Goal: Task Accomplishment & Management: Complete application form

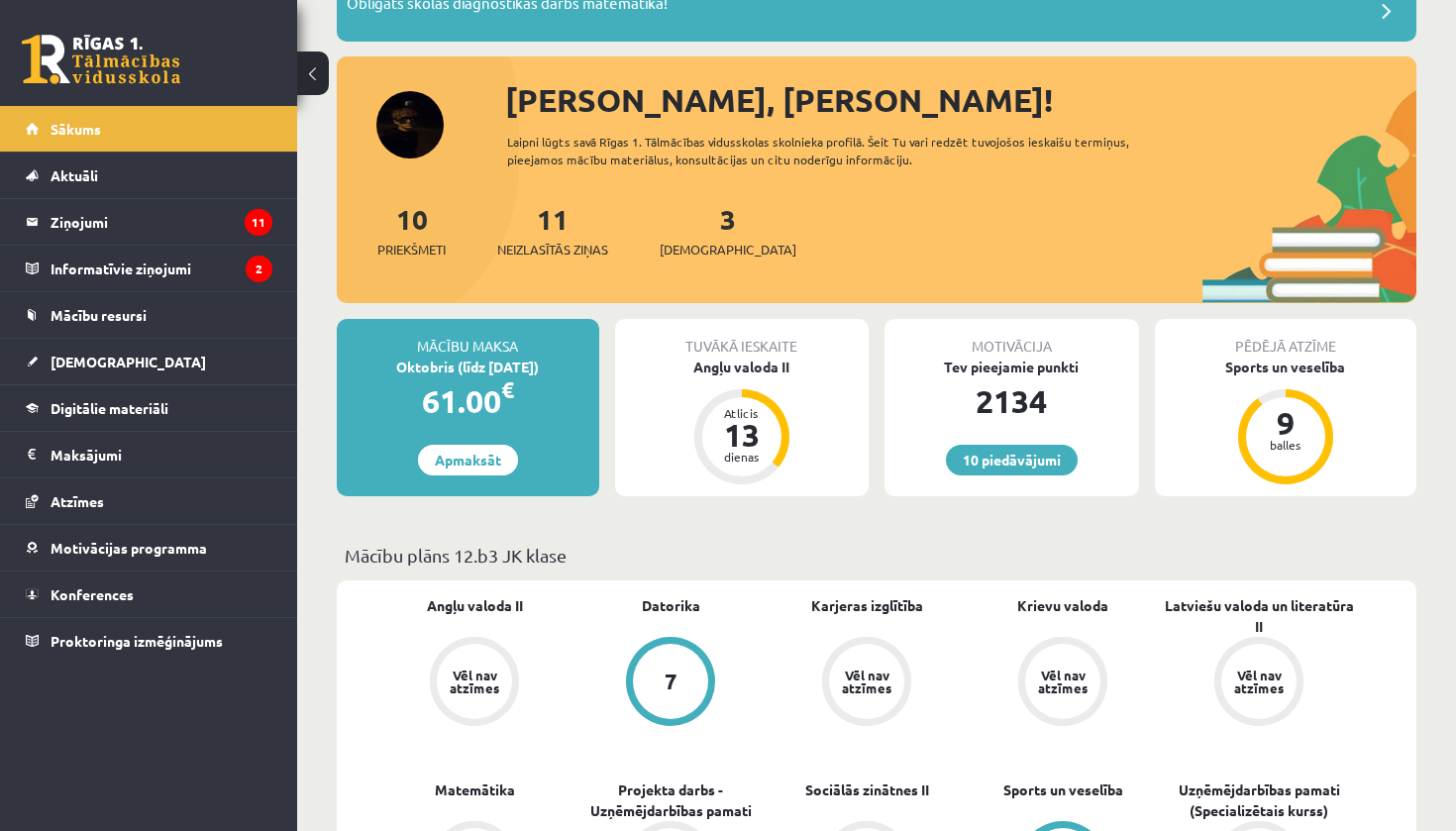
scroll to position [180, 0]
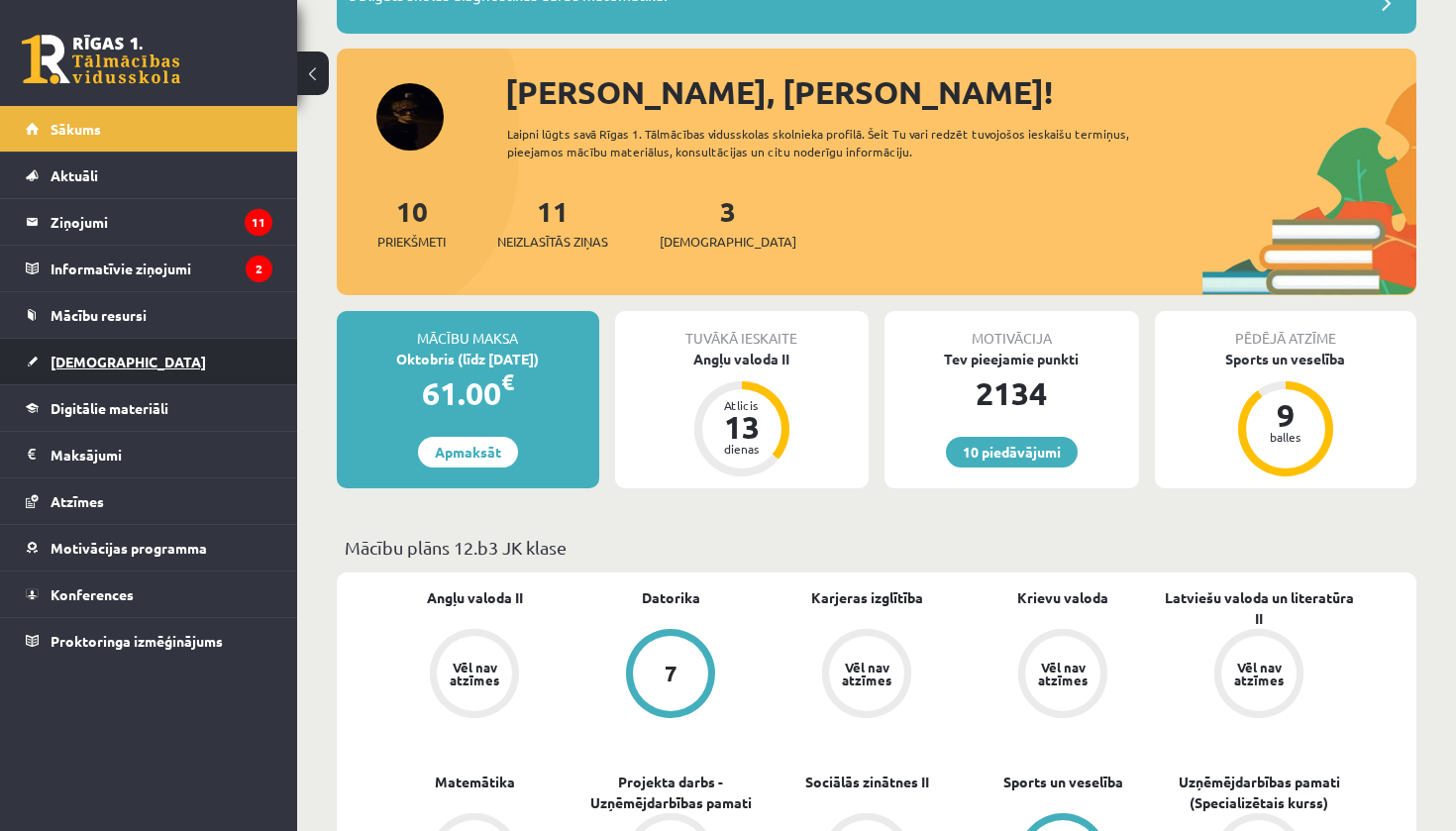
click at [137, 378] on link "[DEMOGRAPHIC_DATA]" at bounding box center [149, 362] width 247 height 46
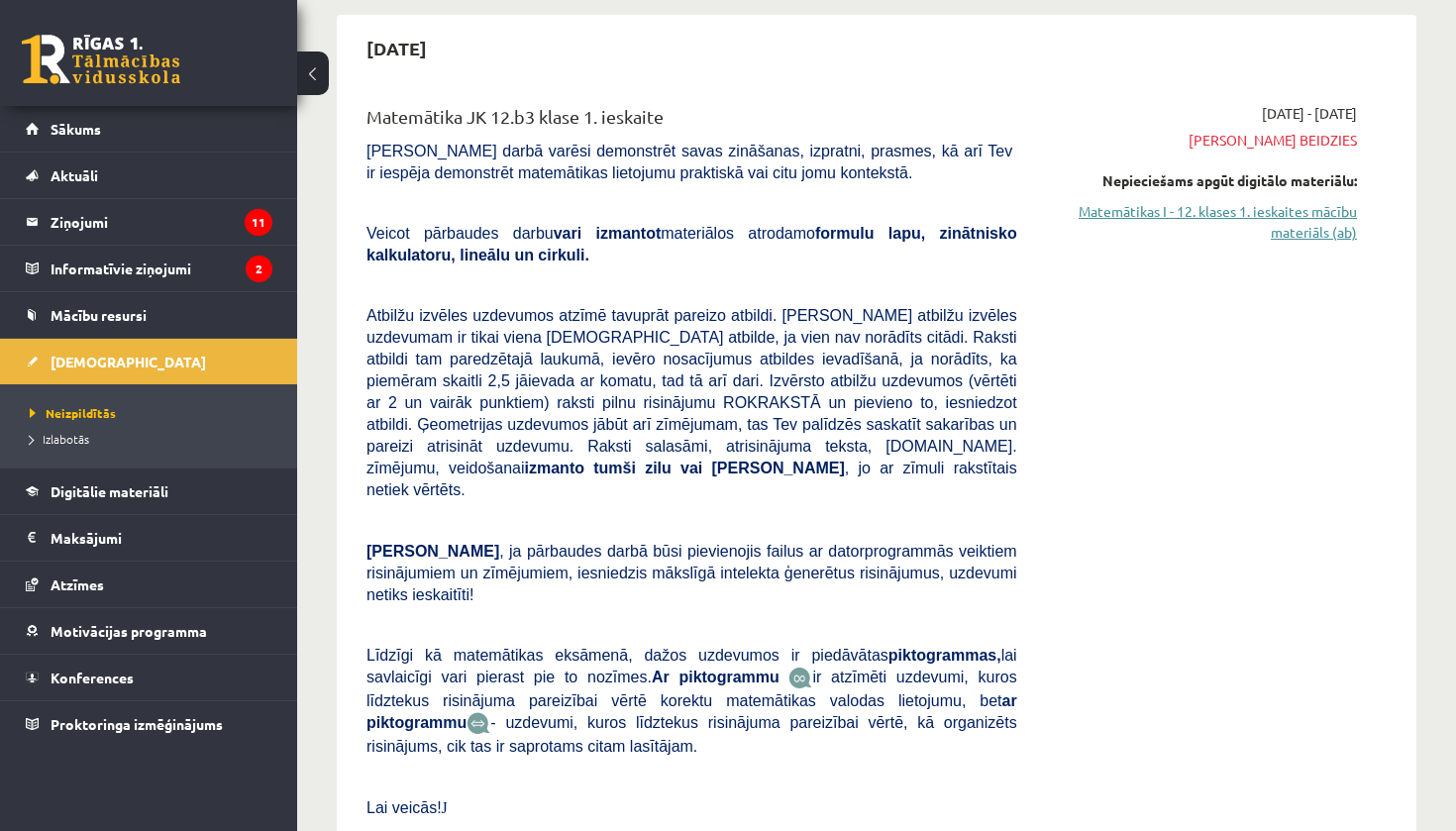
click at [1207, 211] on link "Matemātikas I - 12. klases 1. ieskaites mācību materiāls (ab)" at bounding box center [1201, 222] width 310 height 42
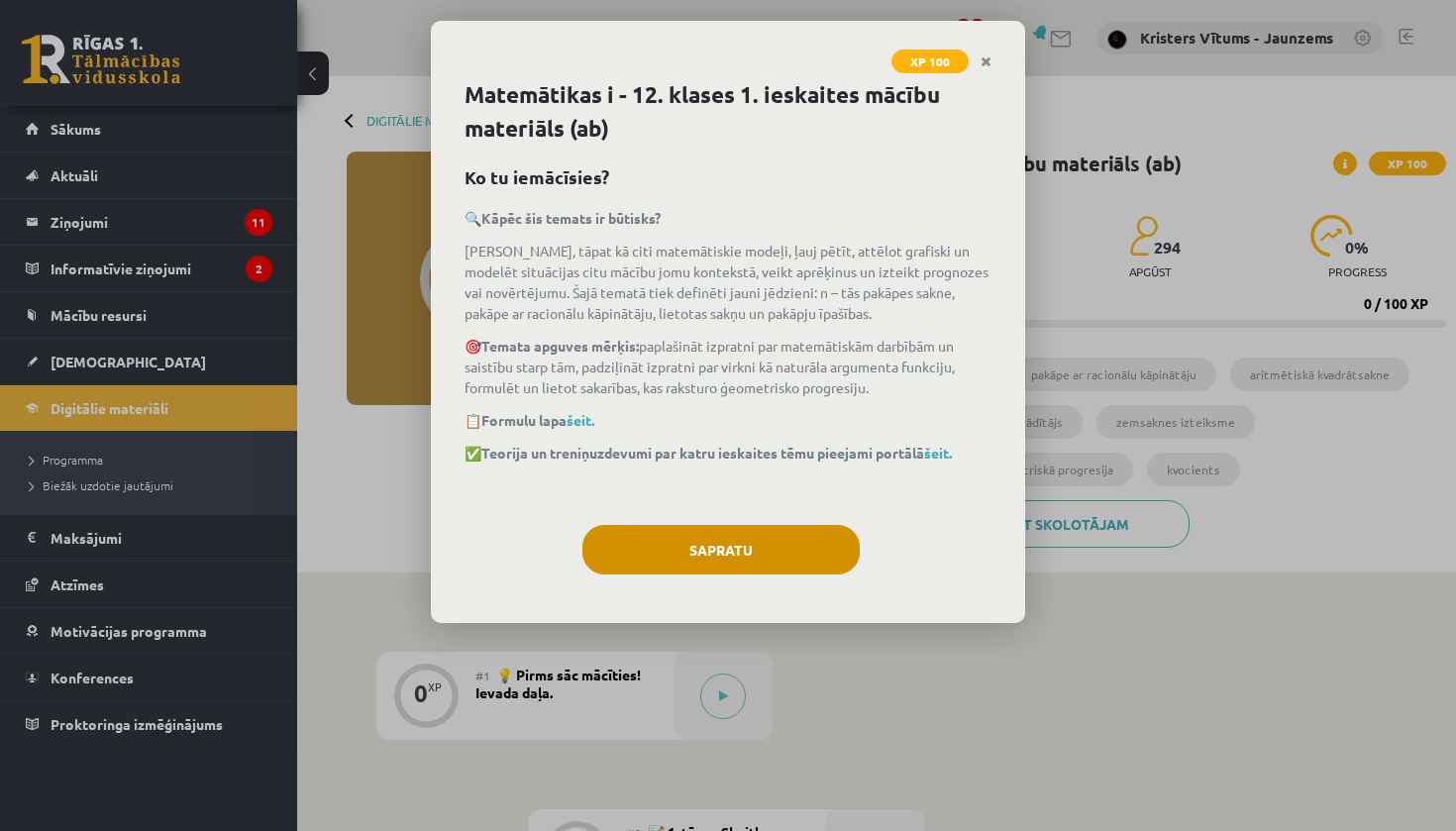
click at [657, 548] on button "Sapratu" at bounding box center [721, 550] width 277 height 50
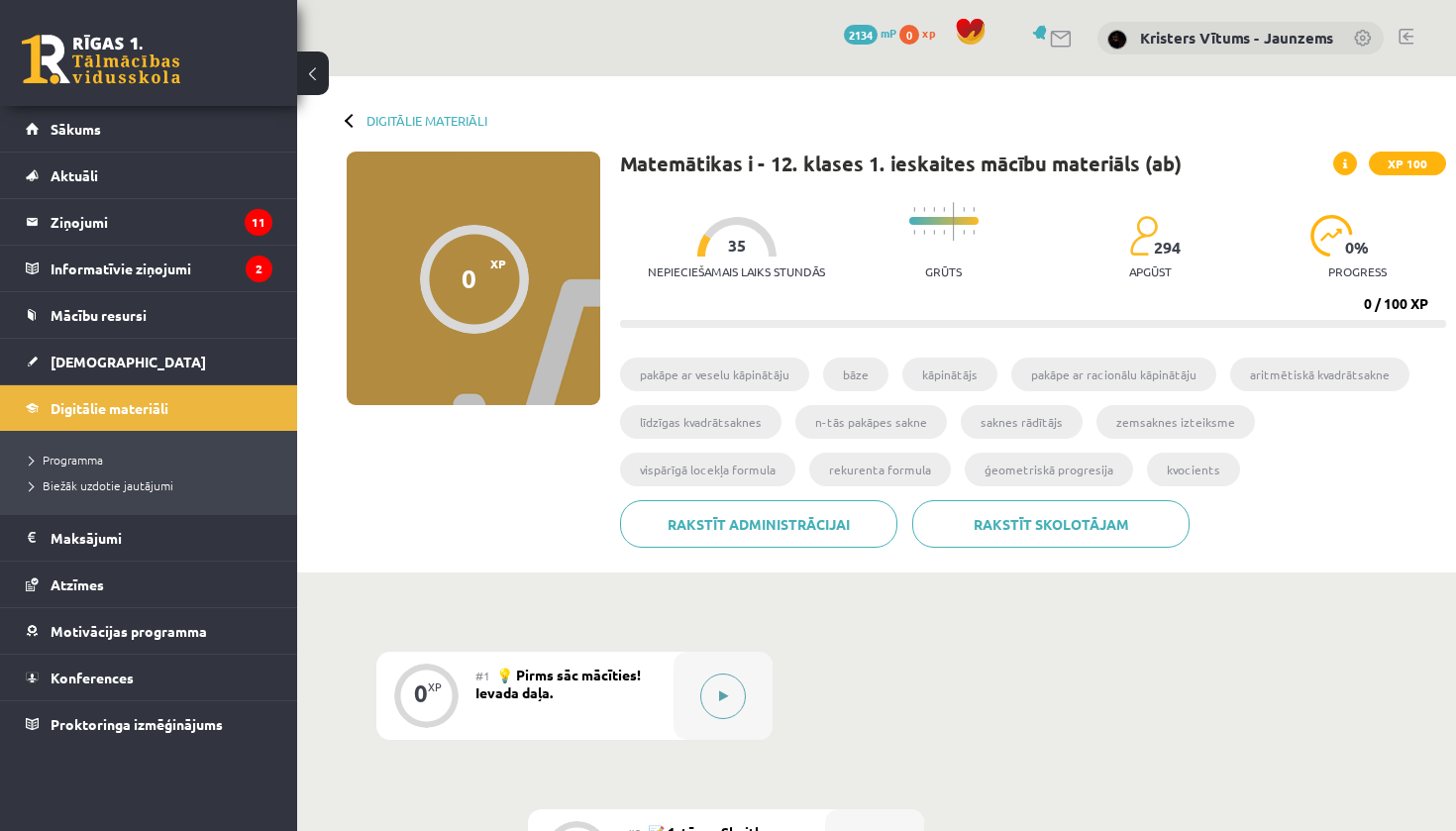
click at [725, 679] on button at bounding box center [723, 696] width 46 height 46
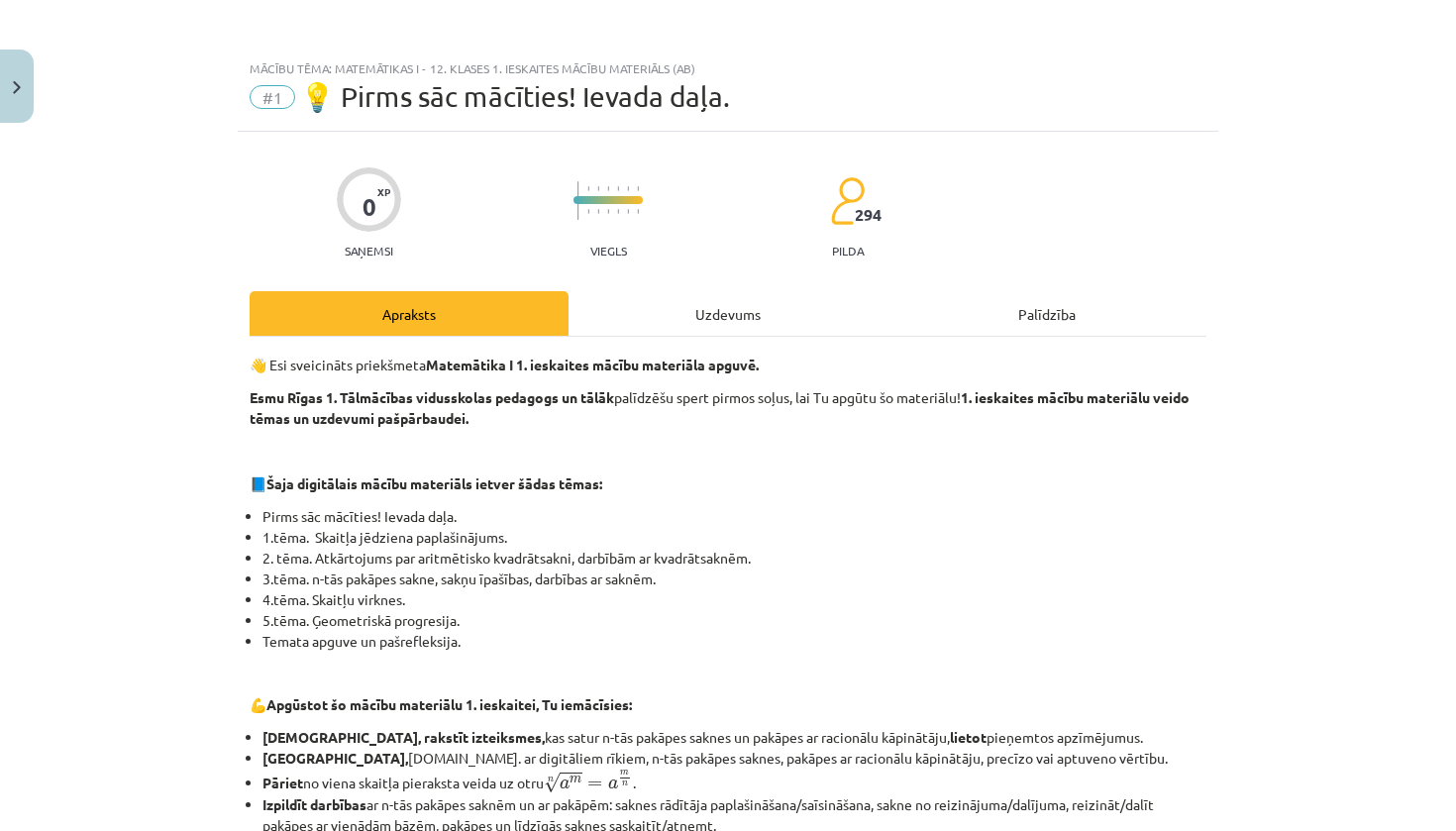
click at [795, 313] on div "Uzdevums" at bounding box center [728, 313] width 319 height 45
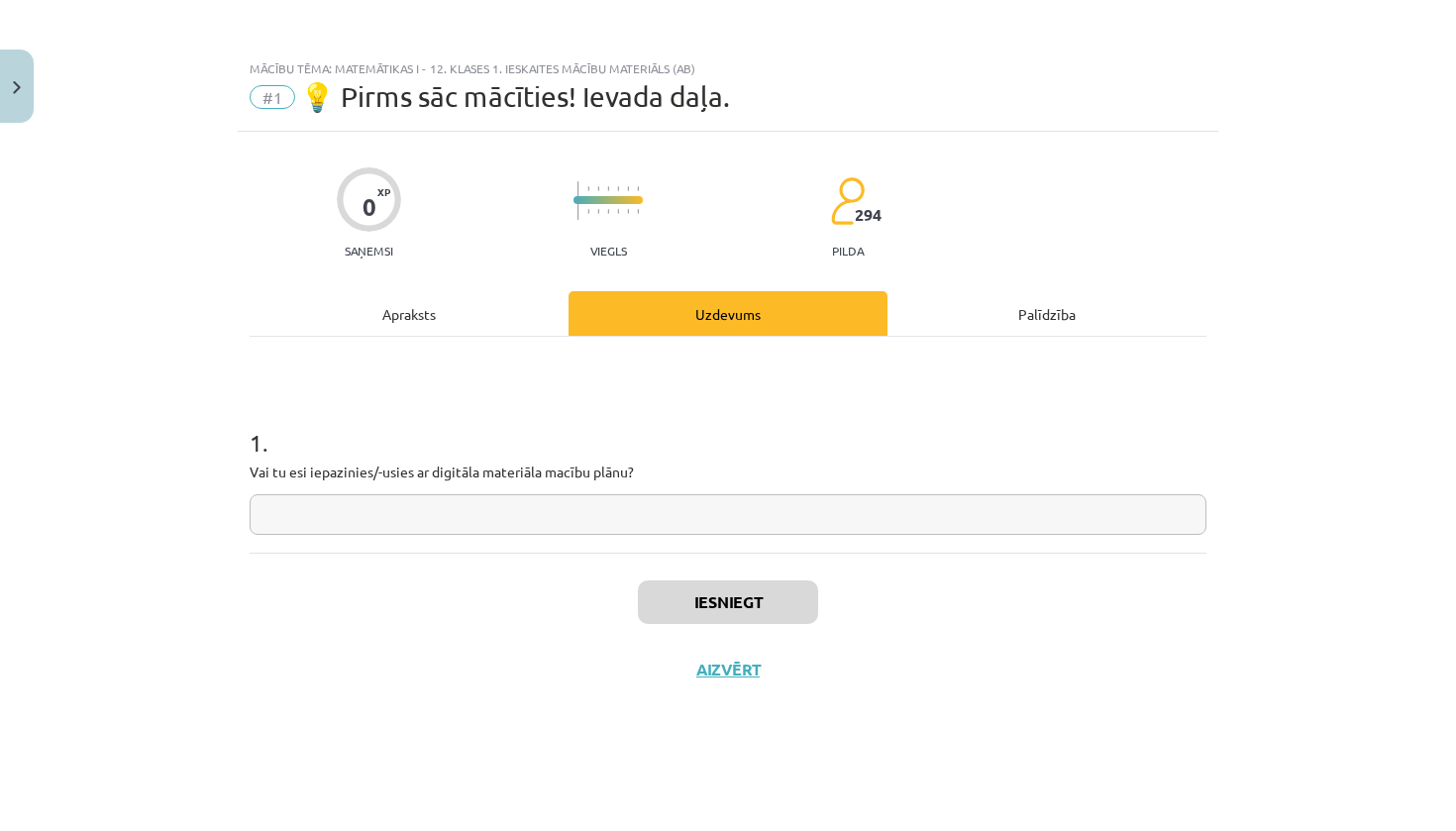
click at [630, 514] on input "text" at bounding box center [728, 514] width 957 height 41
type input "*"
click at [675, 609] on button "Iesniegt" at bounding box center [727, 603] width 180 height 44
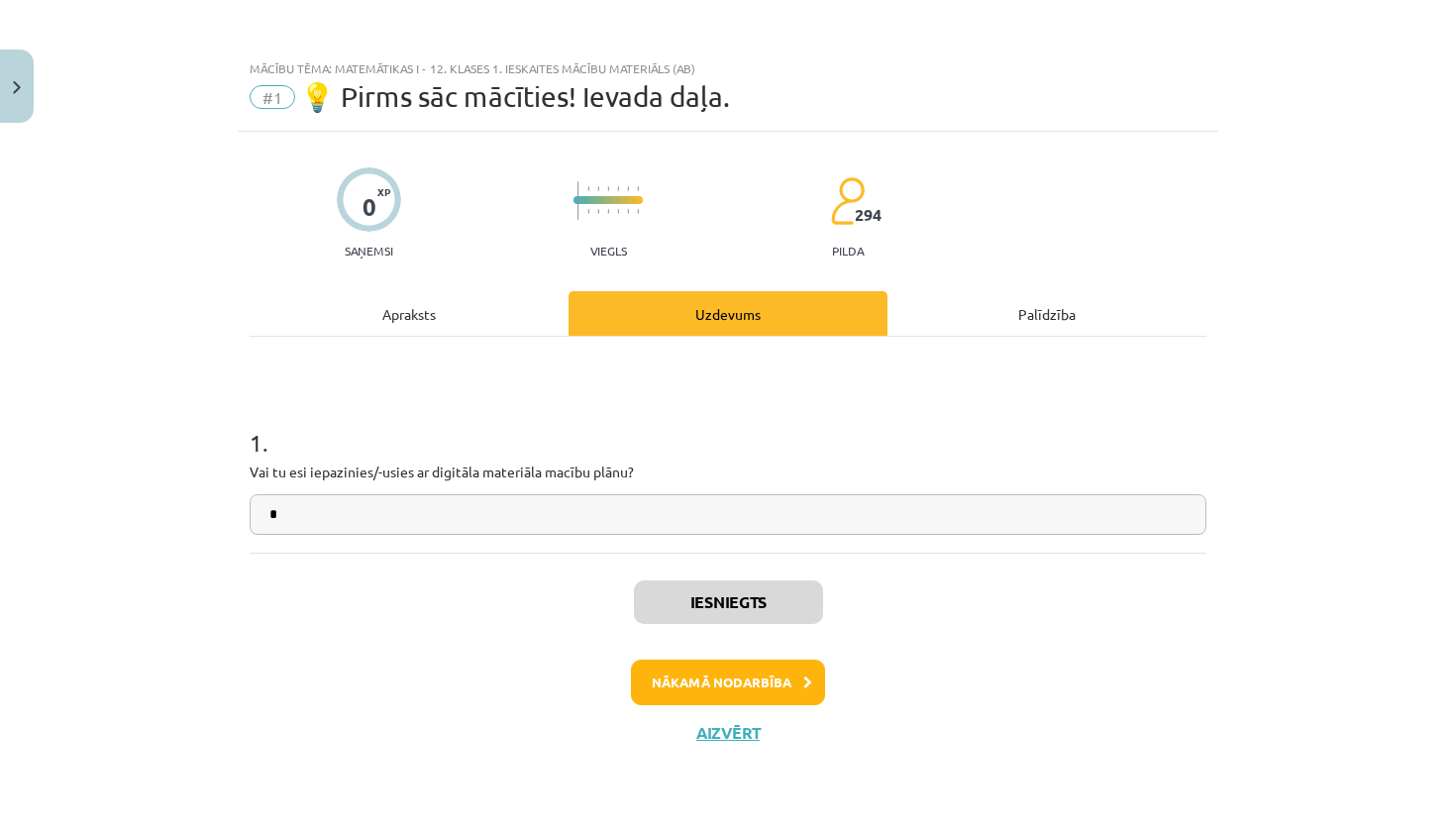
click at [789, 672] on button "Nākamā nodarbība" at bounding box center [727, 683] width 194 height 46
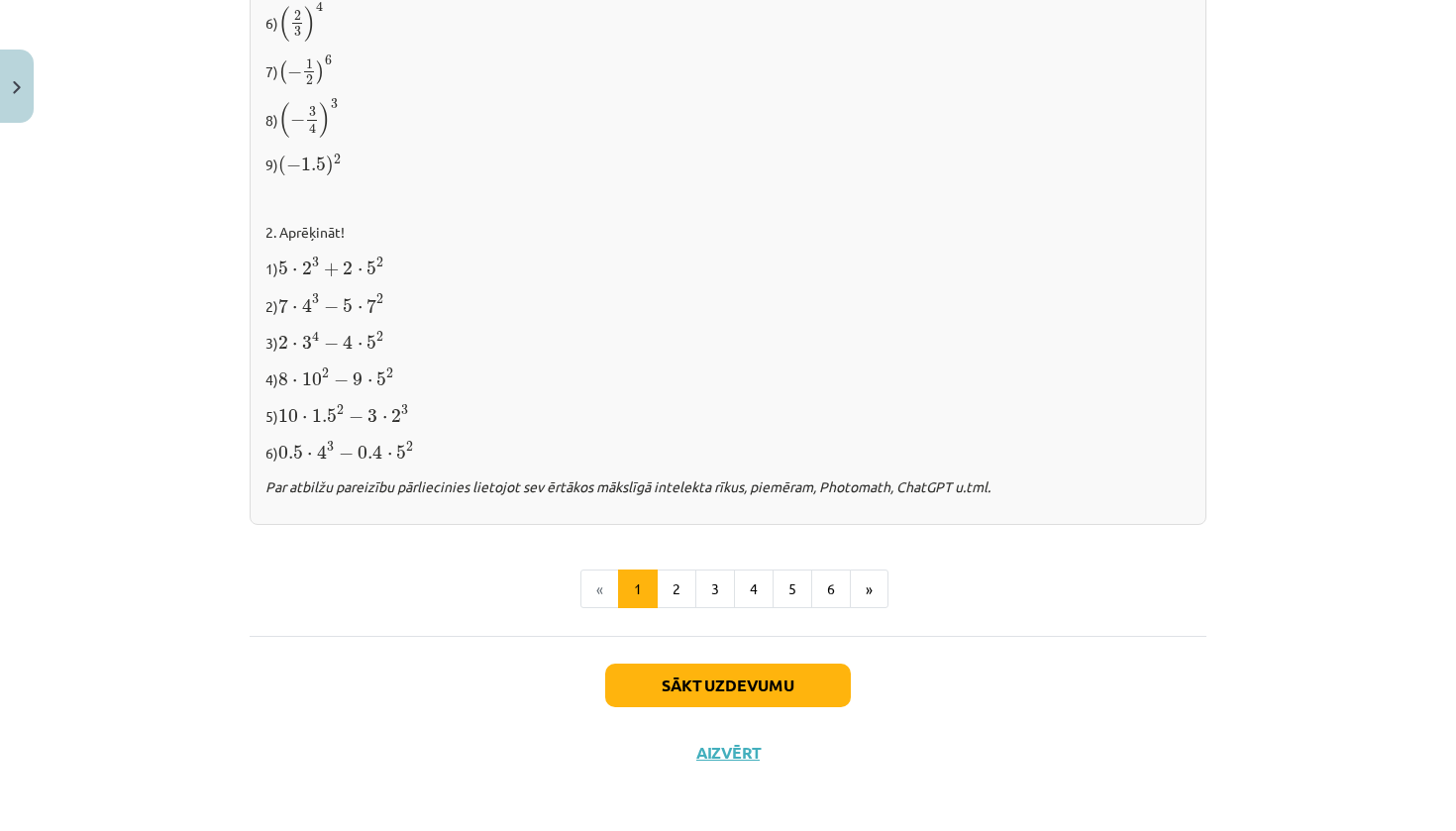
scroll to position [1982, 0]
click at [666, 670] on button "Sākt uzdevumu" at bounding box center [728, 688] width 246 height 44
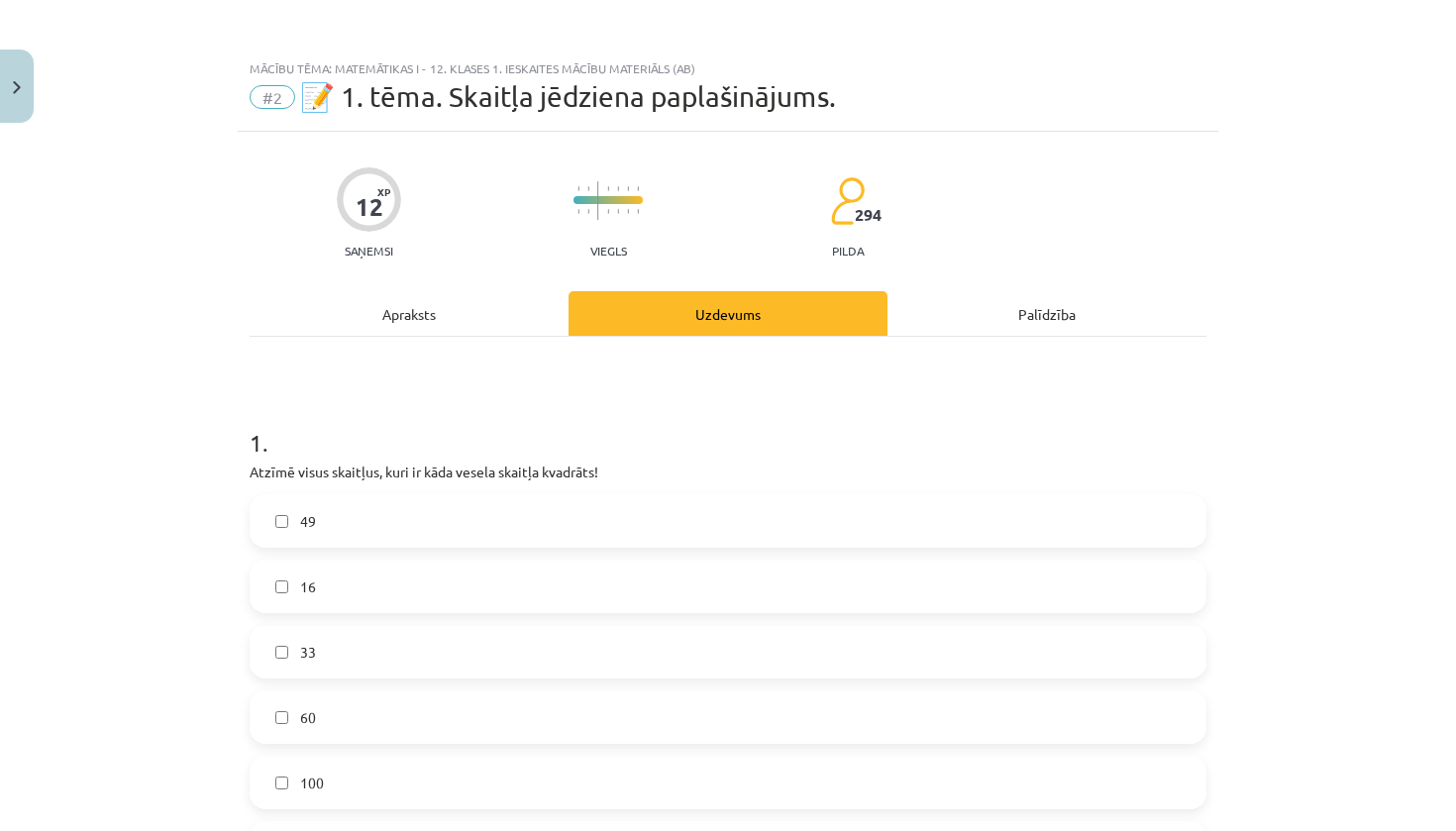
scroll to position [0, 0]
click at [454, 307] on div "Apraksts" at bounding box center [409, 313] width 319 height 45
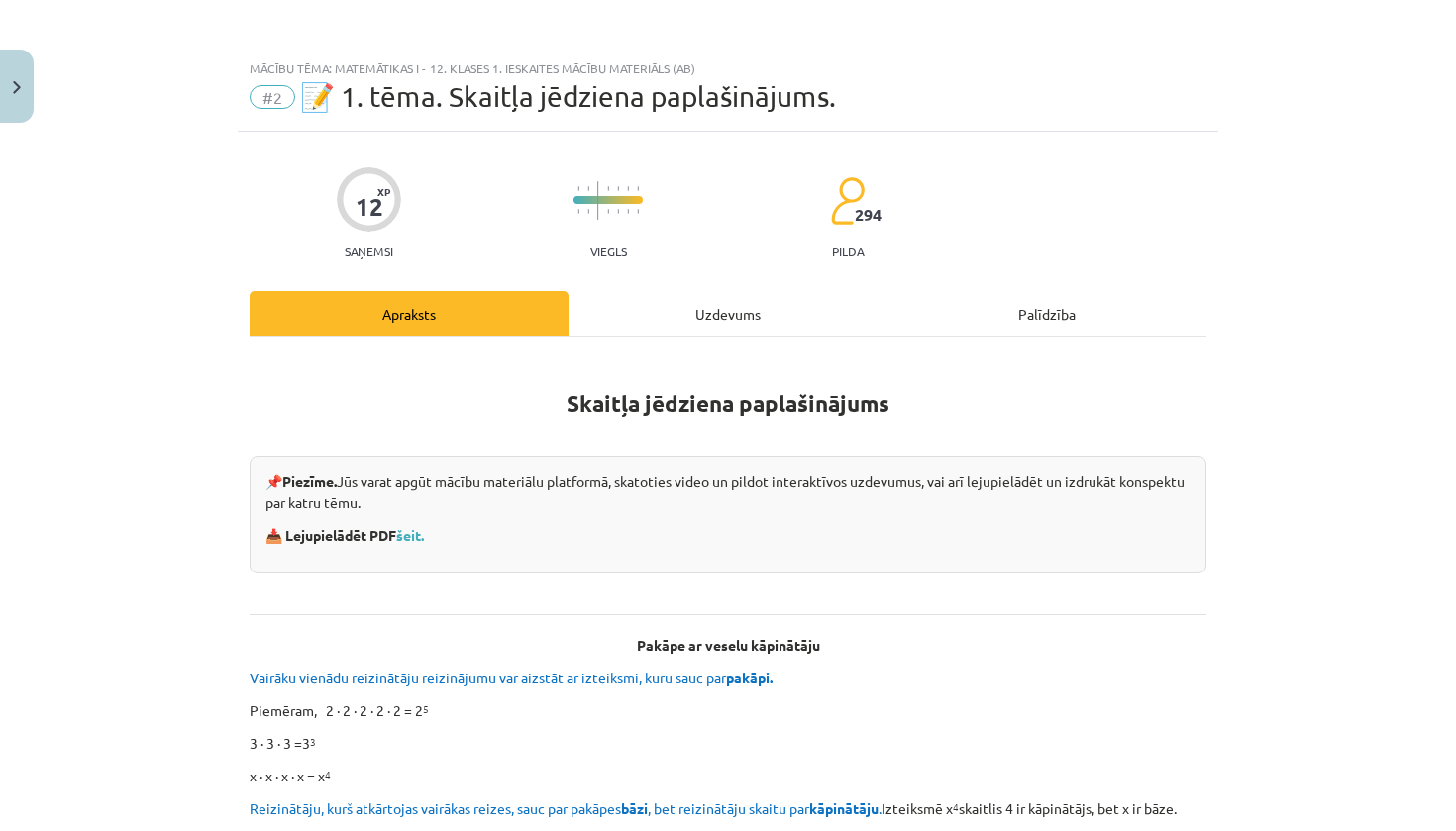
click at [667, 316] on div "Uzdevums" at bounding box center [728, 313] width 319 height 45
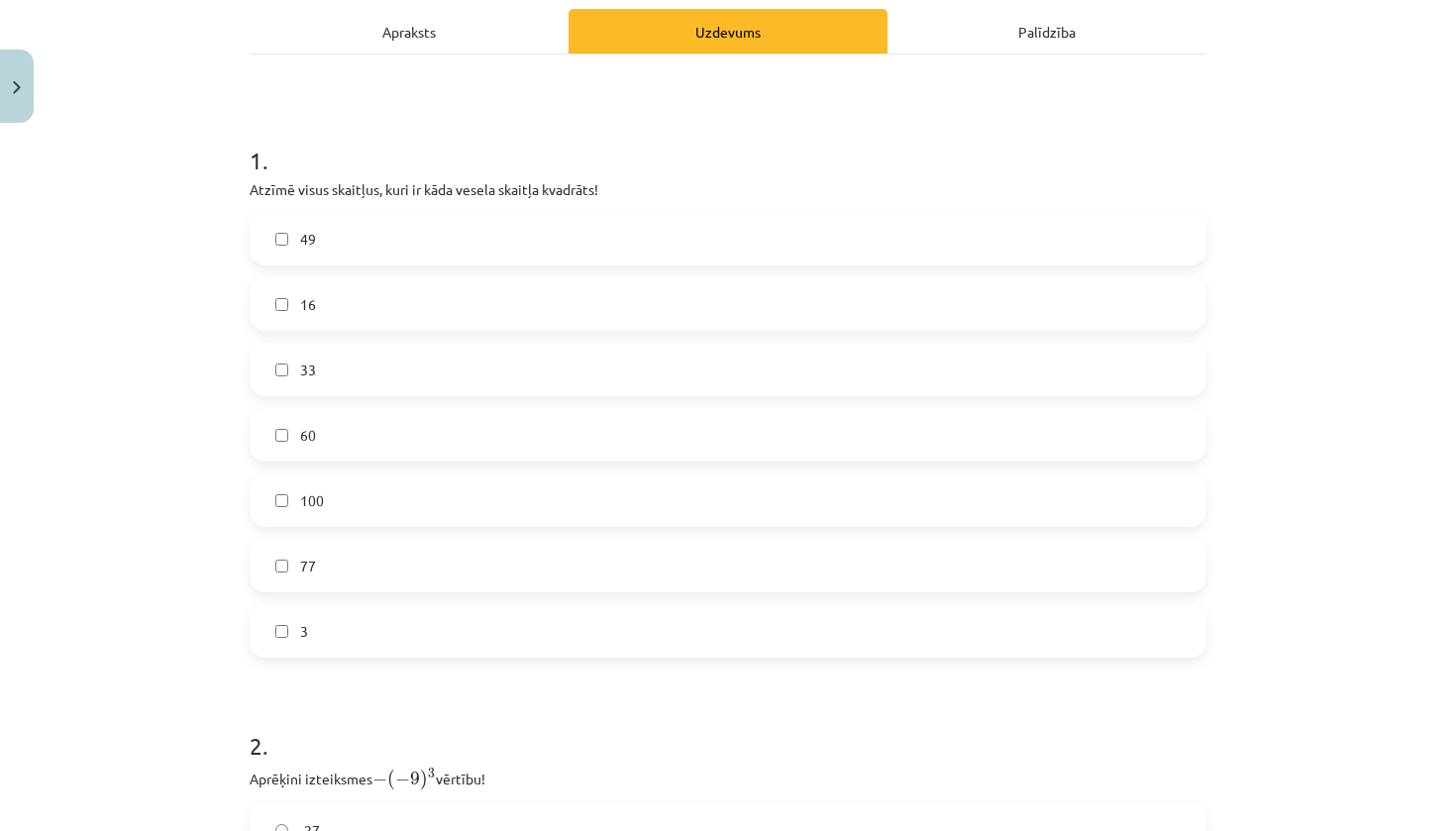
scroll to position [286, 0]
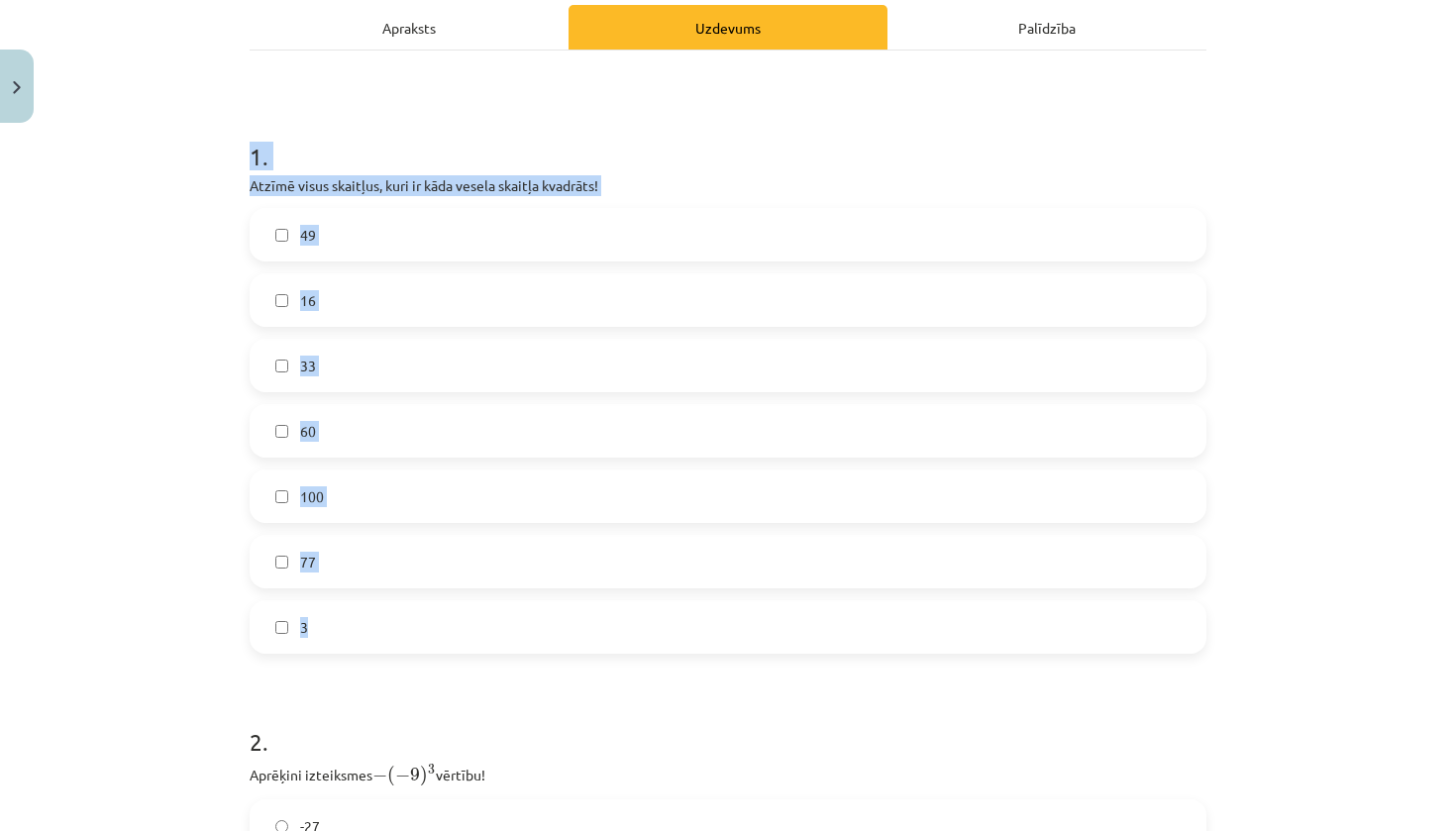
drag, startPoint x: 245, startPoint y: 160, endPoint x: 752, endPoint y: 661, distance: 712.8
click at [752, 661] on div "12 XP Saņemsi Viegls 294 pilda Apraksts Uzdevums Palīdzība 1 . Atzīmē visus ska…" at bounding box center [728, 704] width 980 height 1719
click at [190, 508] on div "Mācību tēma: Matemātikas i - 12. klases 1. ieskaites mācību materiāls (ab) #2 📝…" at bounding box center [728, 416] width 1456 height 831
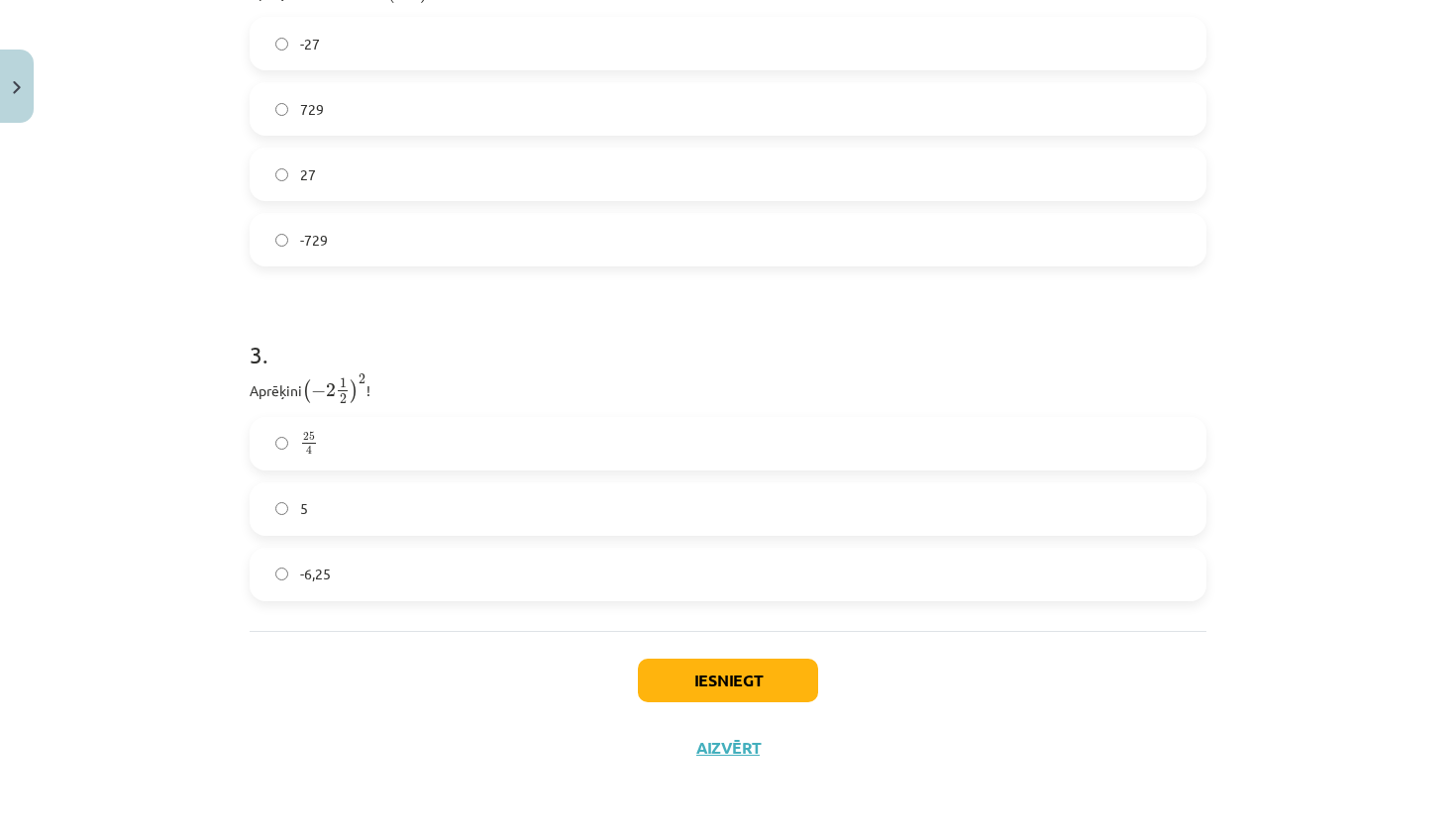
scroll to position [112, 0]
drag, startPoint x: 240, startPoint y: 148, endPoint x: 786, endPoint y: 567, distance: 688.2
copy form "1 . Atzīmē visus skaitļus, kuri ir kāda vesela skaitļa kvadrāts! 49 16 33 60 10…"
click at [79, 269] on div "Mācību tēma: Matemātikas i - 12. klases 1. ieskaites mācību materiāls (ab) #2 📝…" at bounding box center [728, 416] width 1456 height 831
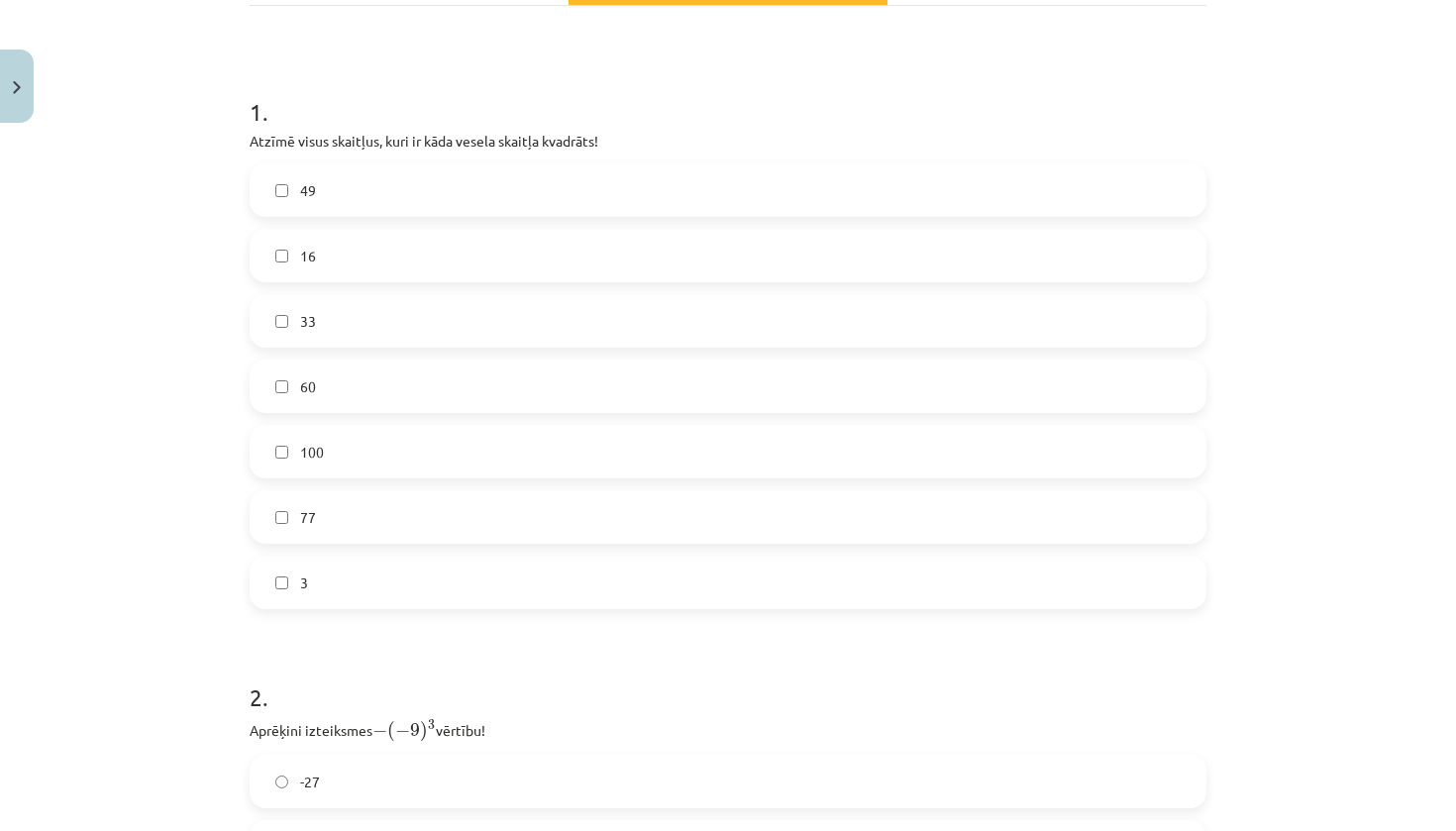
scroll to position [333, 0]
click at [286, 245] on label "16" at bounding box center [728, 254] width 953 height 50
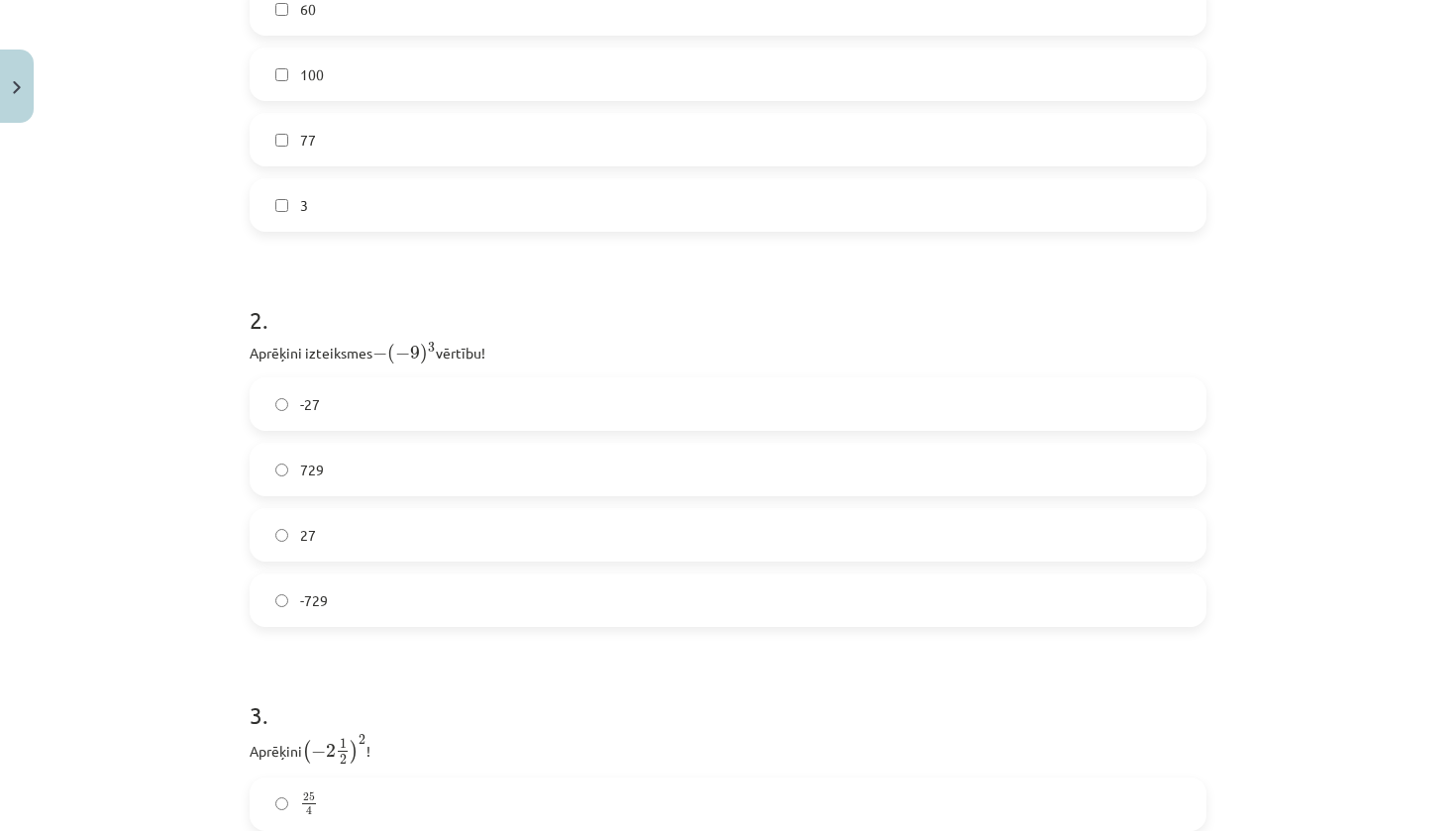
scroll to position [720, 0]
click at [307, 458] on span "729" at bounding box center [312, 457] width 24 height 21
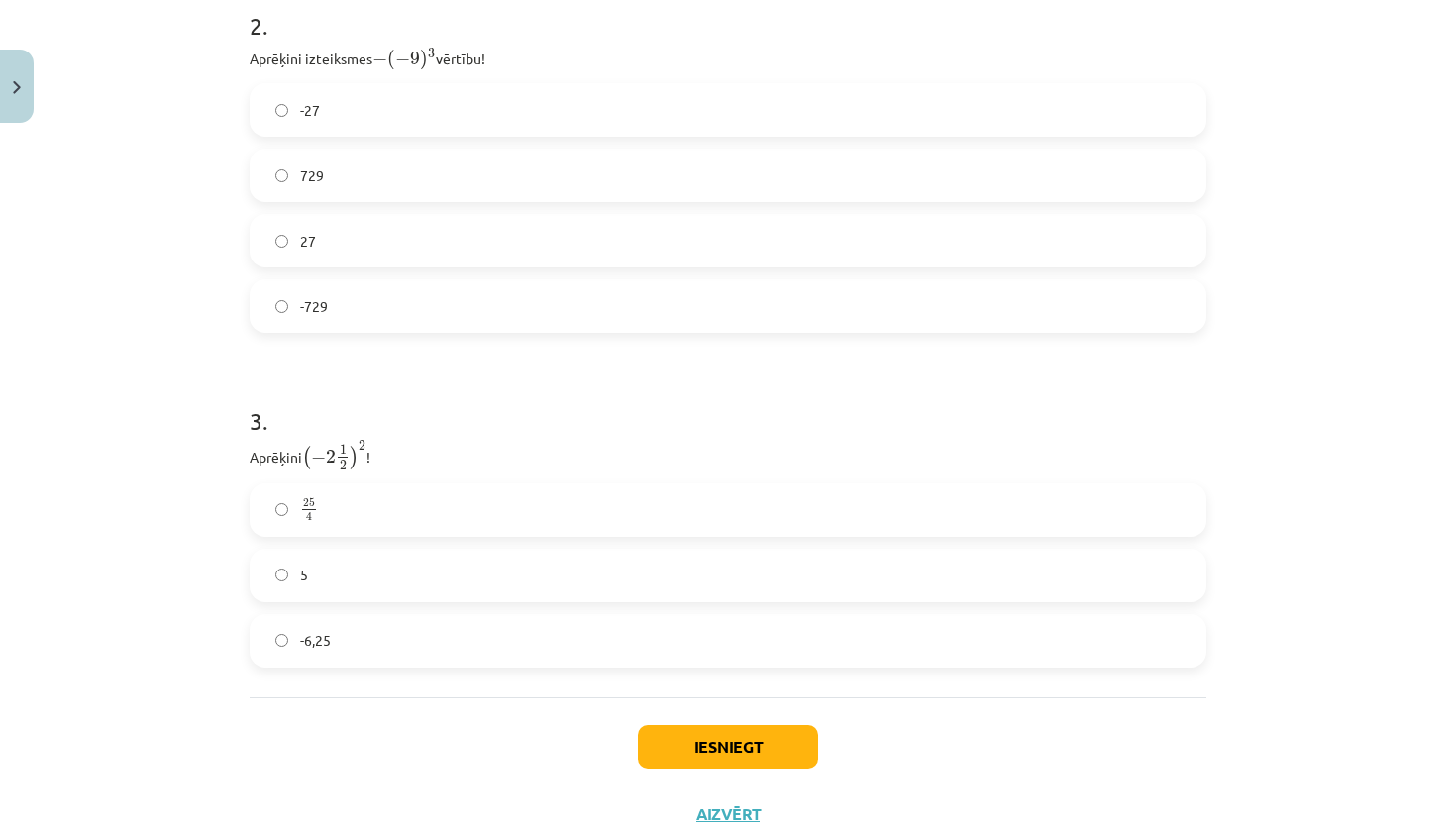
scroll to position [1071, 0]
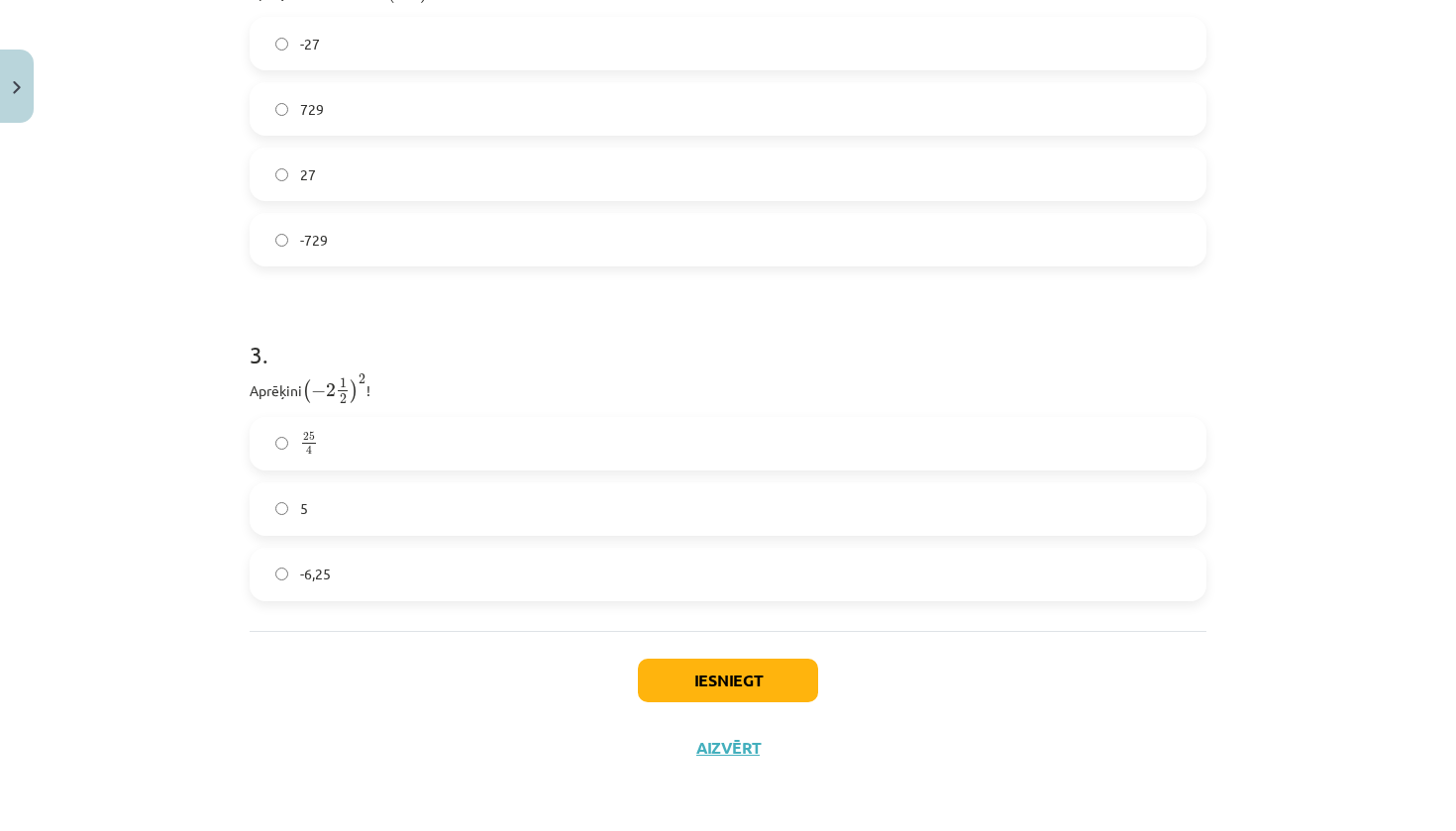
click at [323, 581] on span "-6,25" at bounding box center [315, 574] width 31 height 21
click at [678, 684] on button "Iesniegt" at bounding box center [727, 681] width 180 height 44
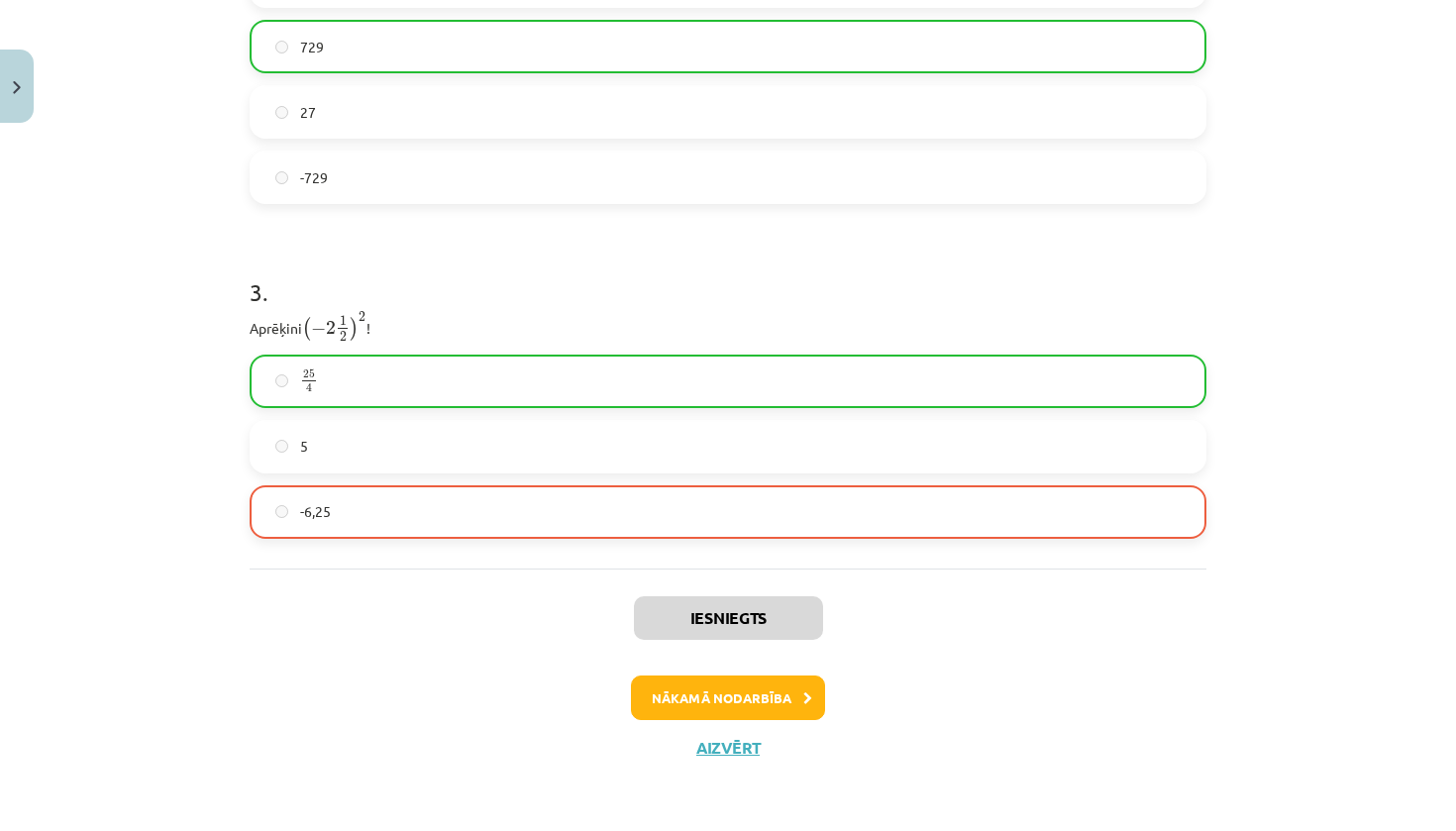
scroll to position [1134, 0]
click at [725, 707] on button "Nākamā nodarbība" at bounding box center [727, 698] width 194 height 46
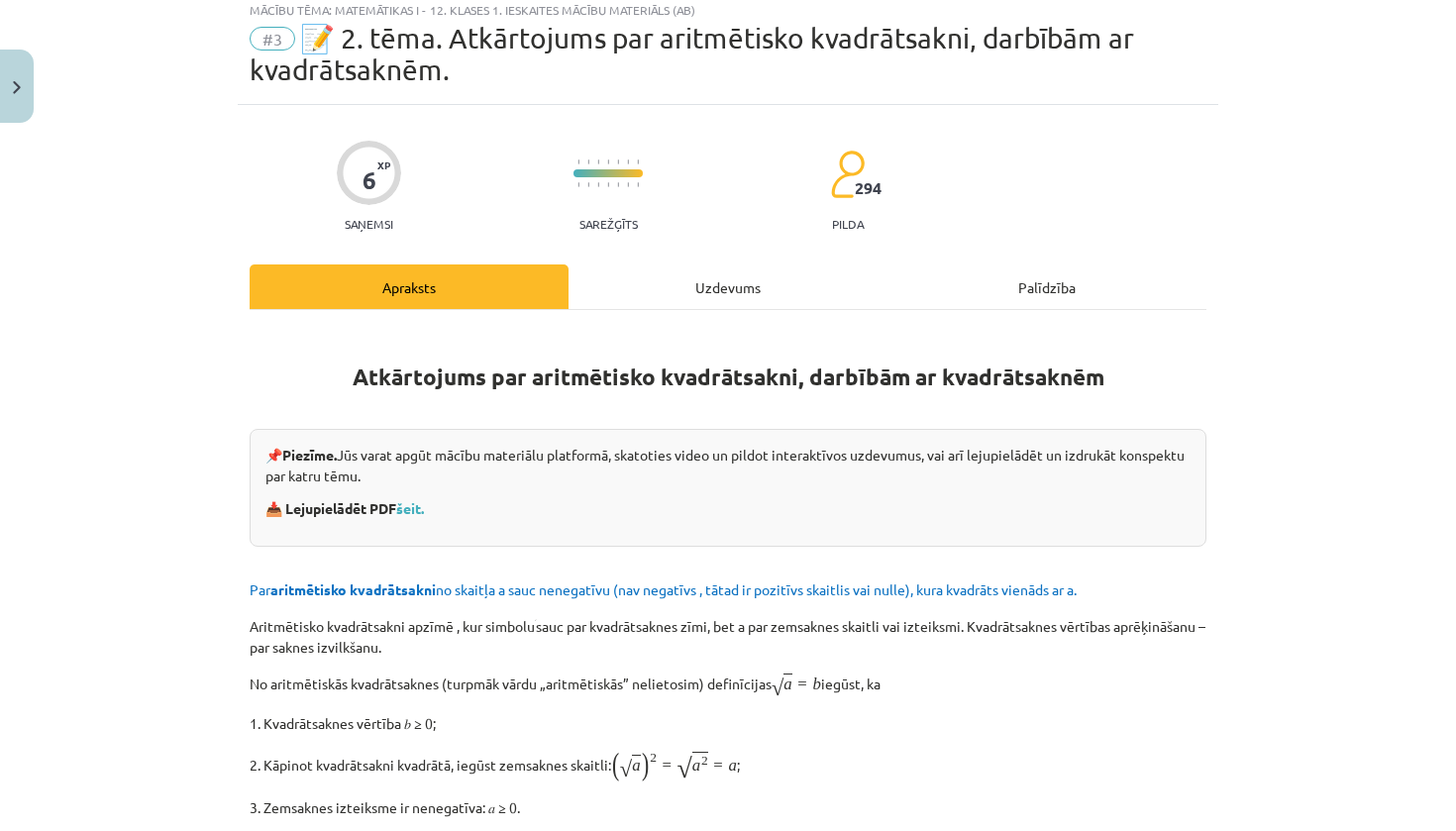
scroll to position [50, 0]
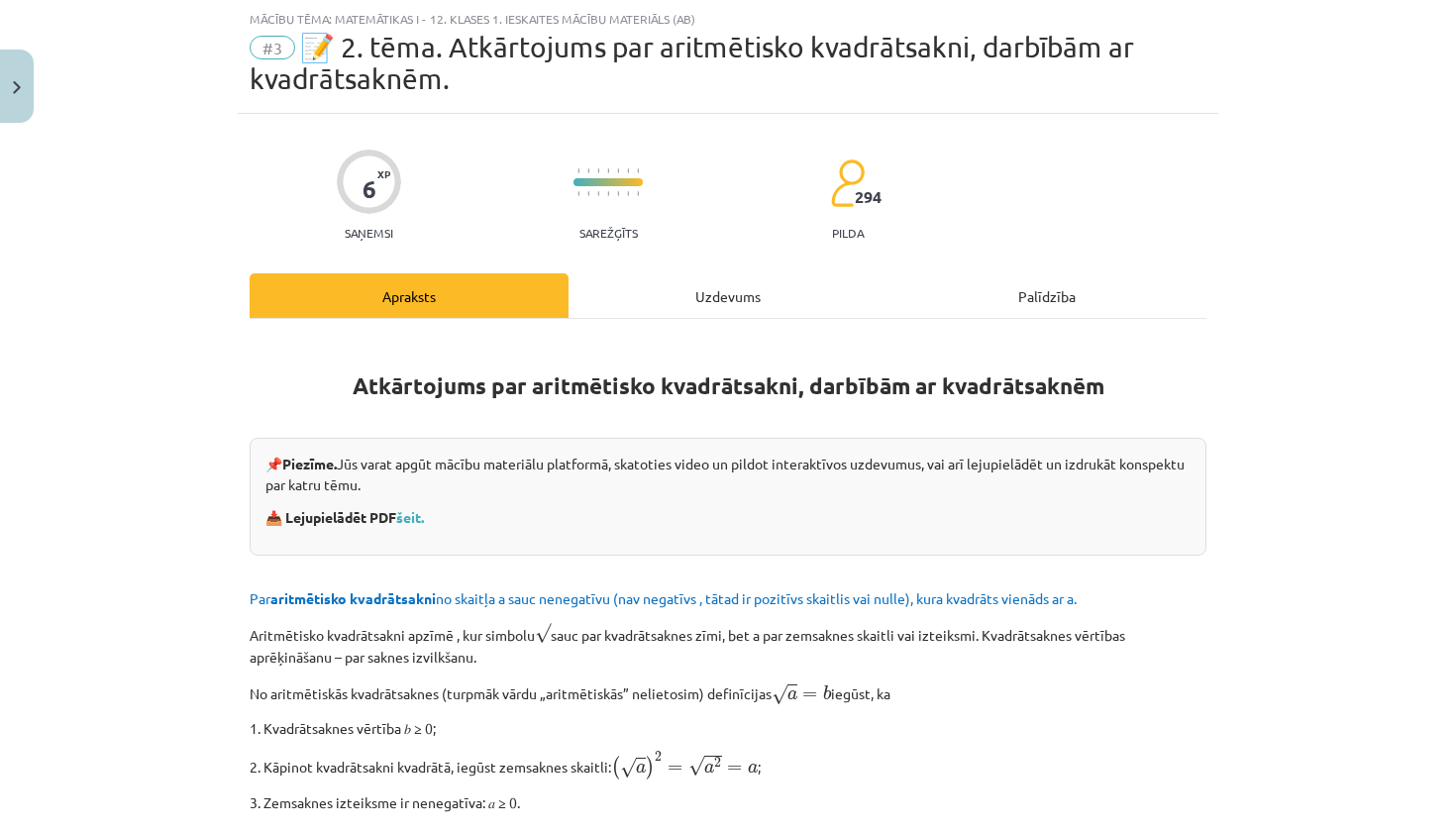
click at [684, 304] on div "Uzdevums" at bounding box center [728, 295] width 319 height 45
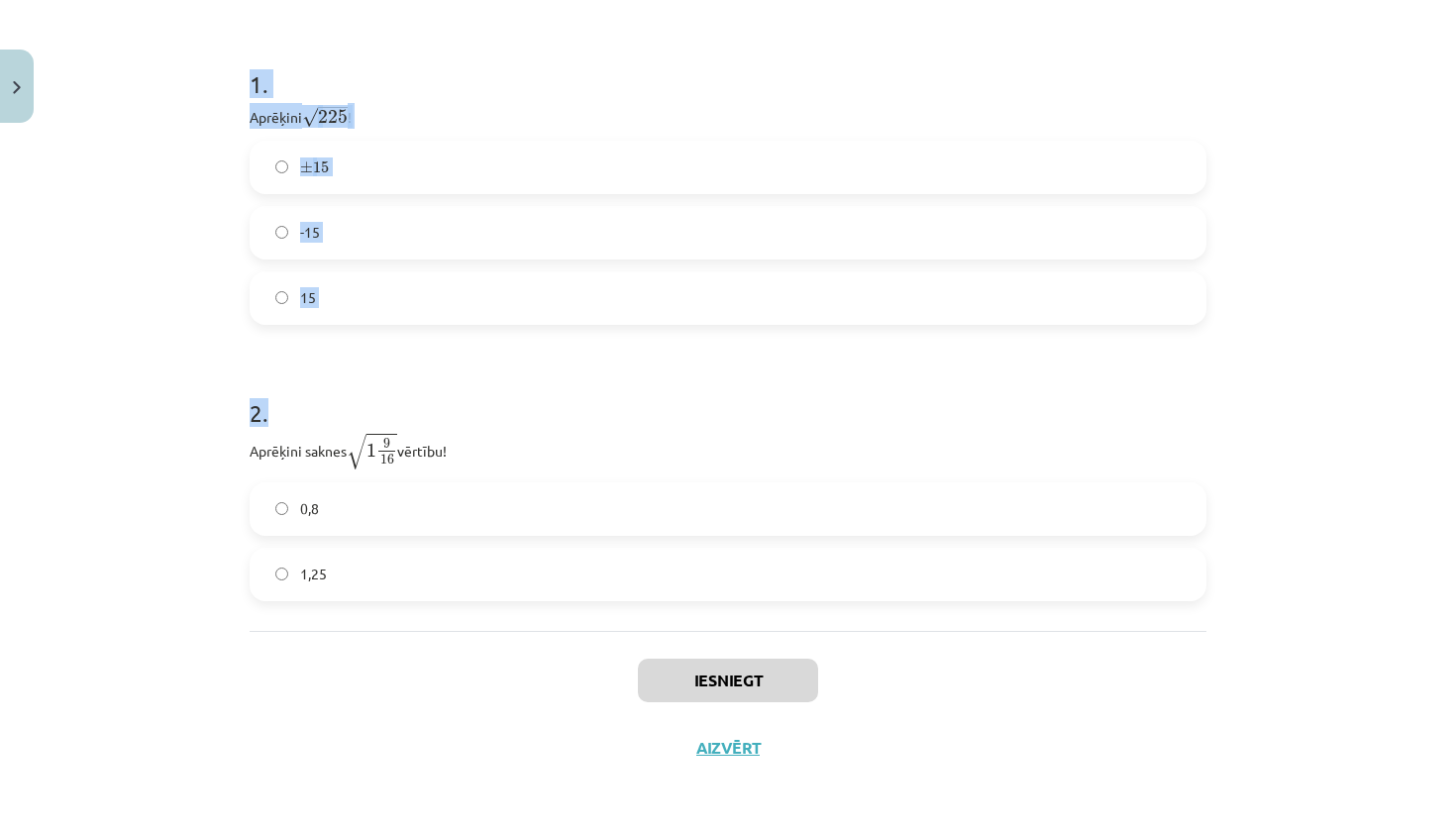
scroll to position [265, 0]
drag, startPoint x: 242, startPoint y: 424, endPoint x: 611, endPoint y: 609, distance: 412.8
click at [611, 609] on div "6 XP Saņemsi Sarežģīts 294 pilda Apraksts Uzdevums Palīdzība 1 . Aprēķini √ 225…" at bounding box center [728, 277] width 980 height 1008
copy form "1 . Aprēķini √ 225 225 ! ± 15 ± 15 -15 15 2 . Aprēķini saknes √ 1 9 16 1 9 16 v…"
click at [203, 392] on div "Mācību tēma: Matemātikas i - 12. klases 1. ieskaites mācību materiāls (ab) #3 📝…" at bounding box center [728, 416] width 1456 height 831
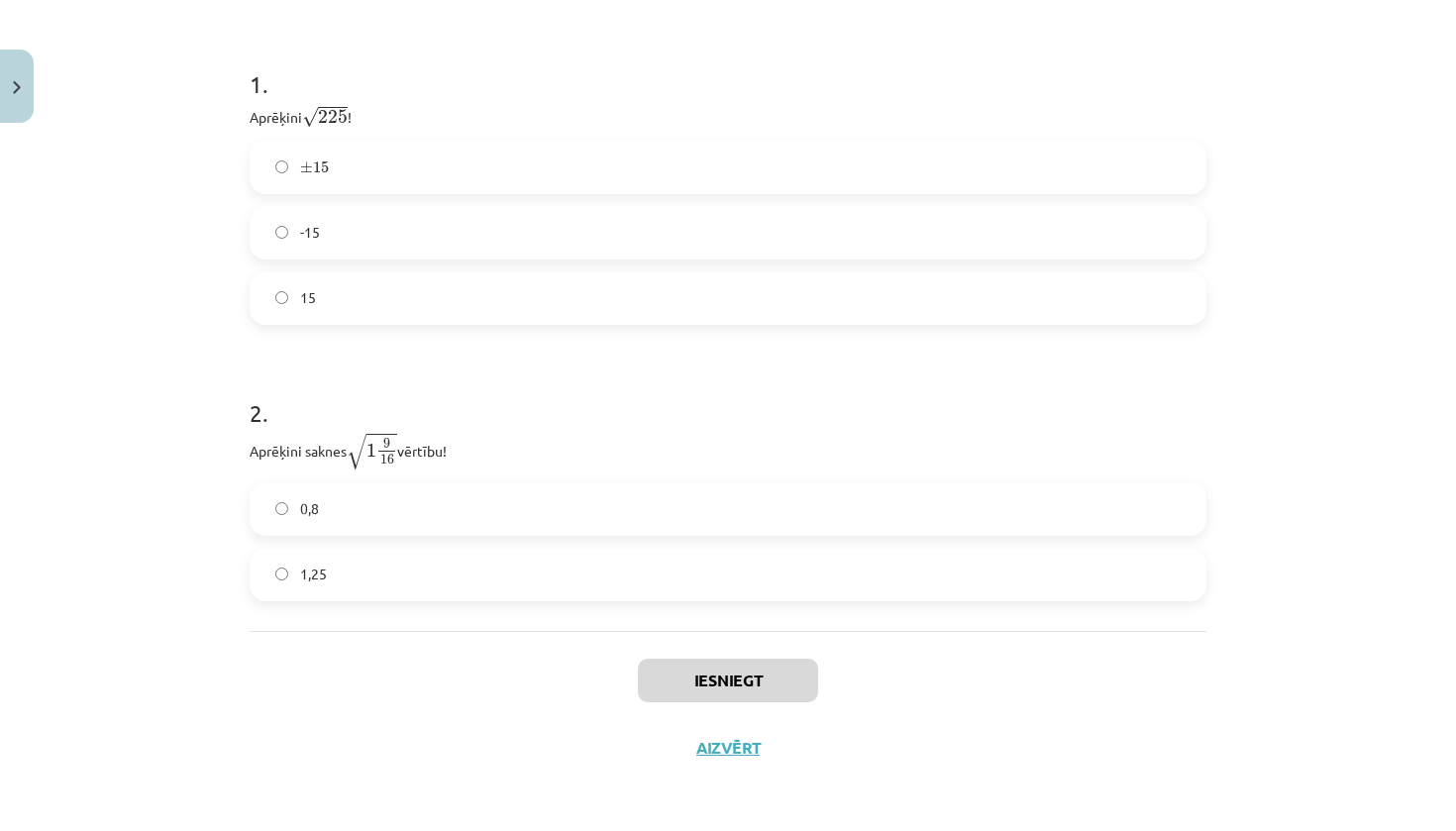
click at [287, 328] on form "1 . Aprēķini √ 225 225 ! ± 15 ± 15 -15 15 2 . Aprēķini saknes √ 1 9 16 1 9 16 v…" at bounding box center [728, 319] width 957 height 566
click at [288, 281] on label "15" at bounding box center [728, 298] width 953 height 50
click at [307, 592] on label "1,25" at bounding box center [728, 575] width 953 height 50
click at [747, 699] on div "Iesniegt Aizvērt" at bounding box center [728, 699] width 957 height 138
click at [746, 685] on button "Iesniegt" at bounding box center [727, 681] width 180 height 44
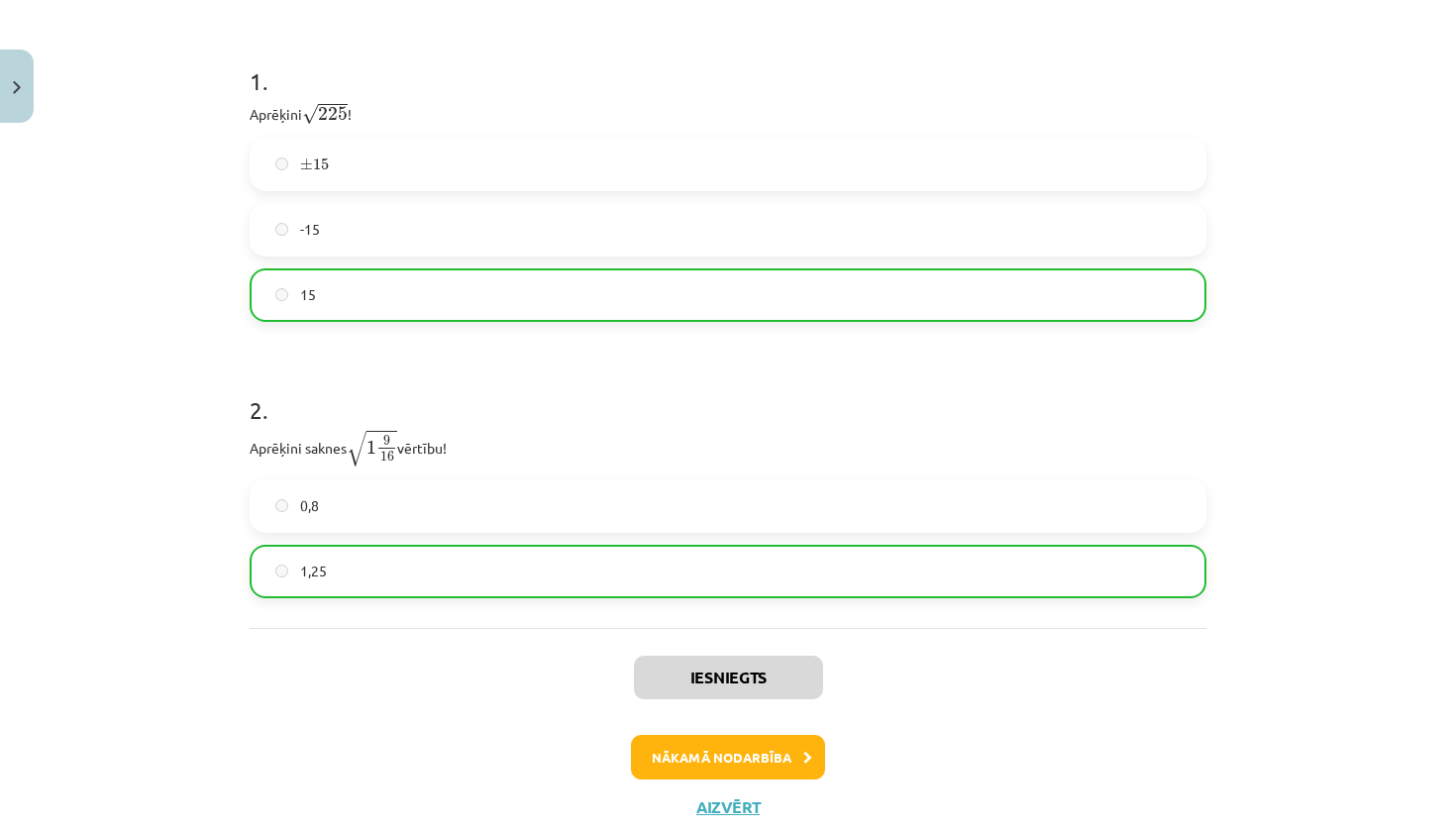
click at [676, 754] on button "Nākamā nodarbība" at bounding box center [727, 758] width 194 height 46
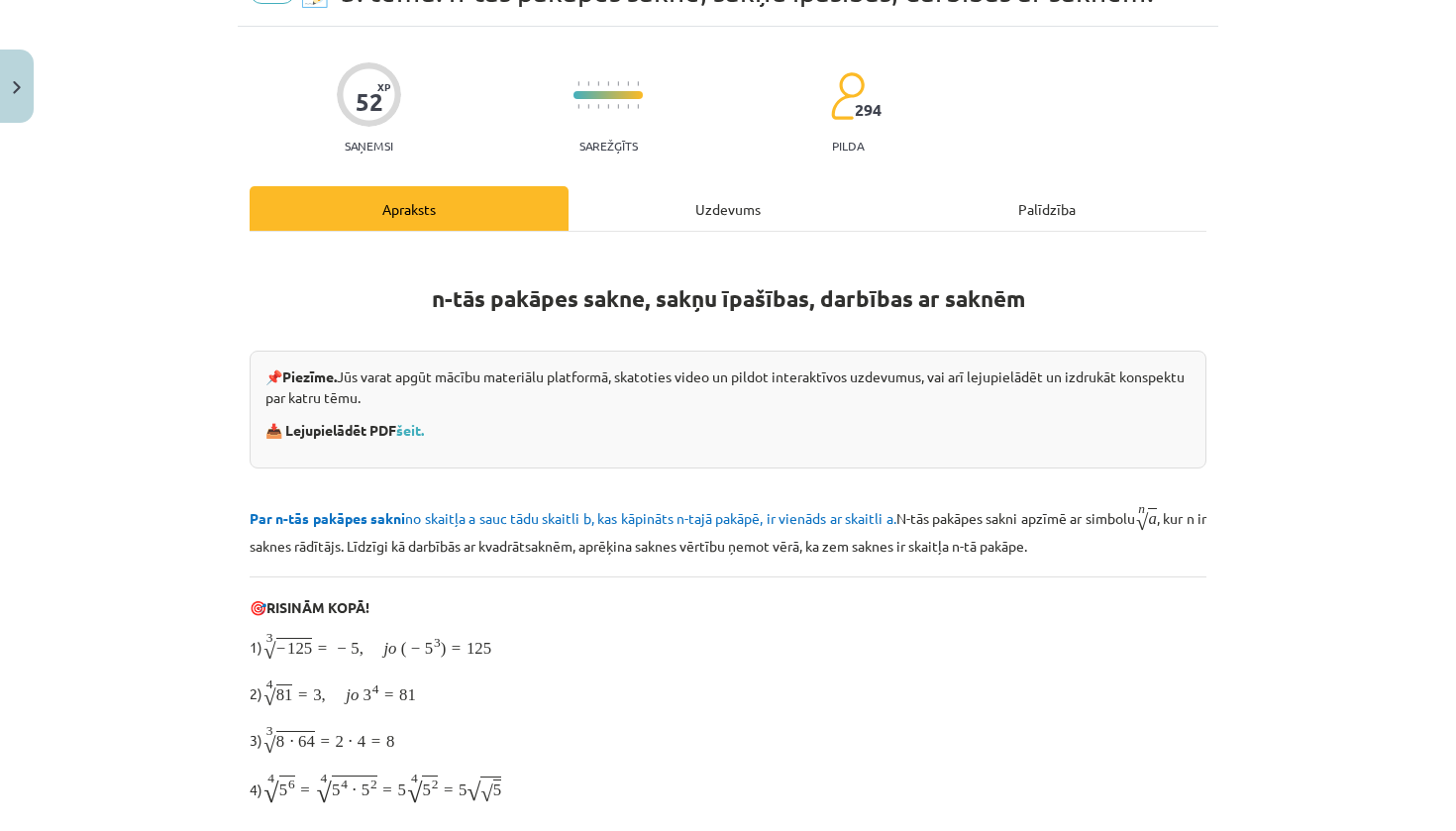
scroll to position [50, 0]
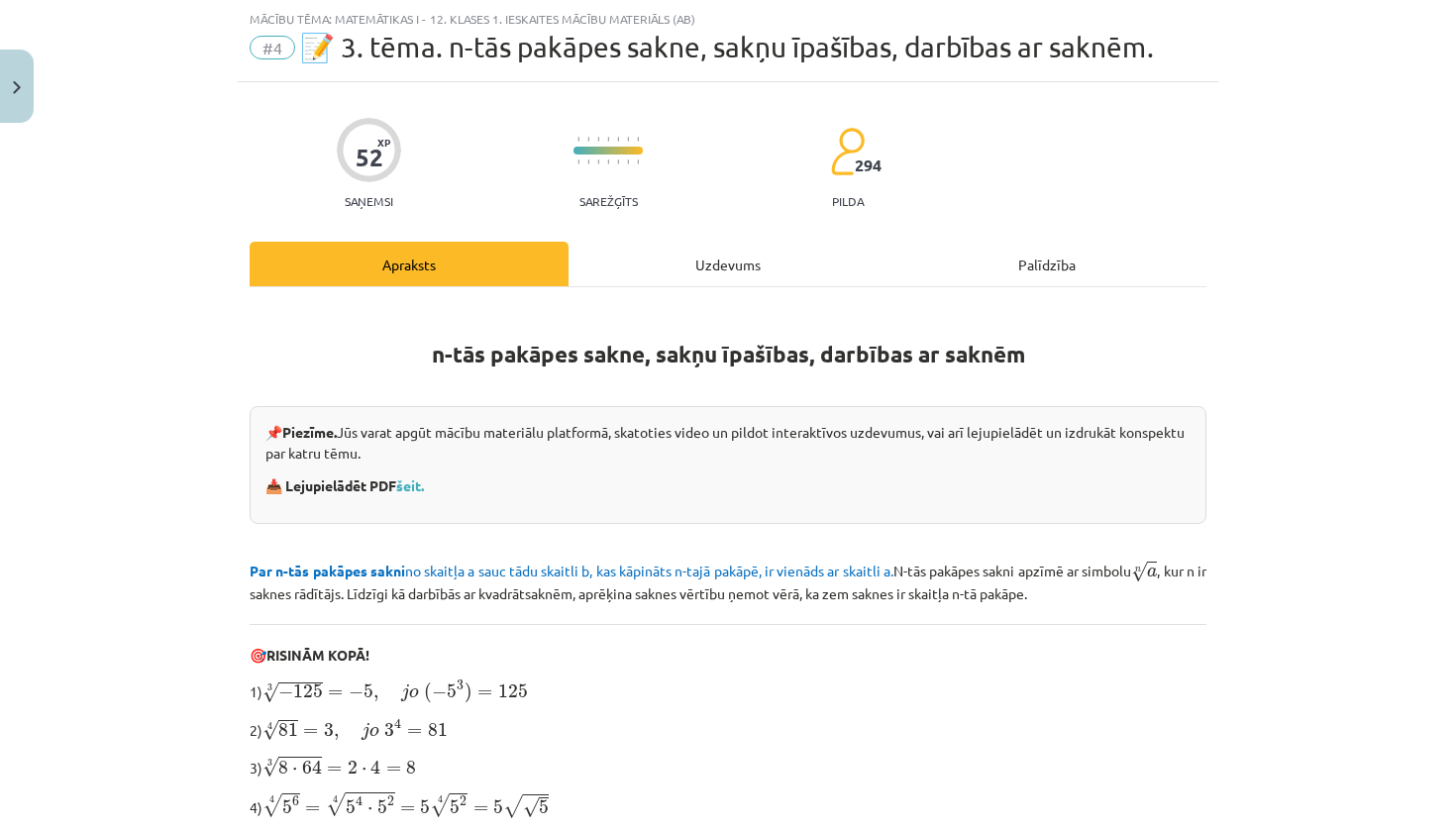
click at [606, 269] on div "Uzdevums" at bounding box center [728, 264] width 319 height 45
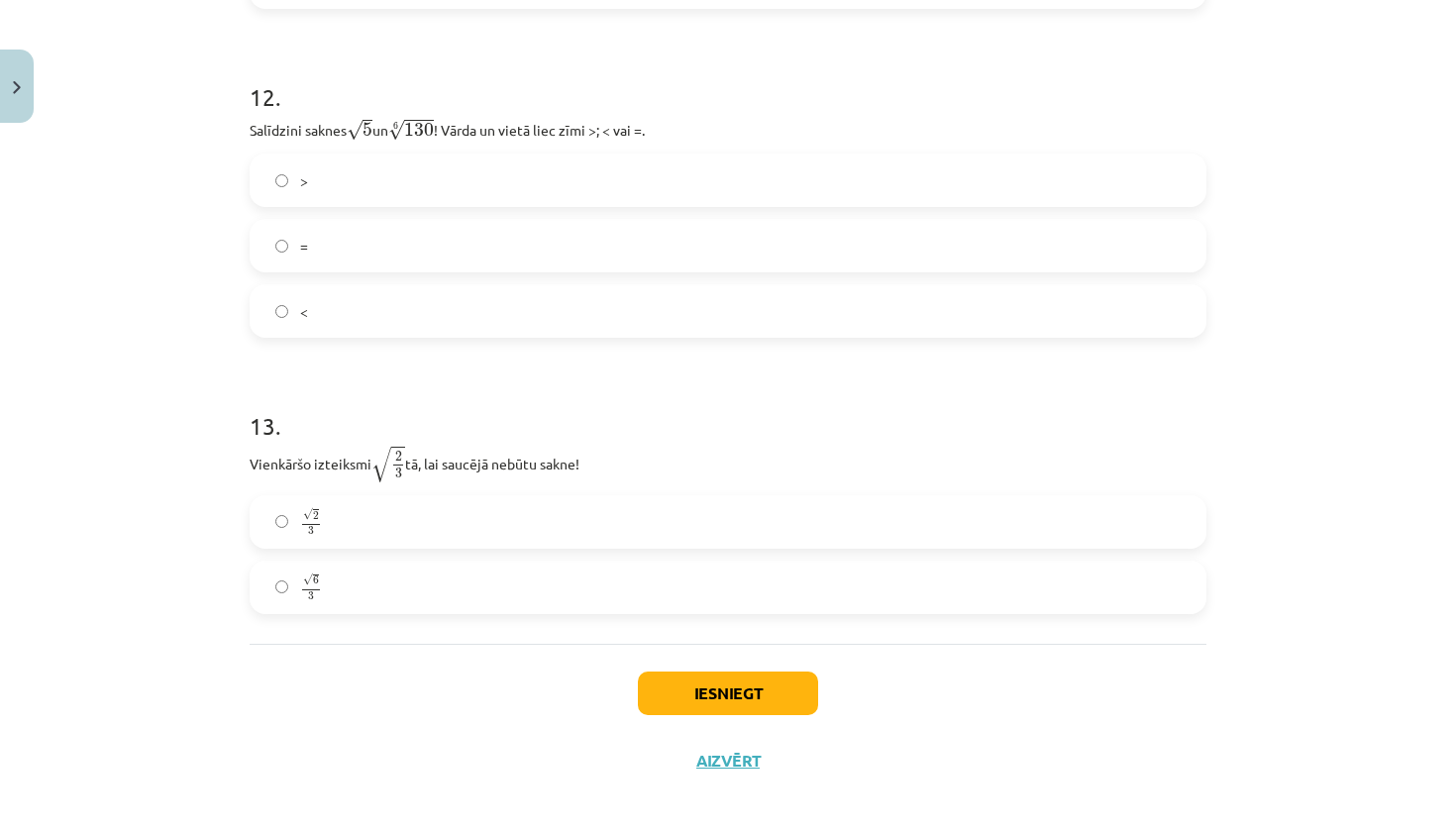
scroll to position [286, 0]
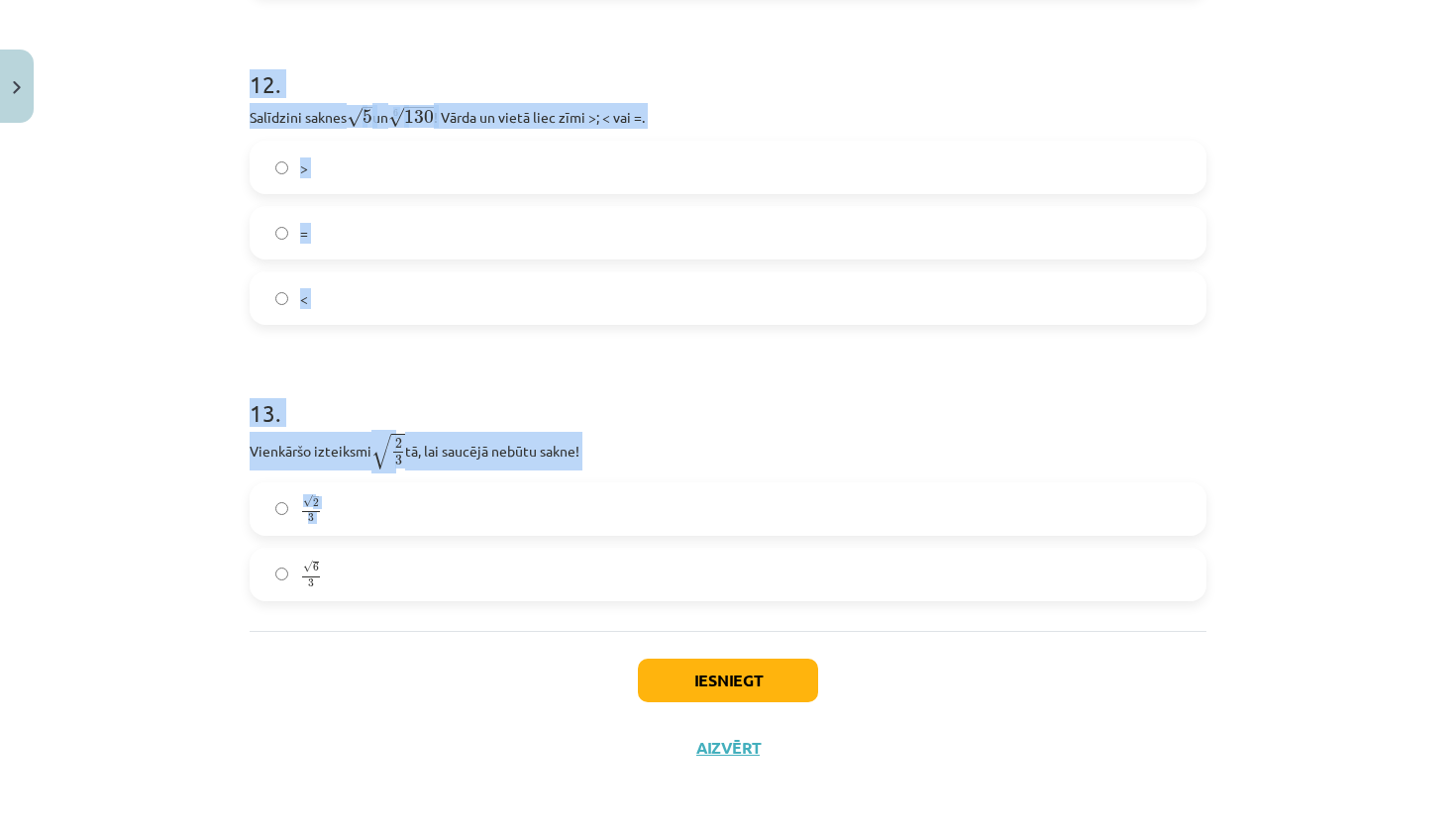
drag, startPoint x: 231, startPoint y: 444, endPoint x: 647, endPoint y: 568, distance: 434.1
click at [647, 568] on div "Mācību tēma: Matemātikas i - 12. klases 1. ieskaites mācību materiāls (ab) #4 📝…" at bounding box center [728, 416] width 1456 height 831
copy form "1 . Kura izteiksme jāizvēlas vienādības a m n a m n = ⋯ labajā pusē, lai būtu p…"
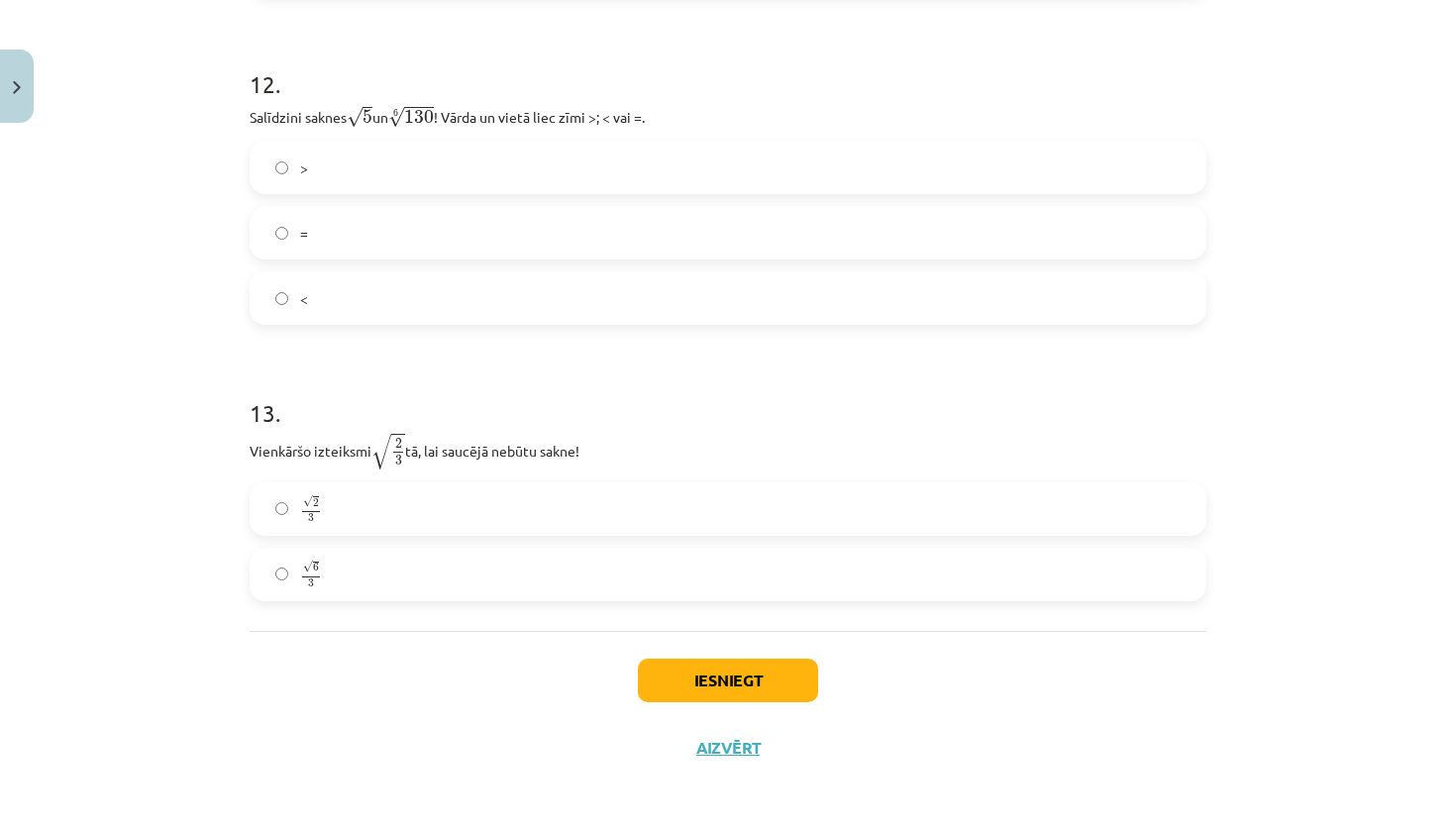
click at [1265, 132] on div "Mācību tēma: Matemātikas i - 12. klases 1. ieskaites mācību materiāls (ab) #4 📝…" at bounding box center [728, 416] width 1456 height 831
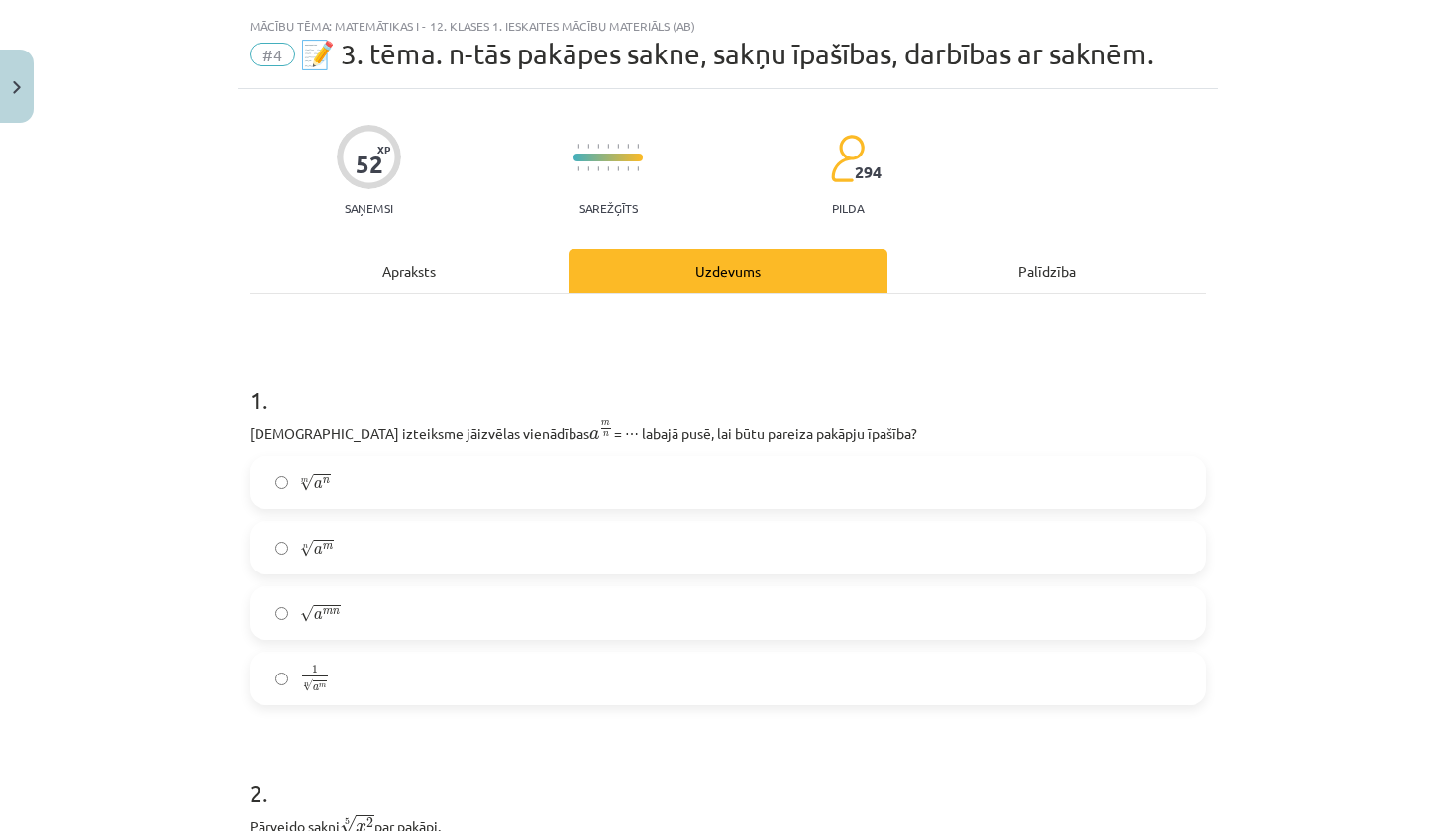
scroll to position [59, 0]
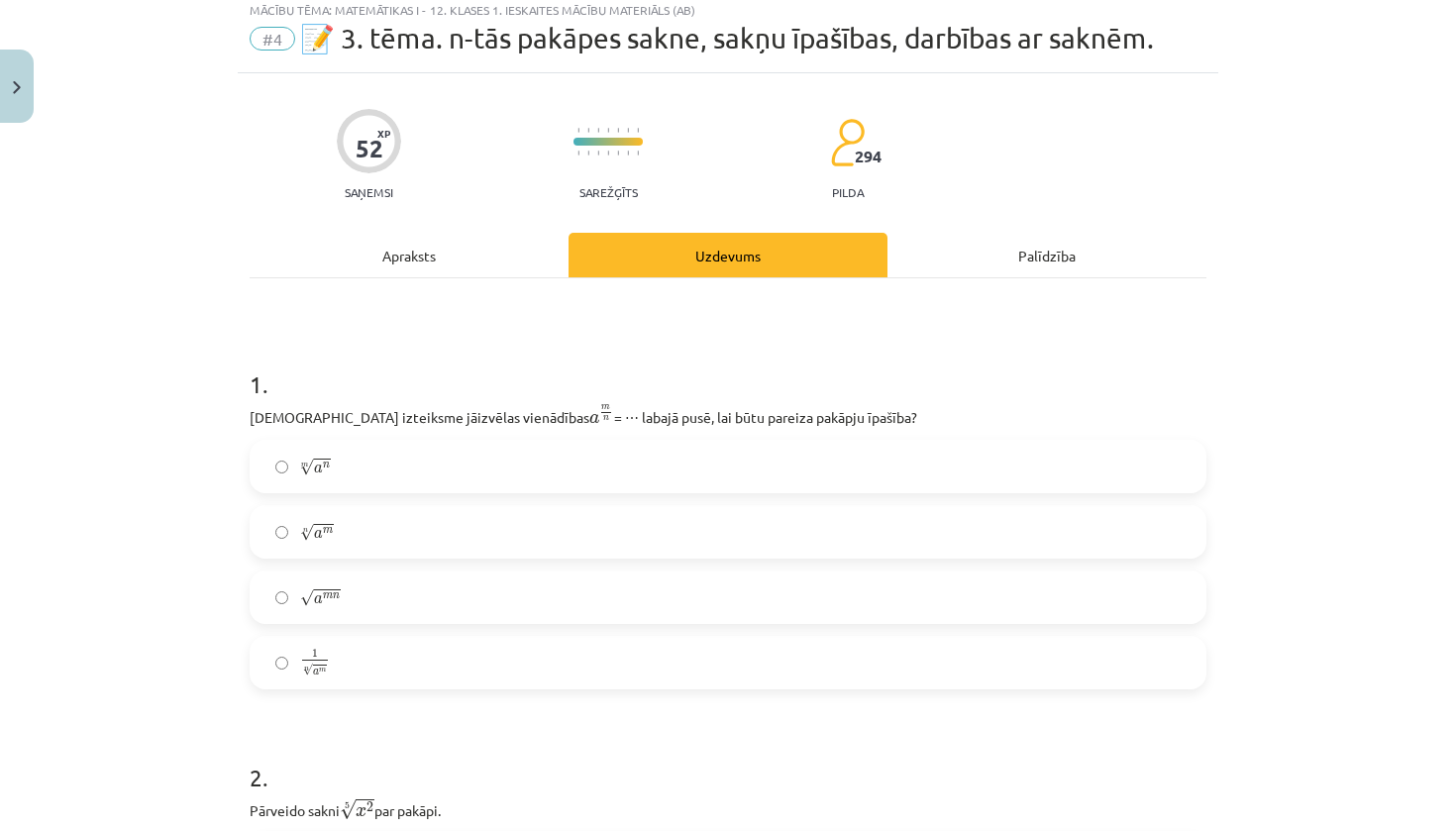
click at [280, 521] on label "n √ a m a m n" at bounding box center [728, 532] width 953 height 50
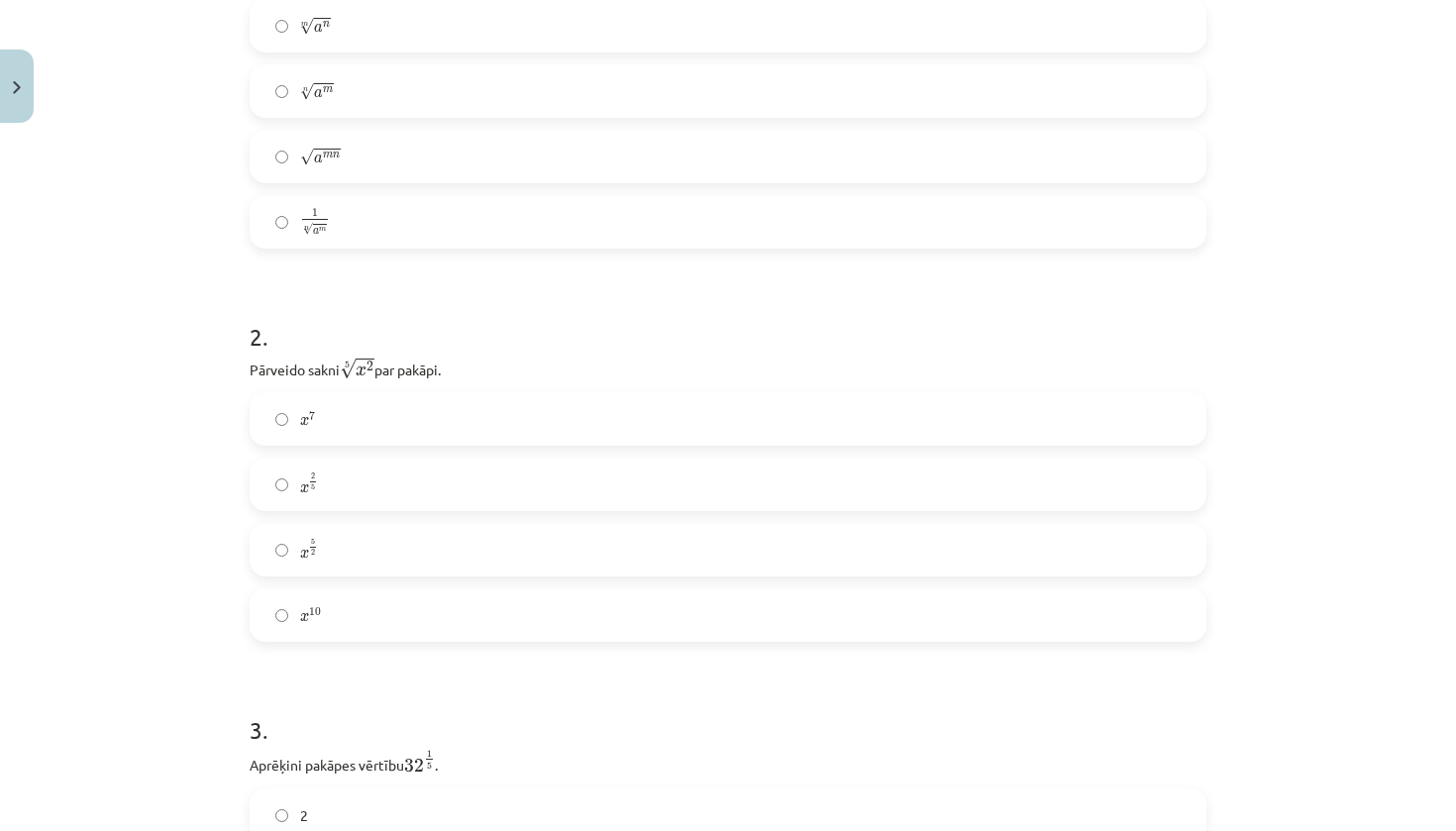
scroll to position [501, 0]
click at [285, 461] on label "x 2 5 x 2 5" at bounding box center [728, 482] width 953 height 50
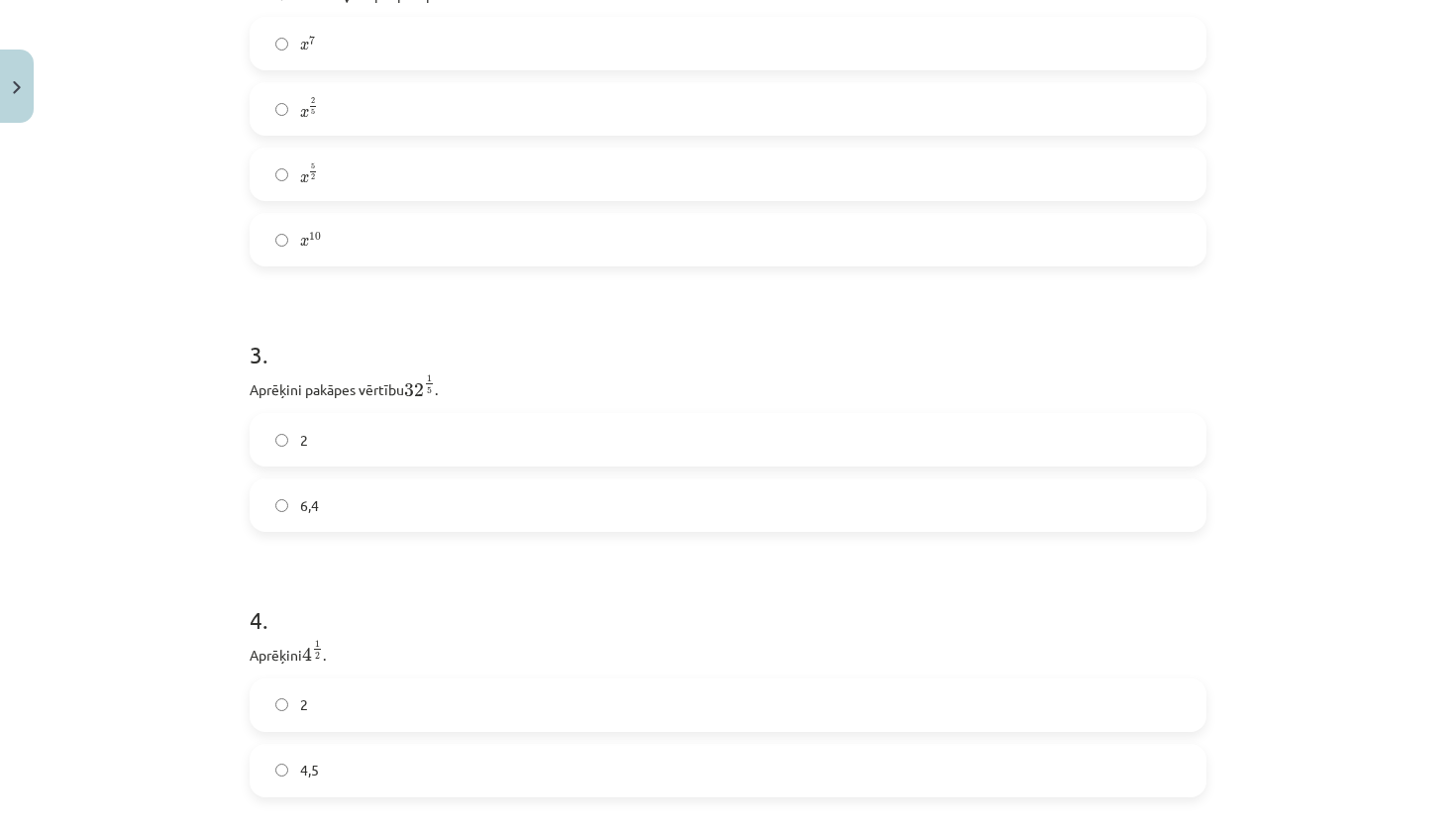
scroll to position [878, 0]
click at [294, 442] on label "2" at bounding box center [728, 437] width 953 height 50
click at [331, 431] on label "2" at bounding box center [728, 430] width 953 height 50
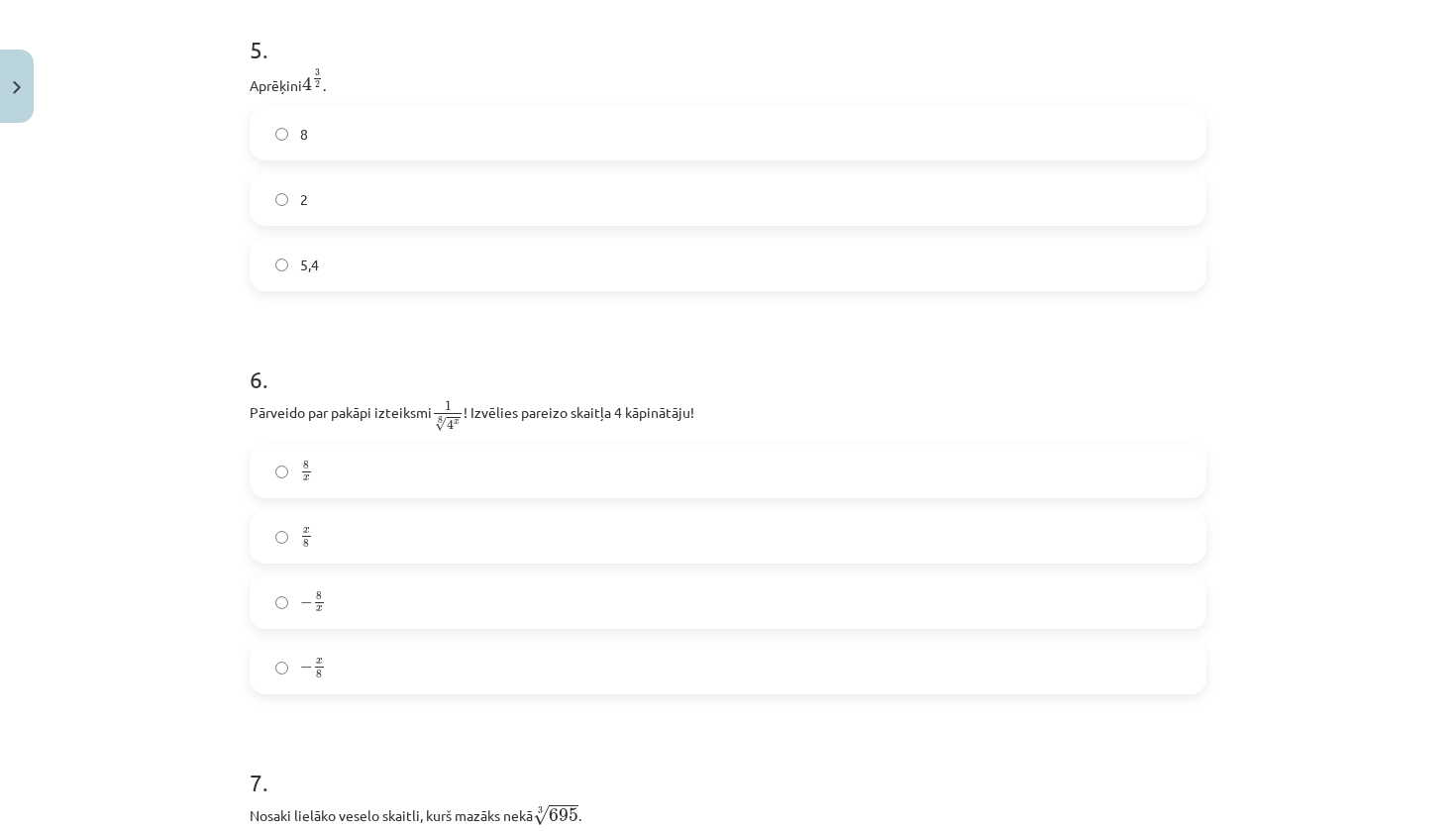
scroll to position [1754, 0]
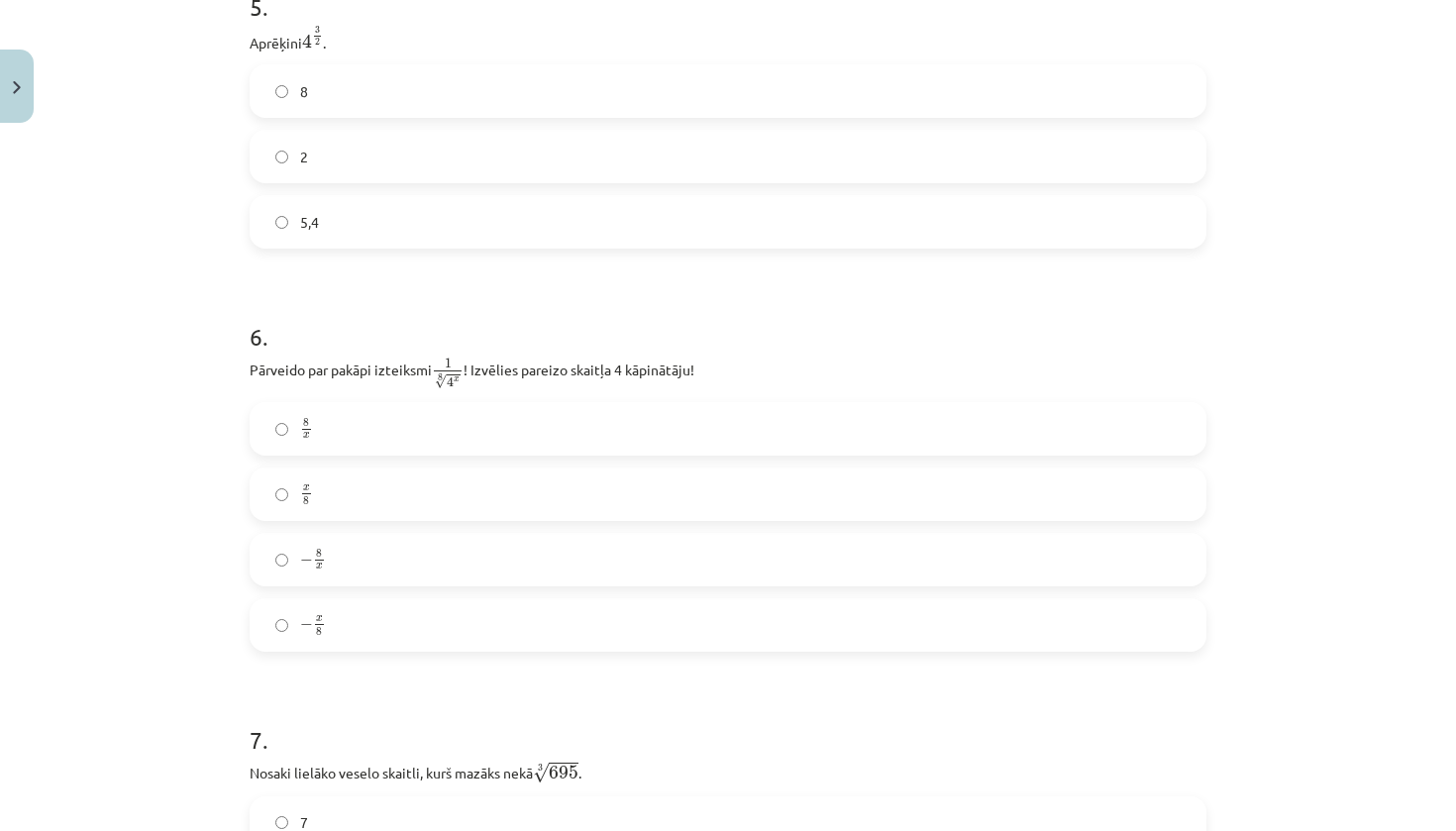
click at [303, 439] on span "x" at bounding box center [306, 437] width 7 height 6
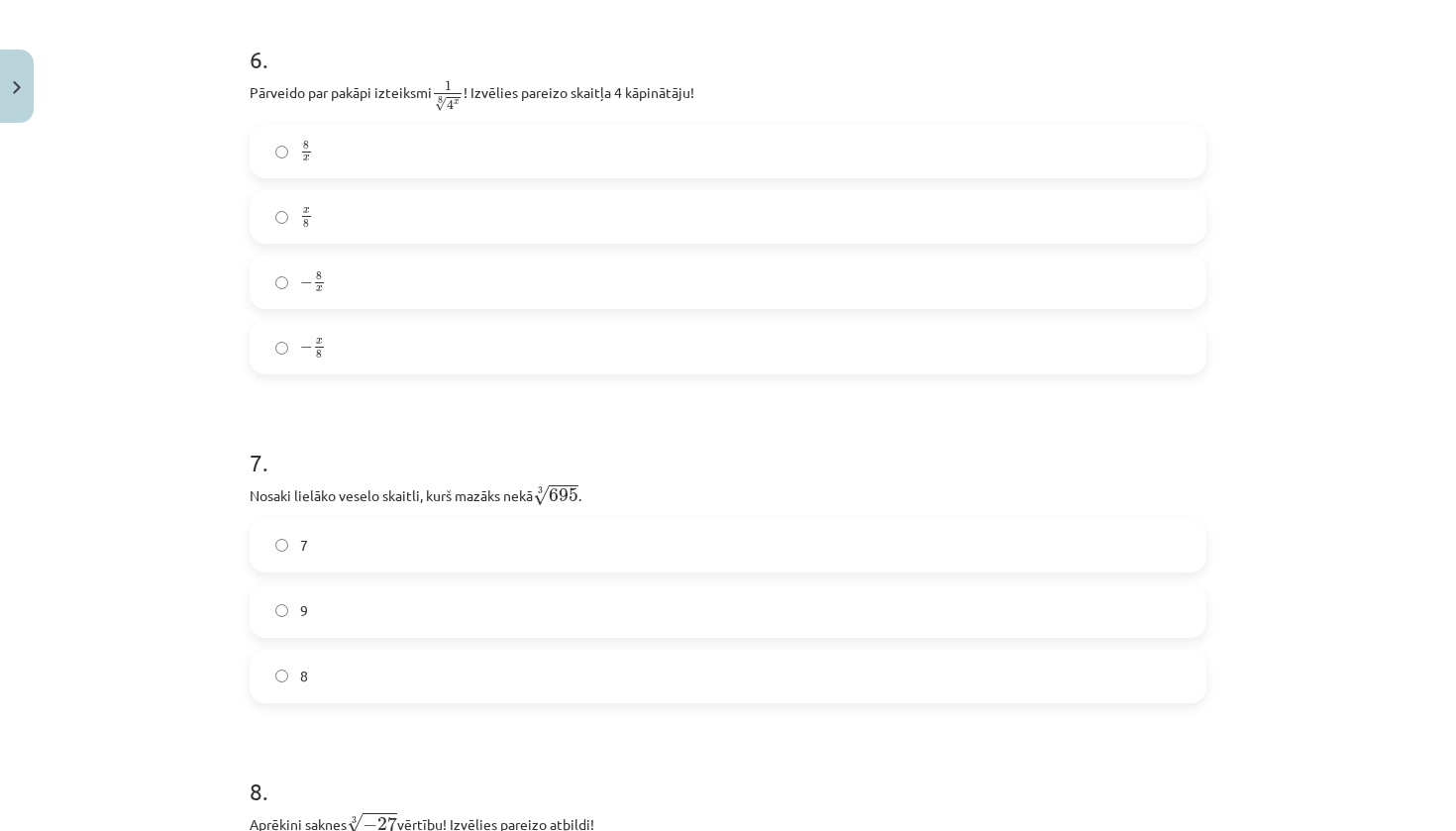
scroll to position [2041, 0]
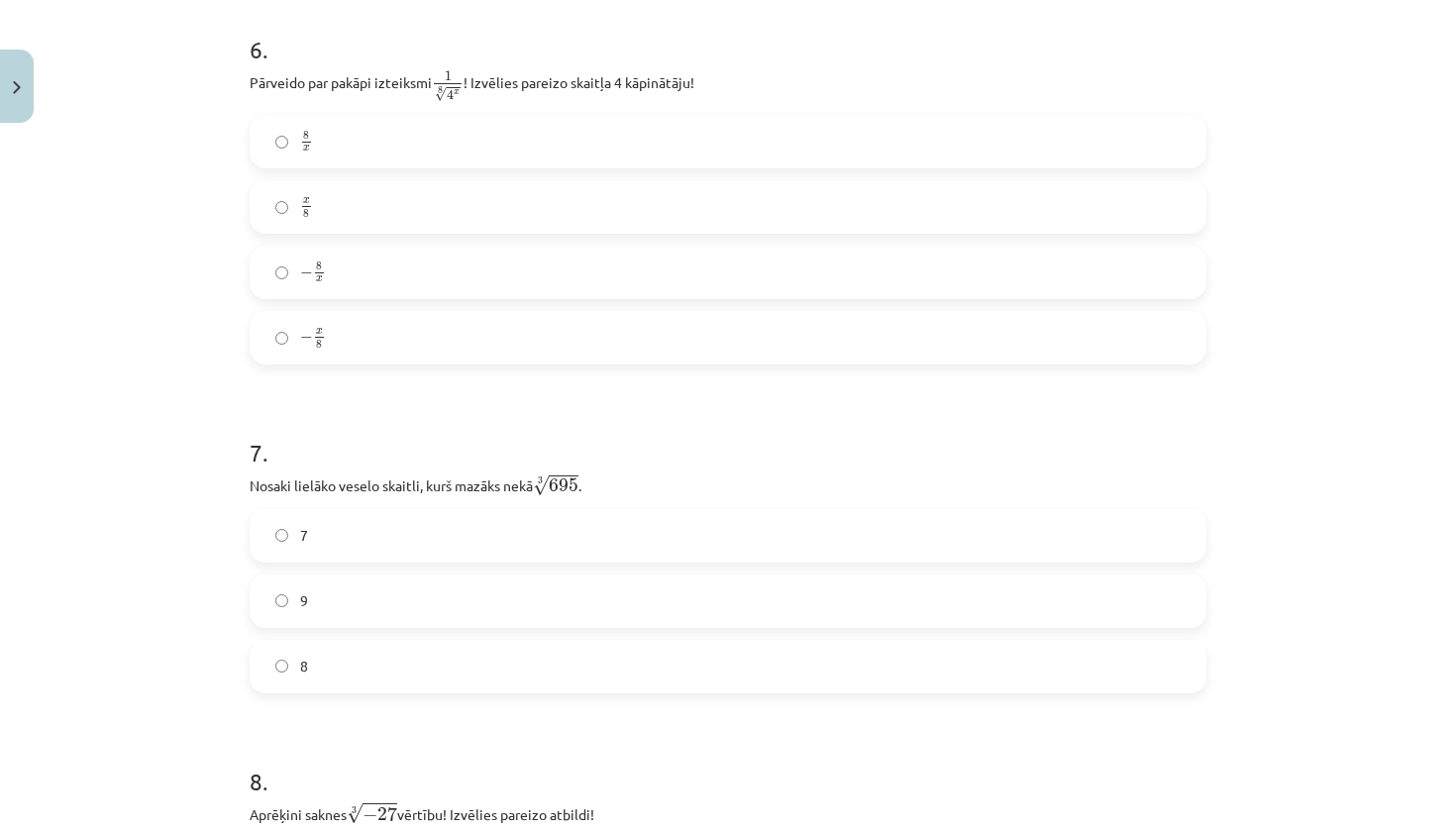
click at [318, 654] on label "8" at bounding box center [728, 667] width 953 height 50
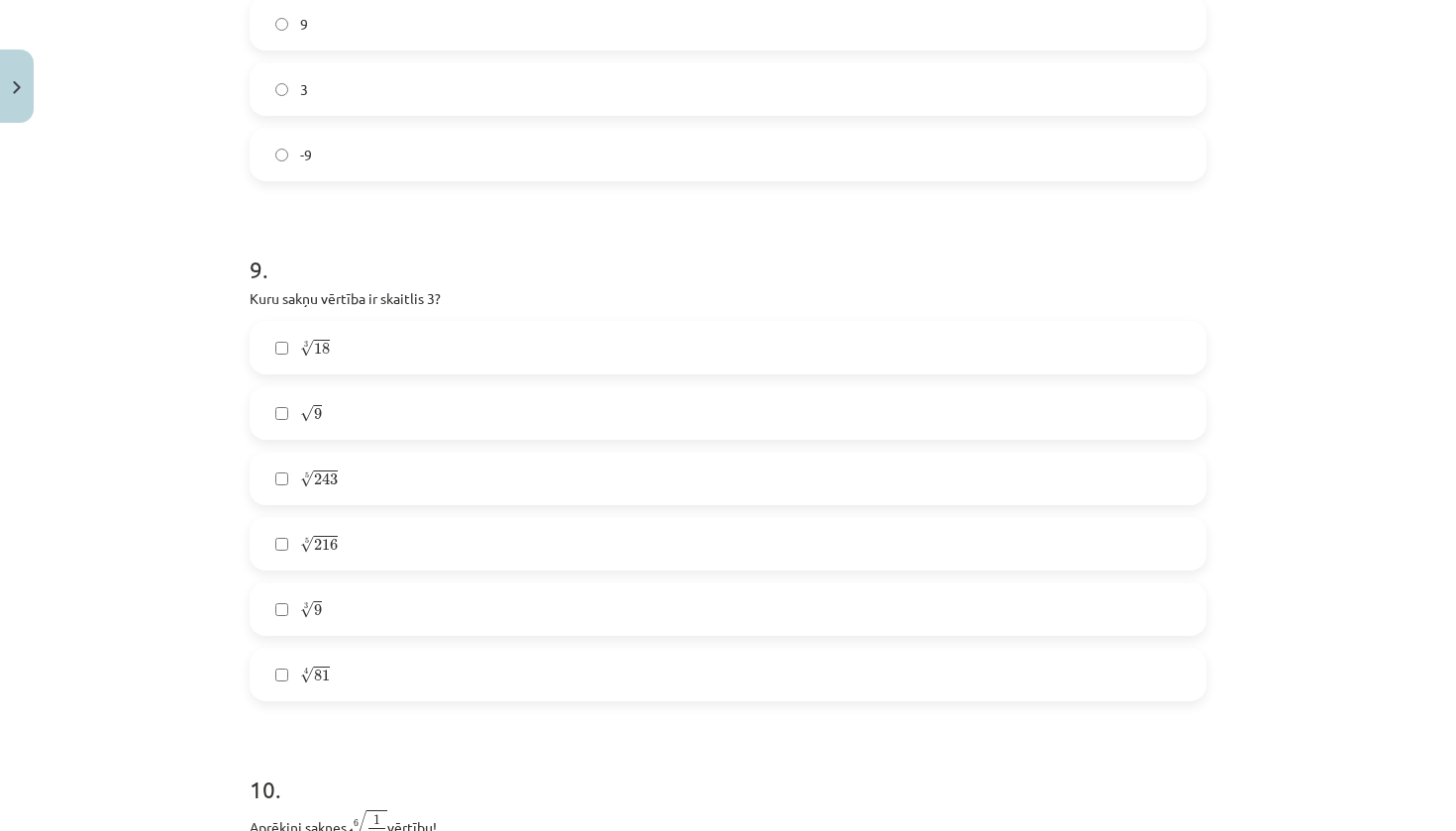
scroll to position [2947, 0]
click at [279, 420] on label "√ 9 9" at bounding box center [728, 413] width 953 height 50
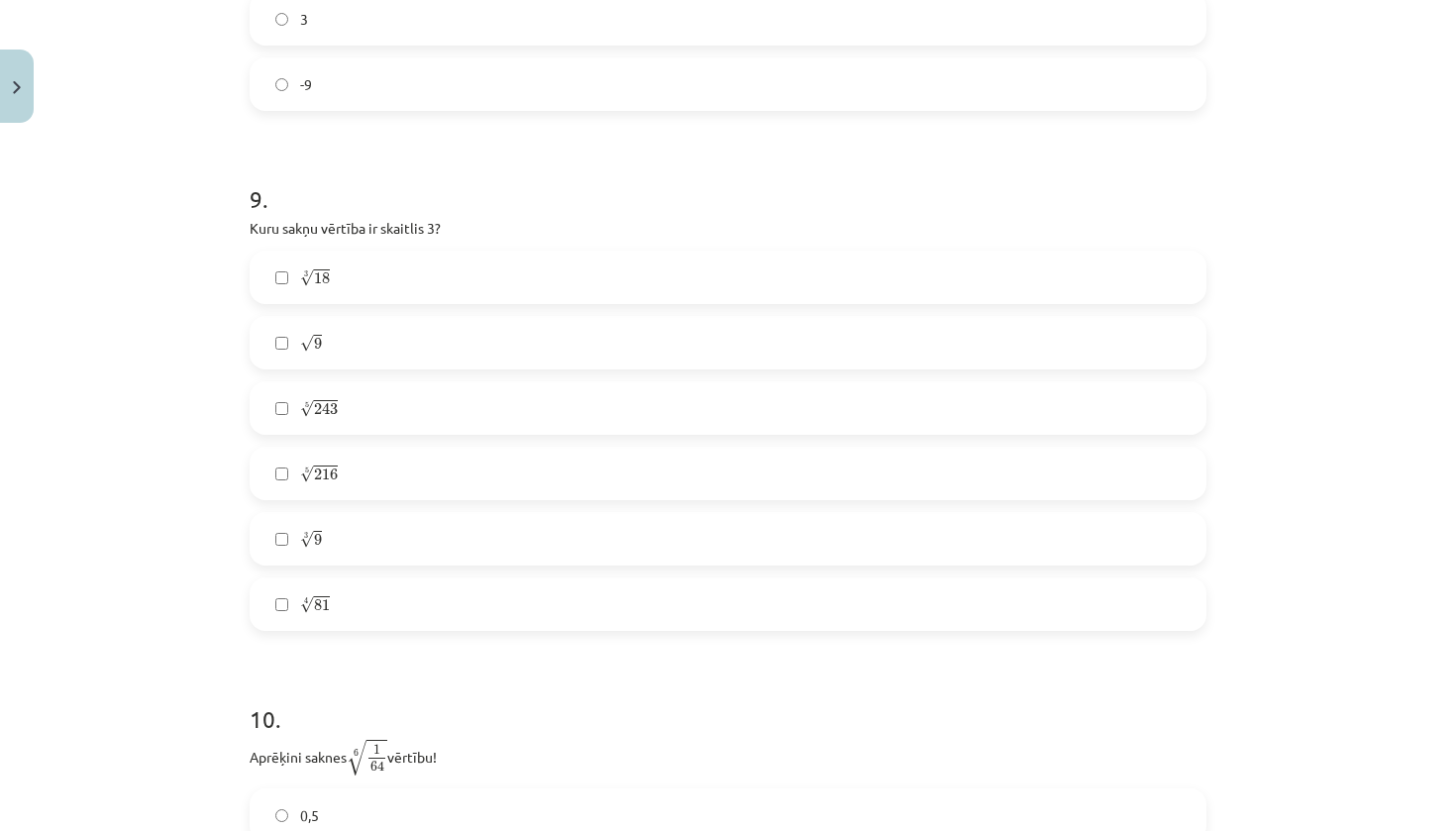
scroll to position [3020, 0]
click at [342, 414] on label "5 √ 243 243 5" at bounding box center [728, 406] width 953 height 50
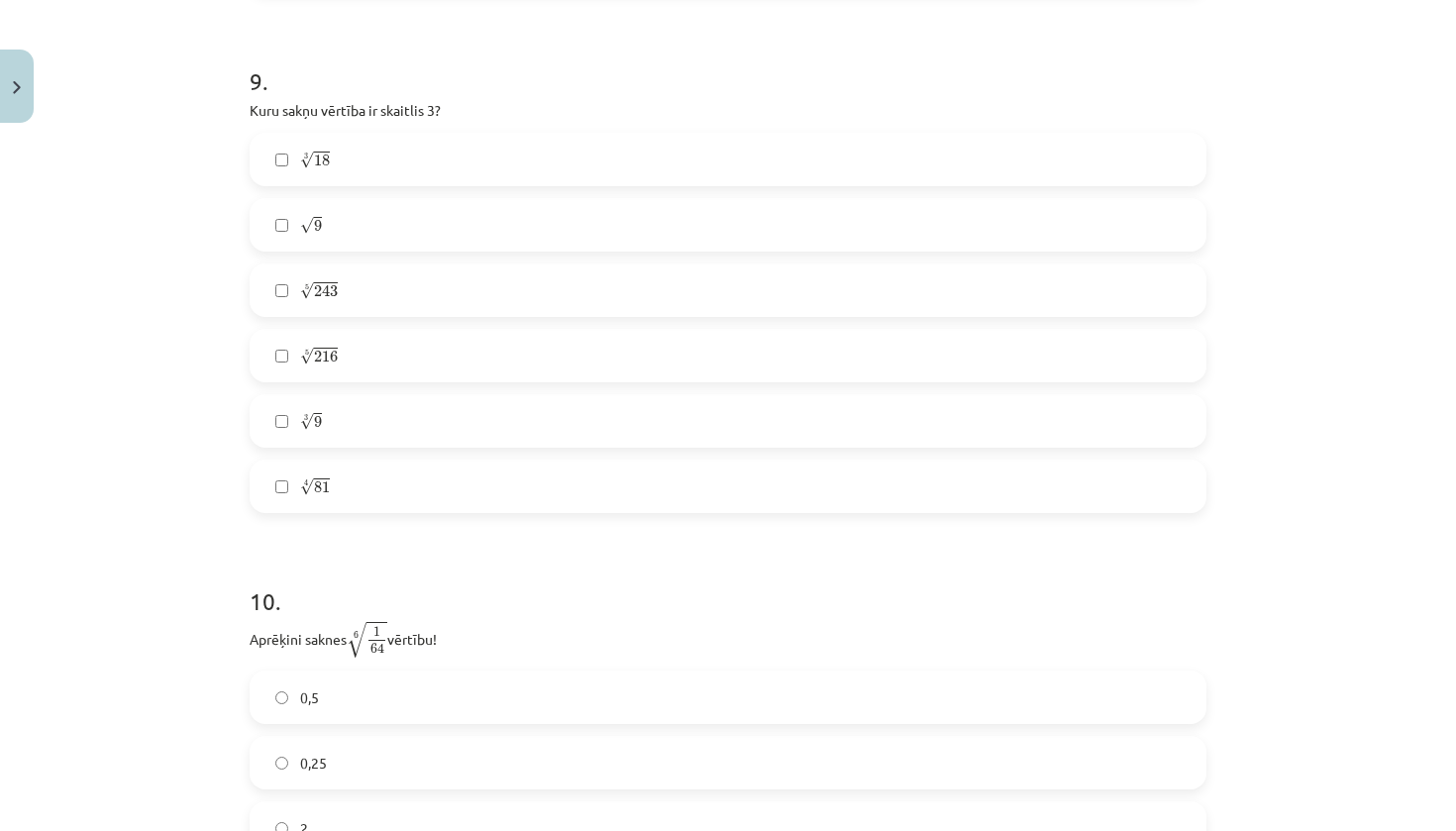
scroll to position [3146, 0]
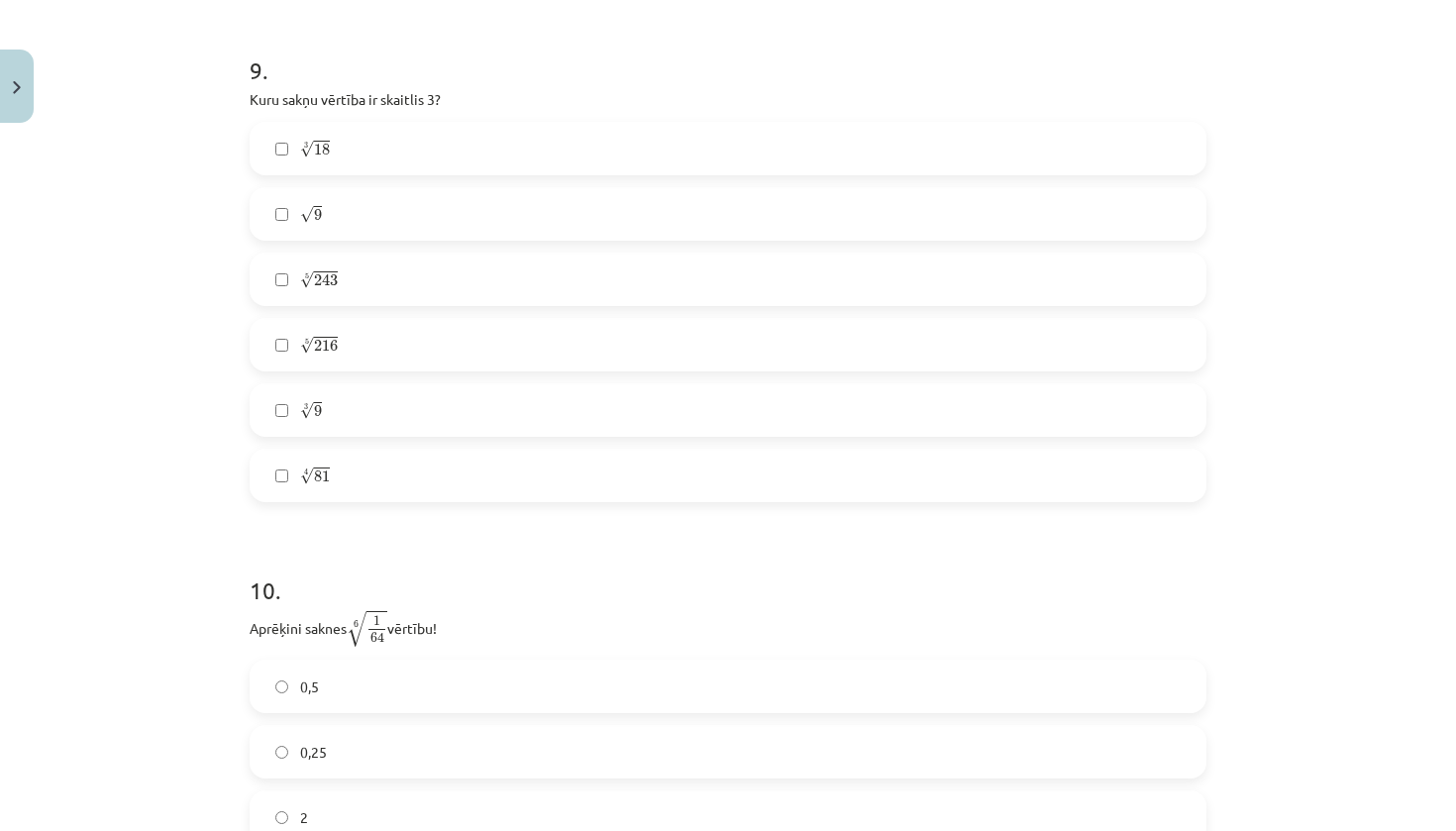
click at [361, 483] on label "4 √ 81 81 4" at bounding box center [728, 475] width 953 height 50
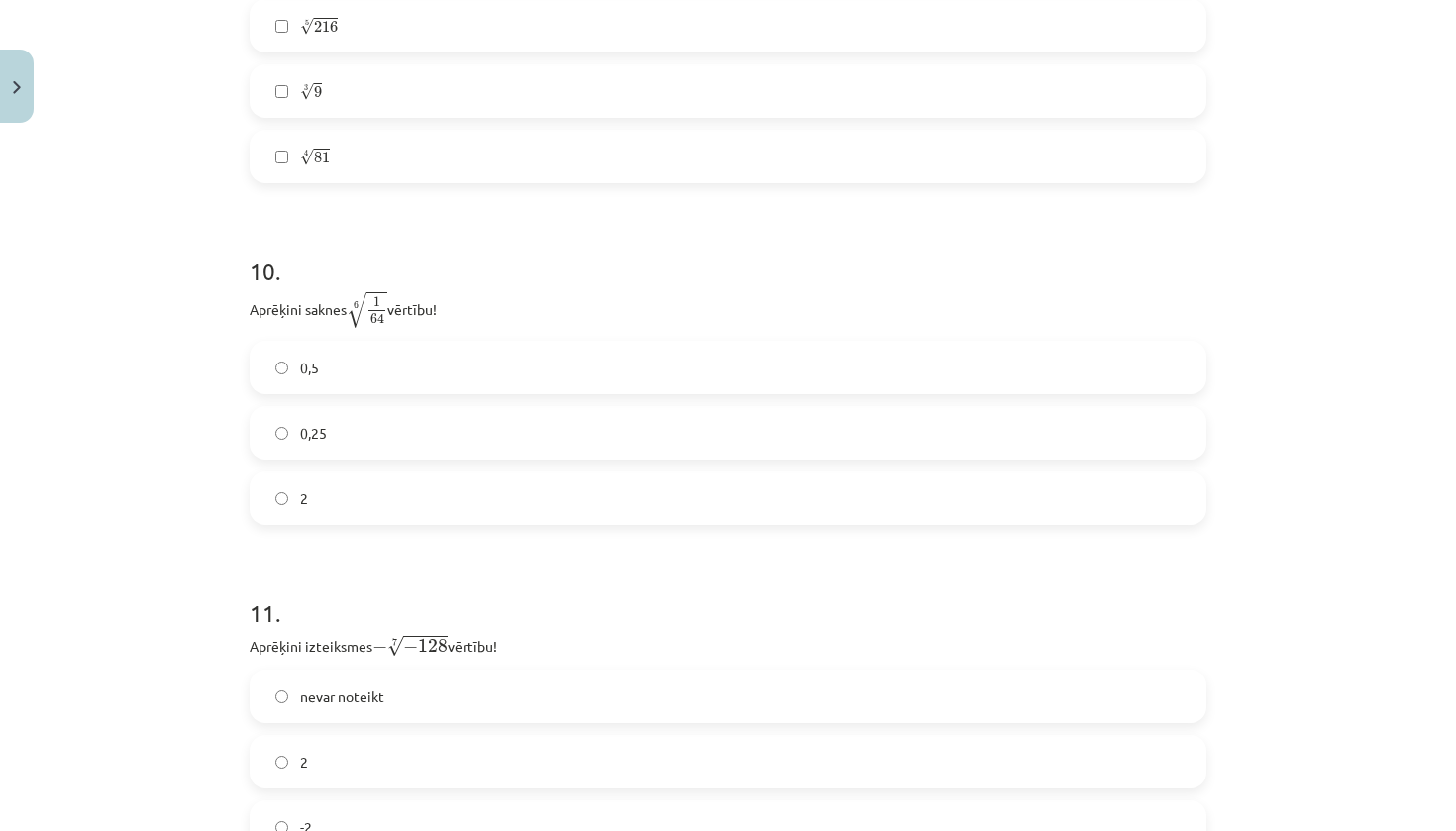
scroll to position [3476, 0]
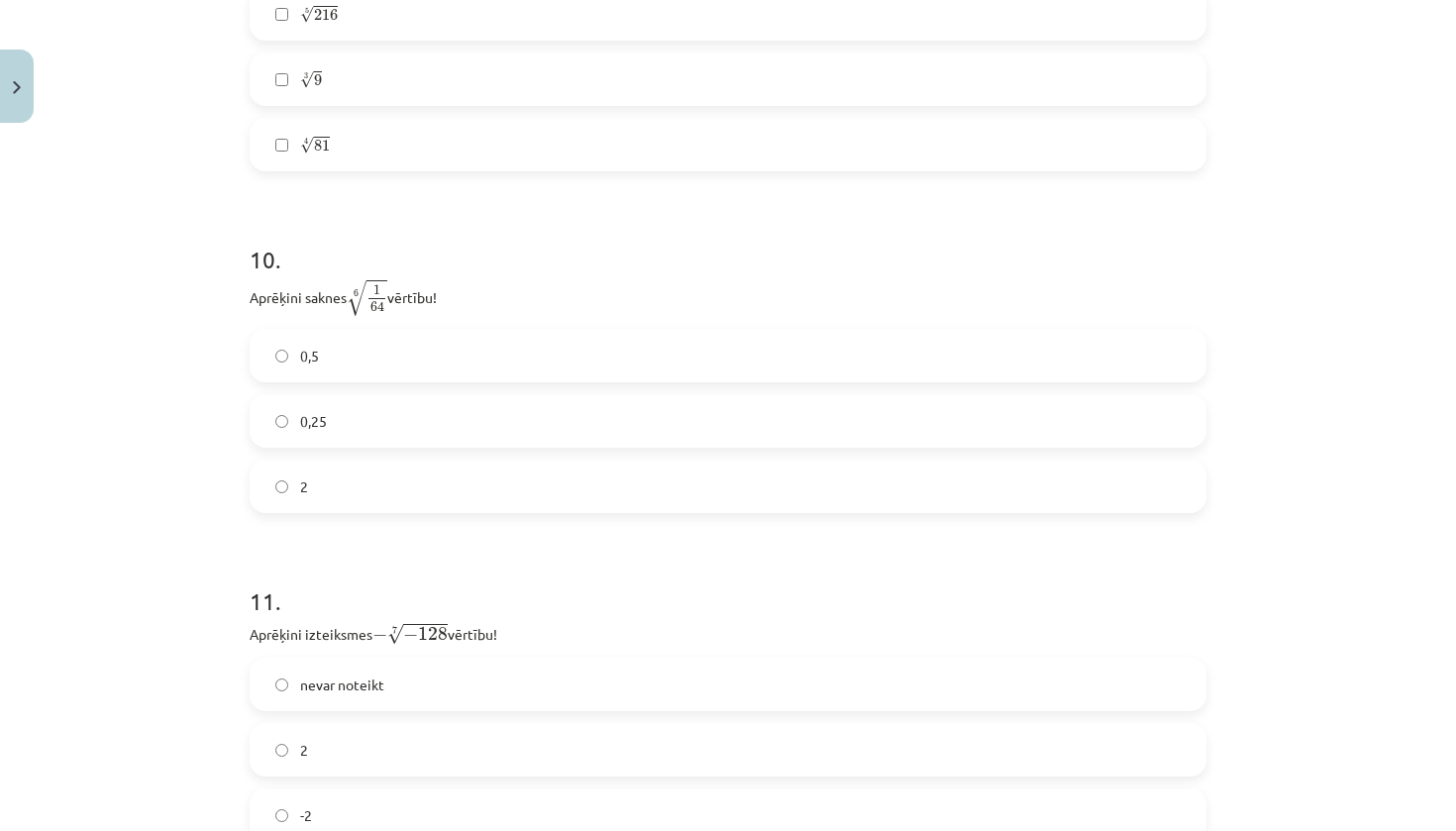
click at [299, 343] on label "0,5" at bounding box center [728, 356] width 953 height 50
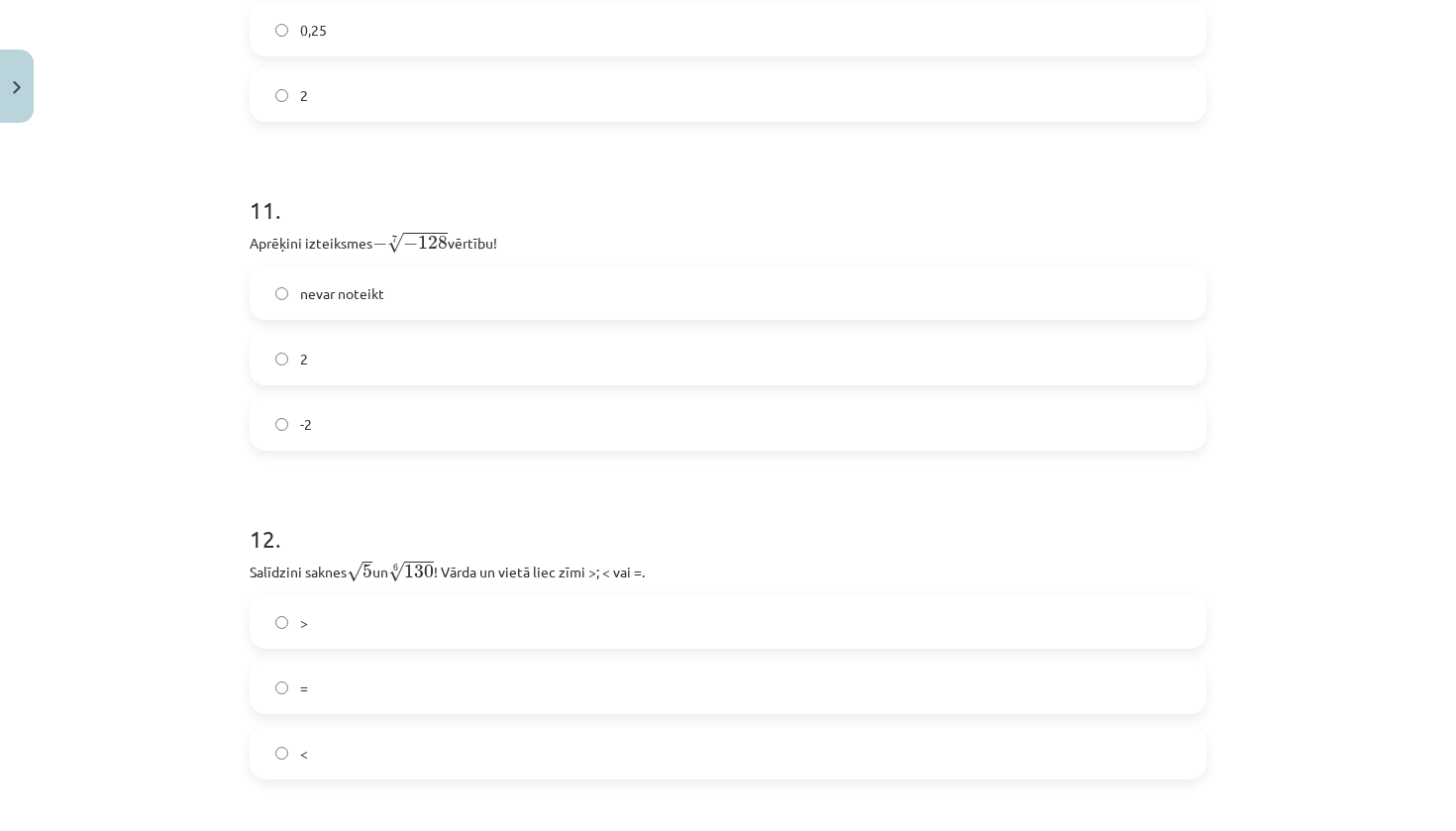
scroll to position [3869, 0]
click at [275, 403] on label "-2" at bounding box center [728, 423] width 953 height 50
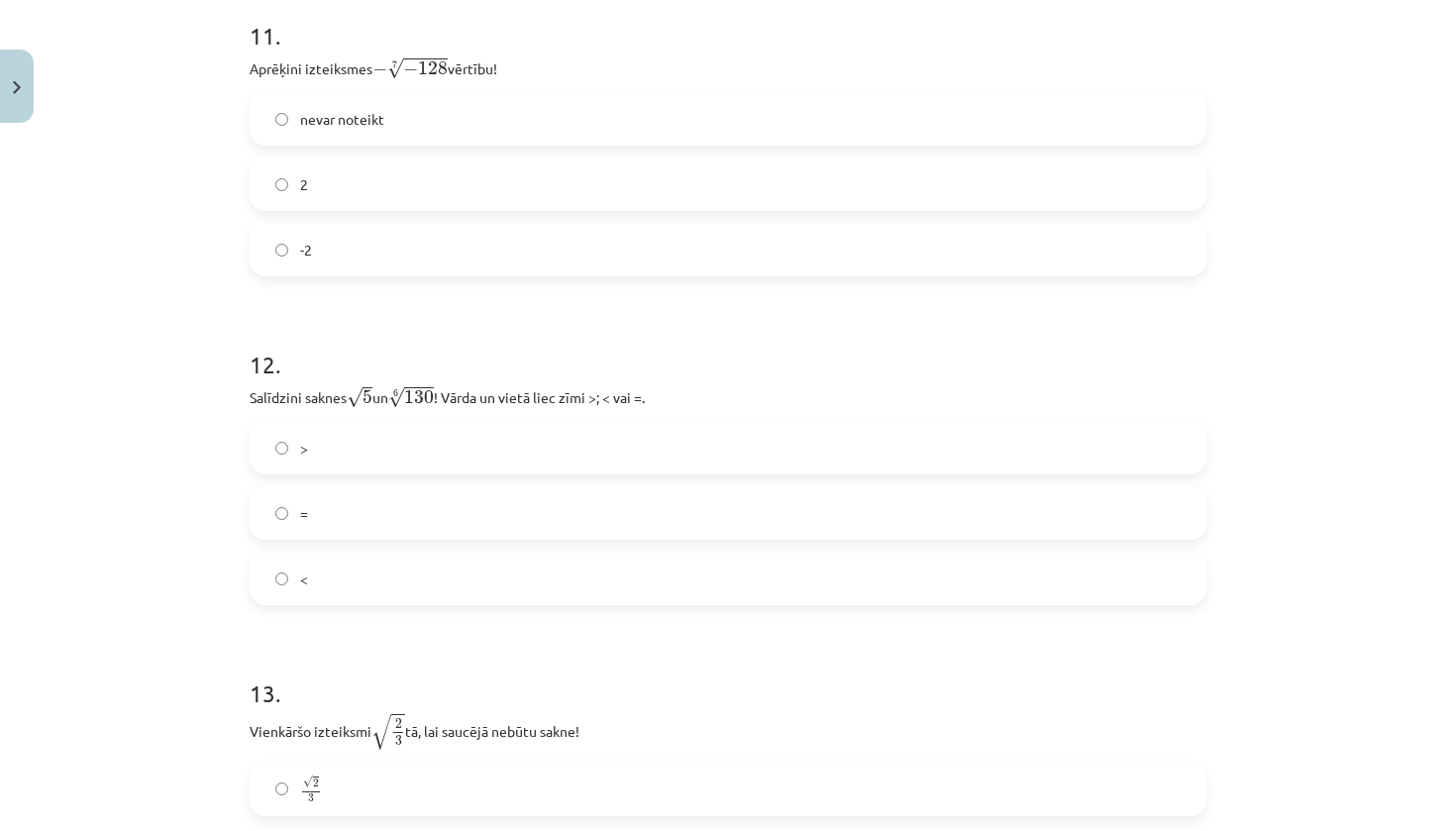
scroll to position [4055, 0]
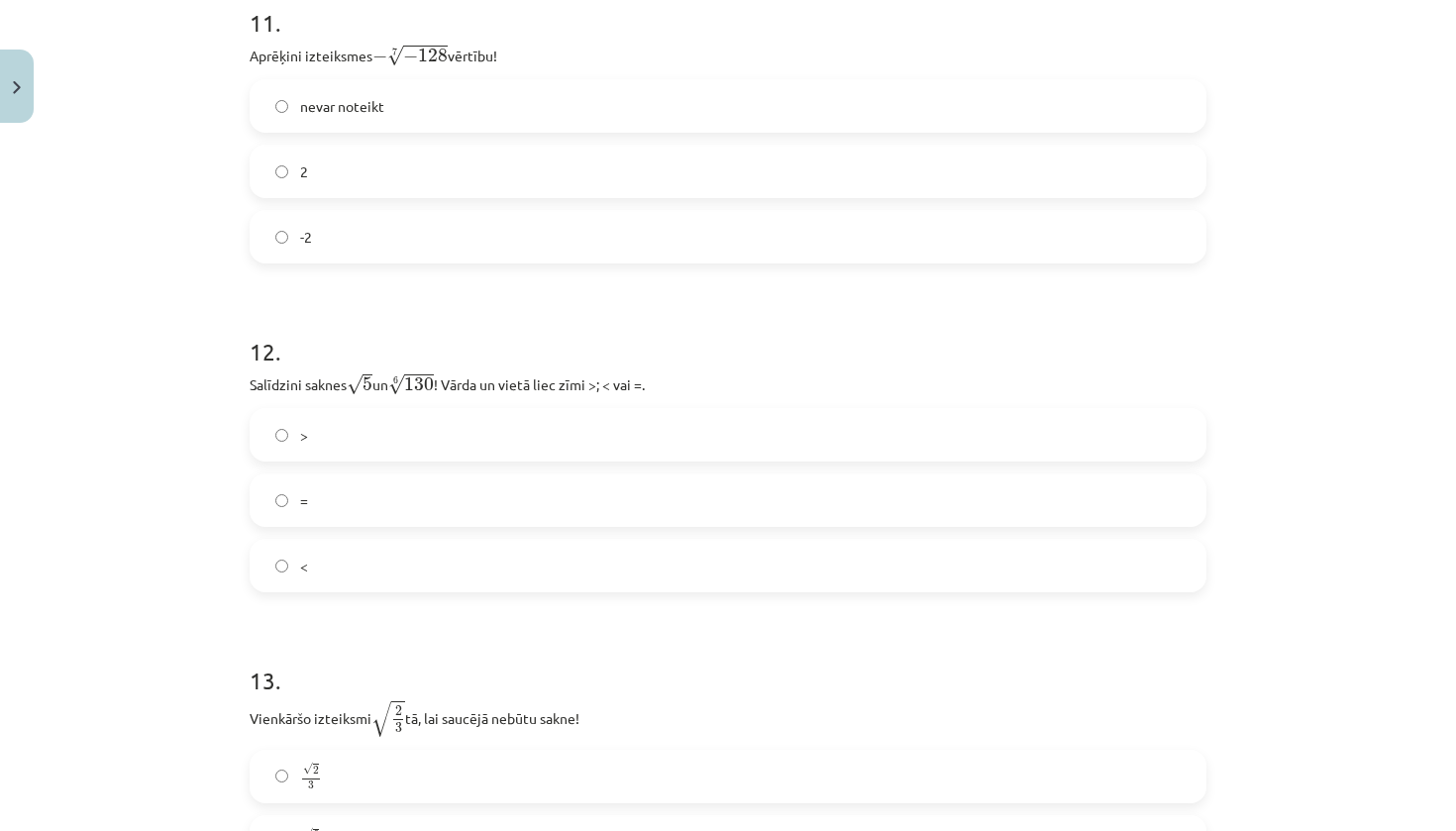
click at [314, 170] on label "2" at bounding box center [728, 171] width 953 height 50
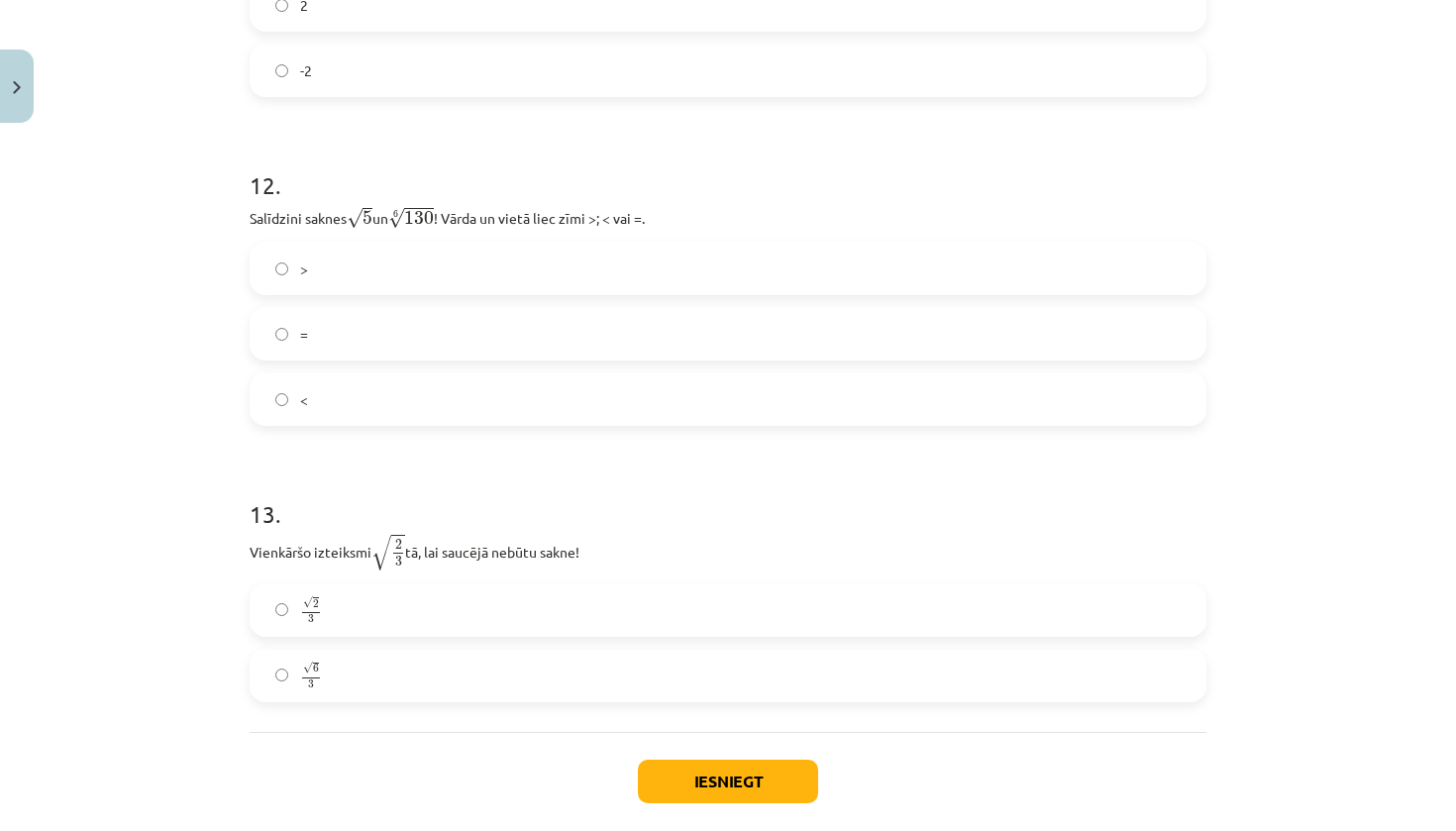
scroll to position [4225, 0]
click at [392, 397] on label "<" at bounding box center [728, 397] width 953 height 50
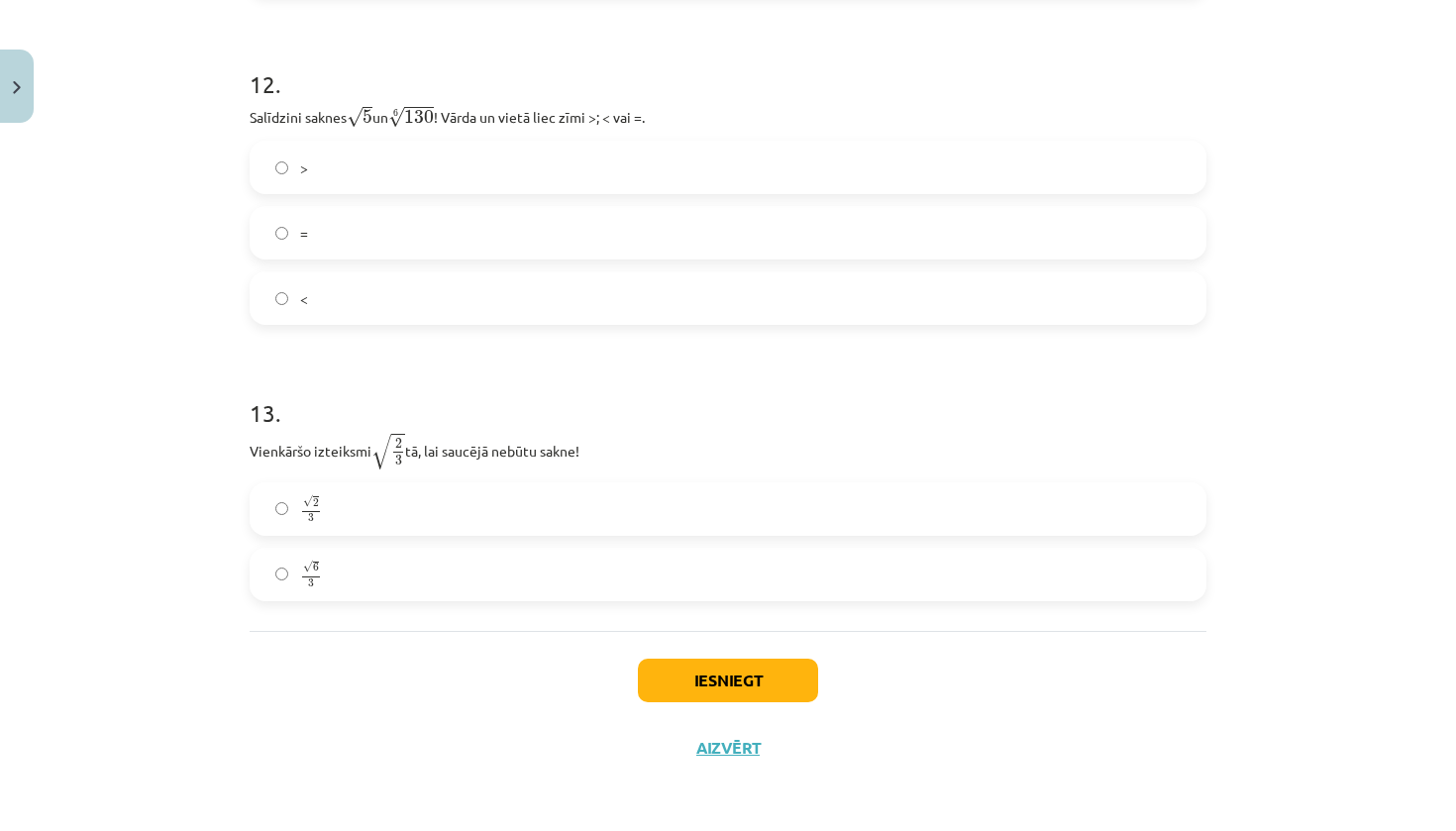
scroll to position [4326, 0]
click at [338, 550] on label "√ 6 3 6 3" at bounding box center [728, 575] width 953 height 50
click at [685, 655] on div "Iesniegt Aizvērt" at bounding box center [728, 699] width 957 height 138
click at [687, 666] on button "Iesniegt" at bounding box center [727, 681] width 180 height 44
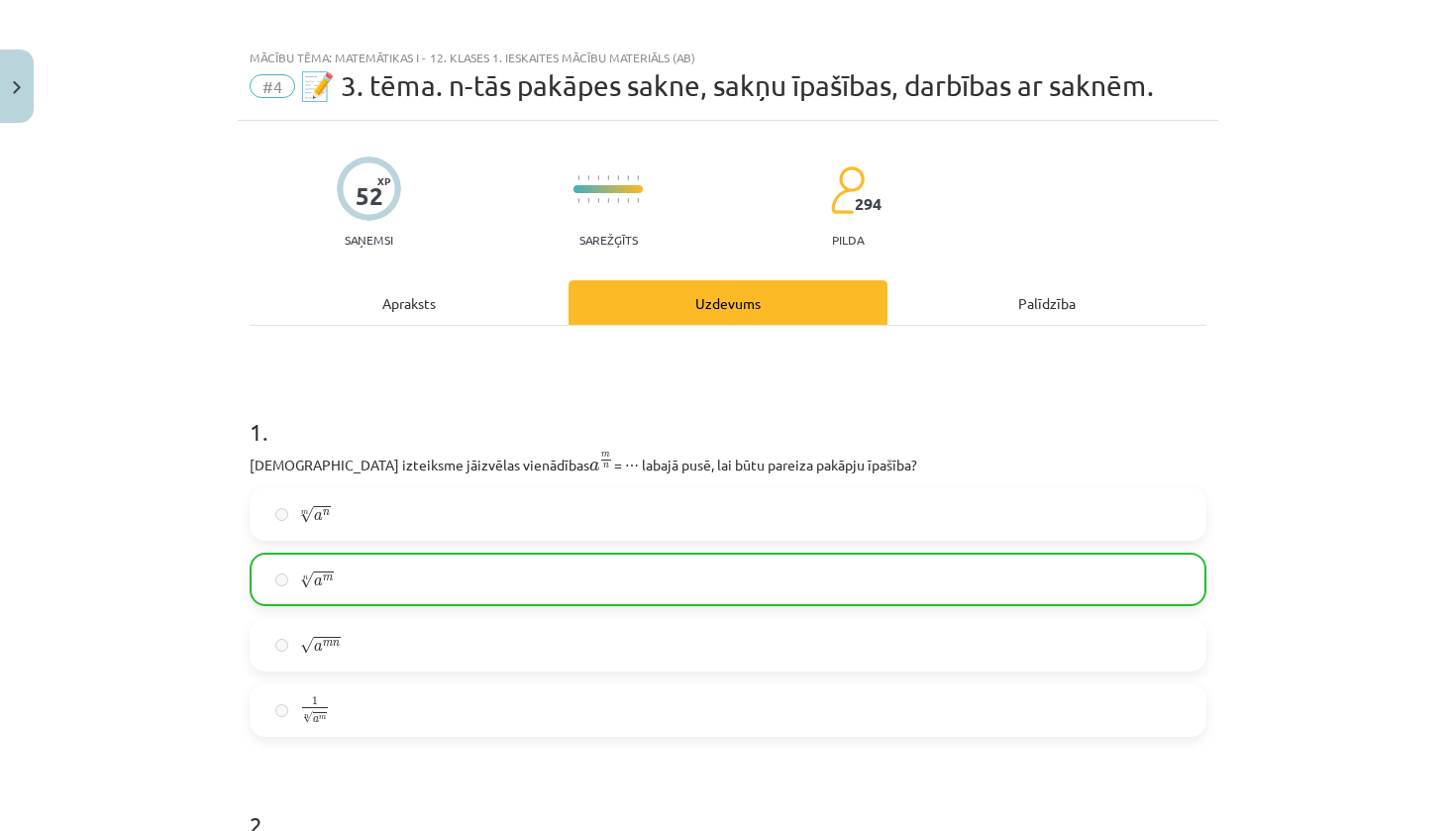
scroll to position [0, 0]
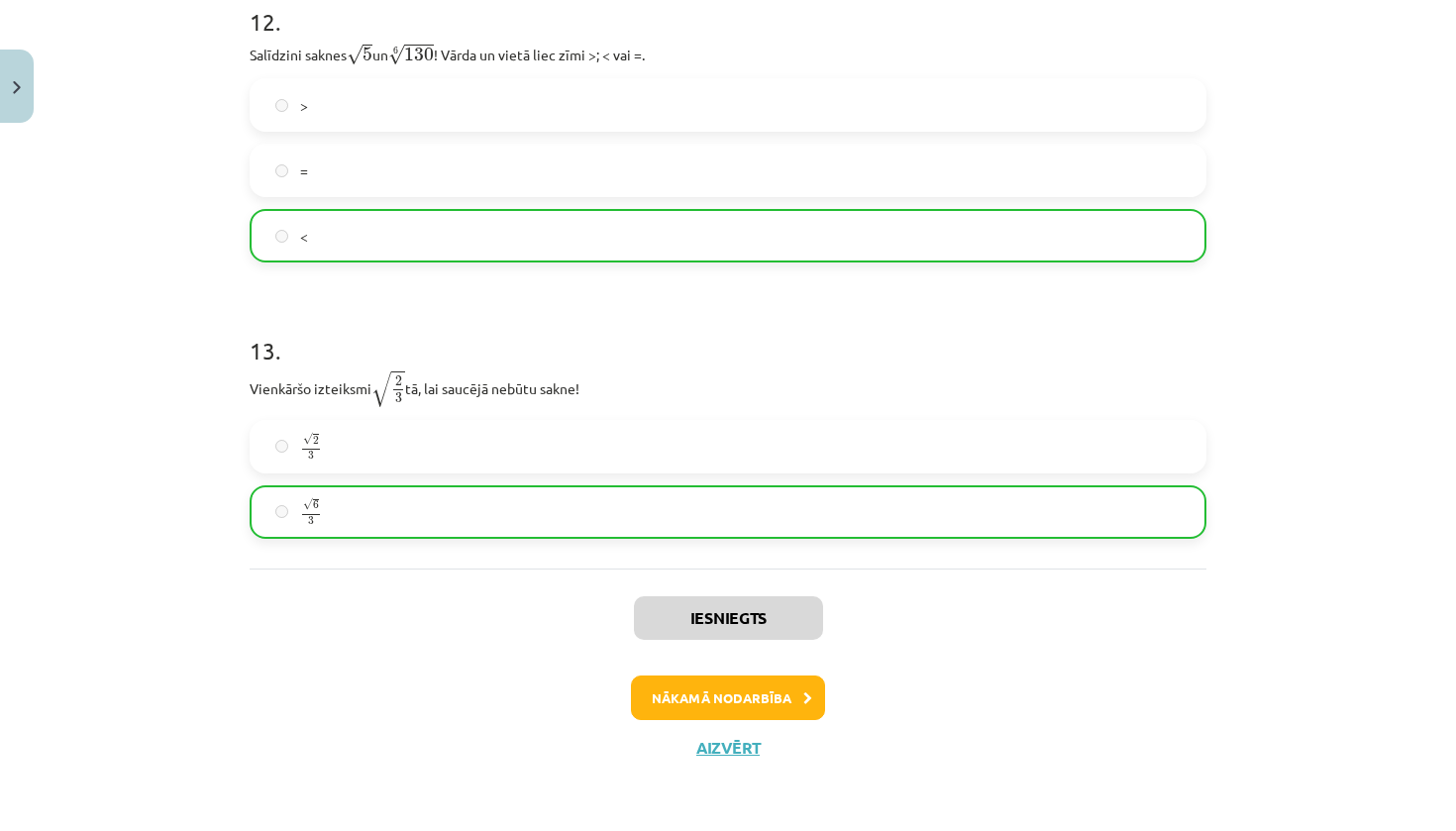
click at [713, 699] on button "Nākamā nodarbība" at bounding box center [727, 698] width 194 height 46
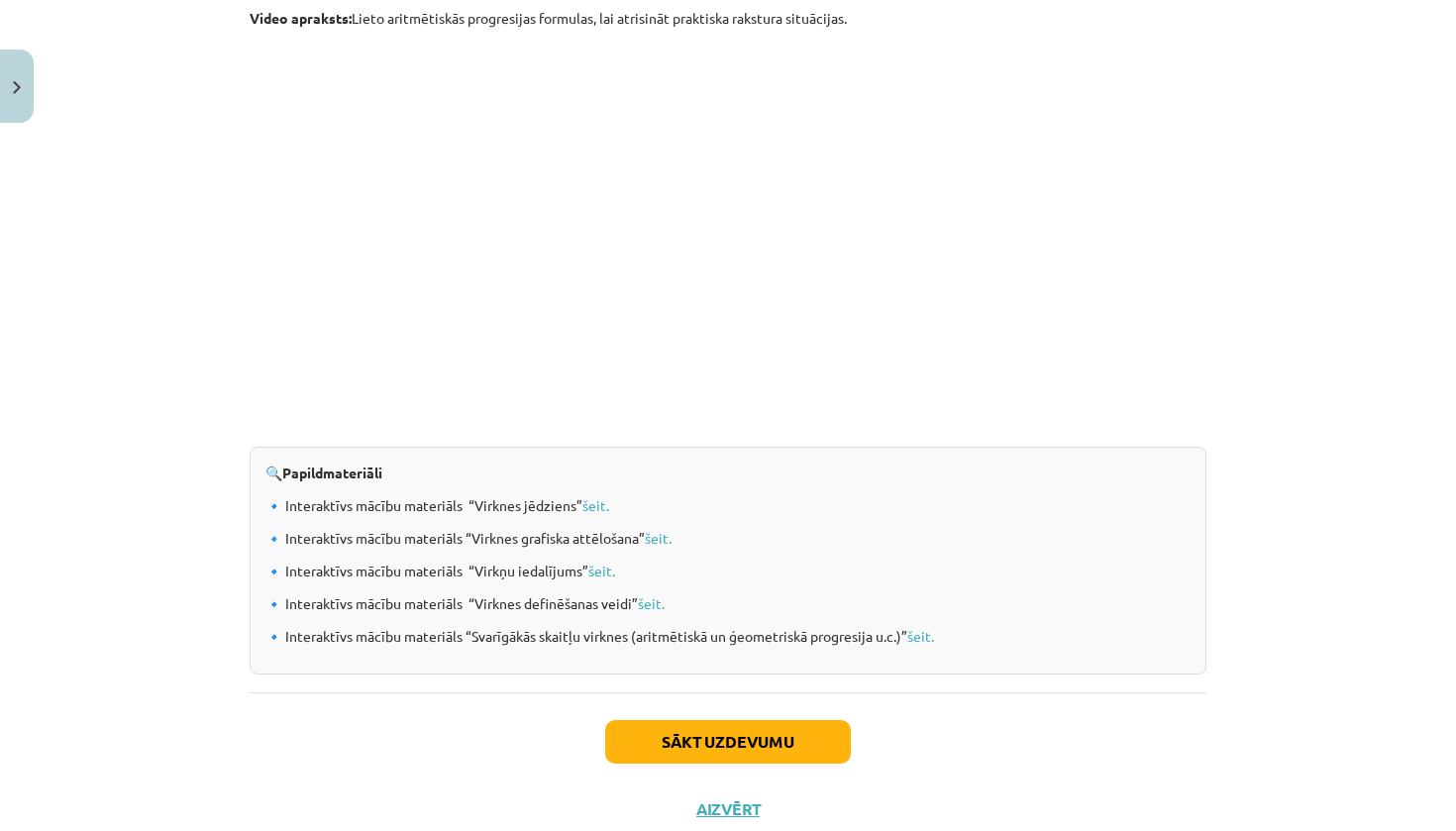
scroll to position [1928, 0]
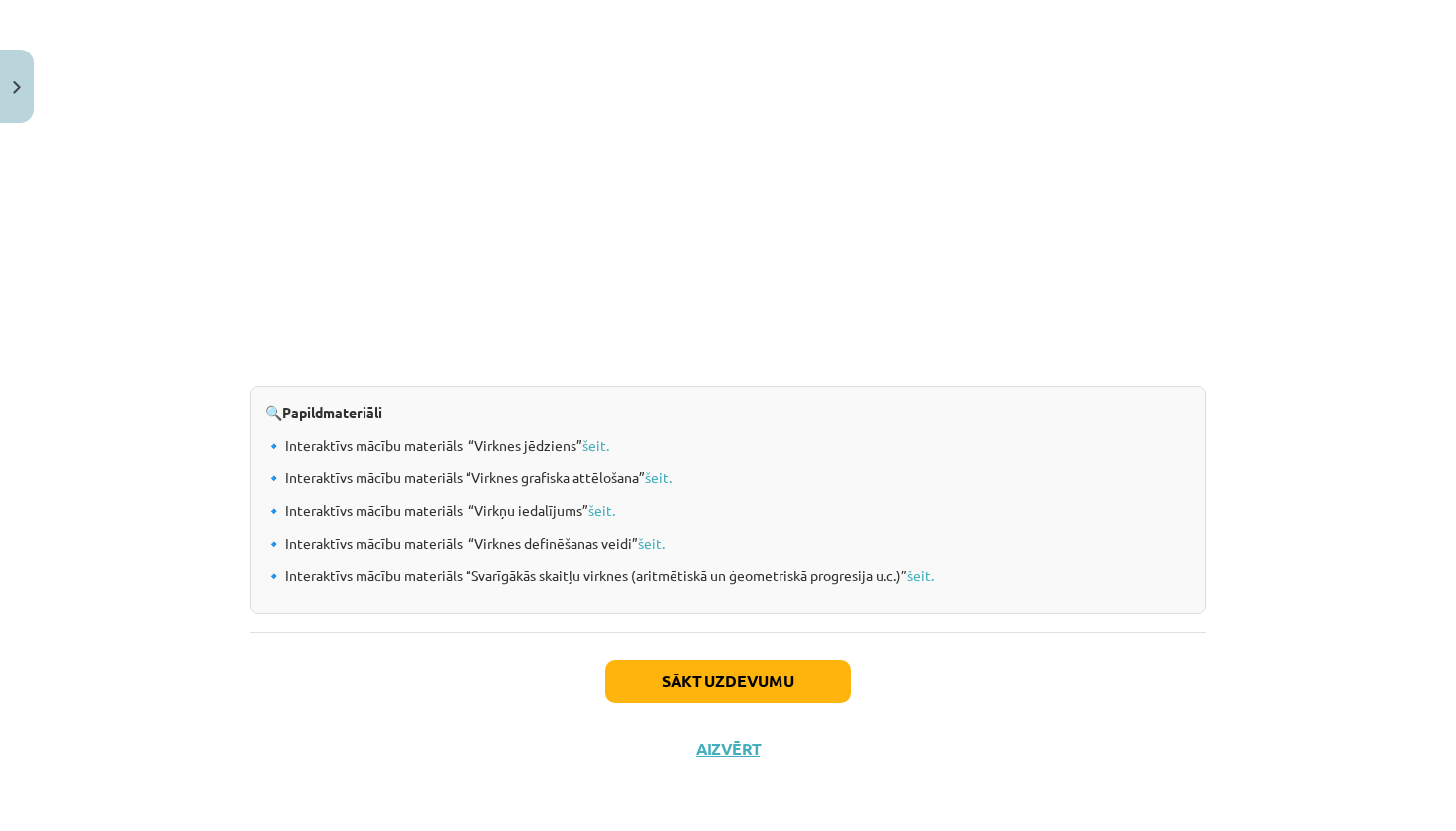
click at [663, 682] on button "Sākt uzdevumu" at bounding box center [728, 682] width 246 height 44
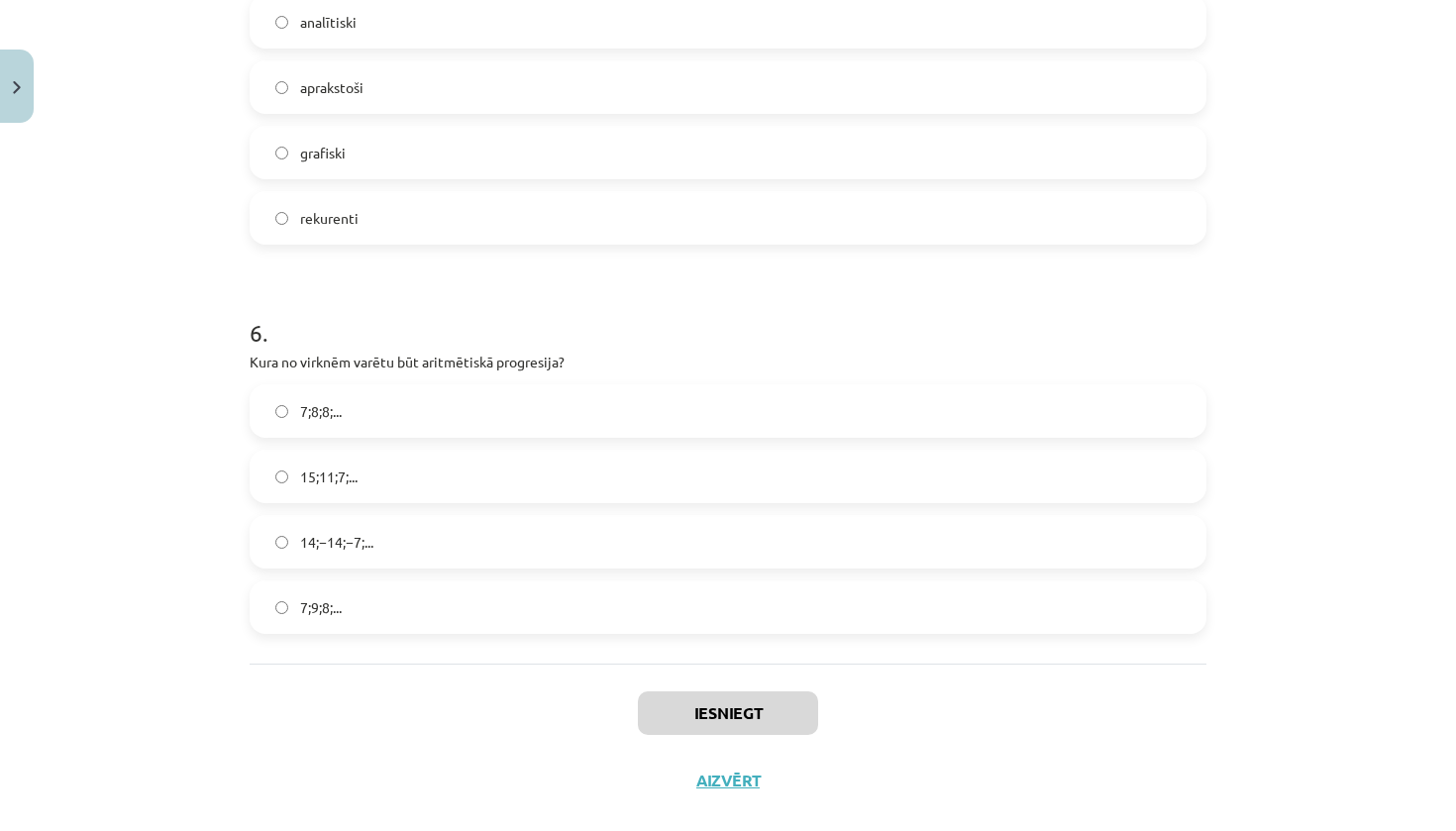
scroll to position [2094, 0]
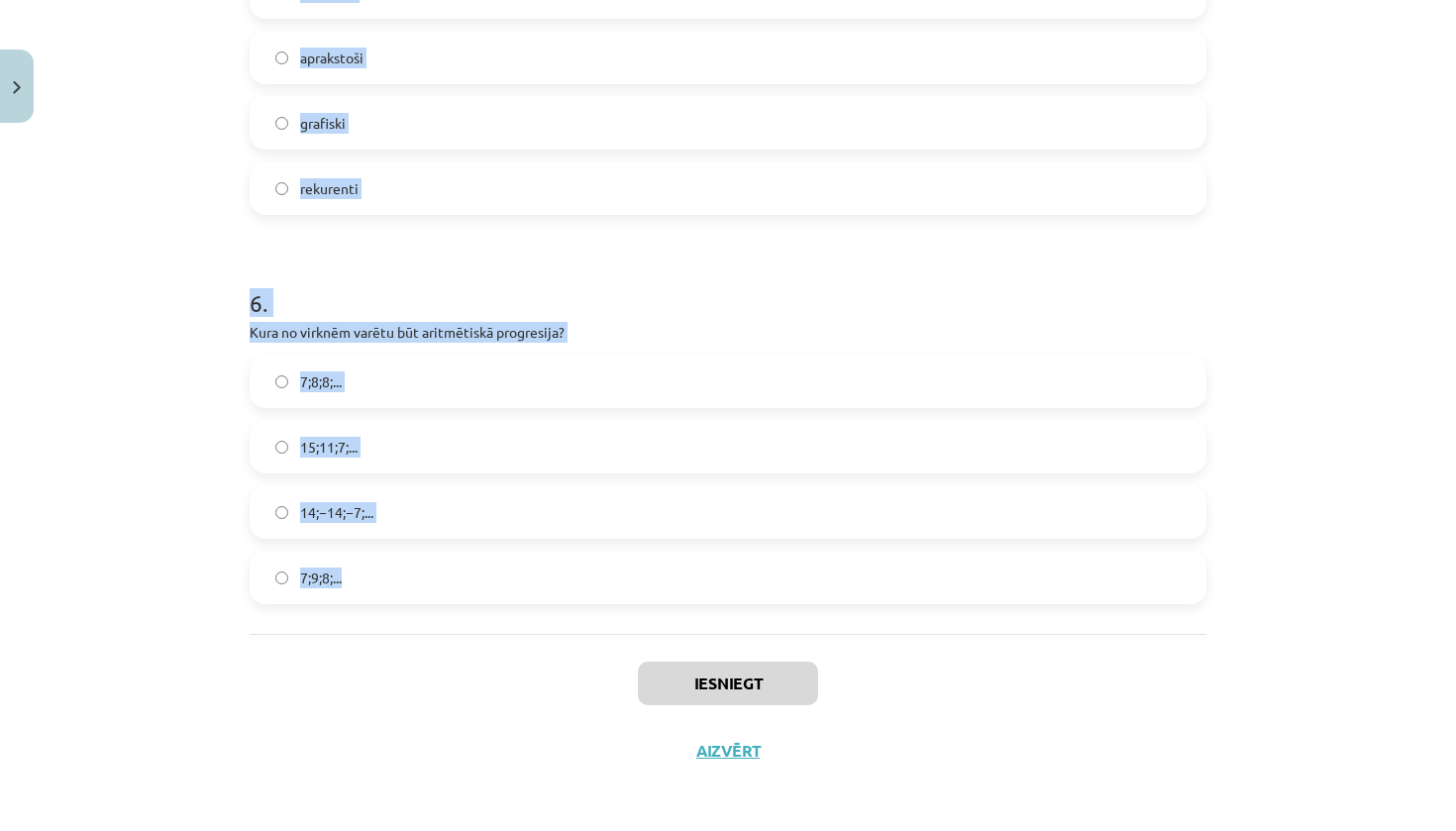
drag, startPoint x: 245, startPoint y: 438, endPoint x: 430, endPoint y: 605, distance: 249.2
copy form "1 . Skaitļu virkne -7; -4; -1; 2; 5; ... ir Ne augoša, ne dilstoša Konstanta Au…"
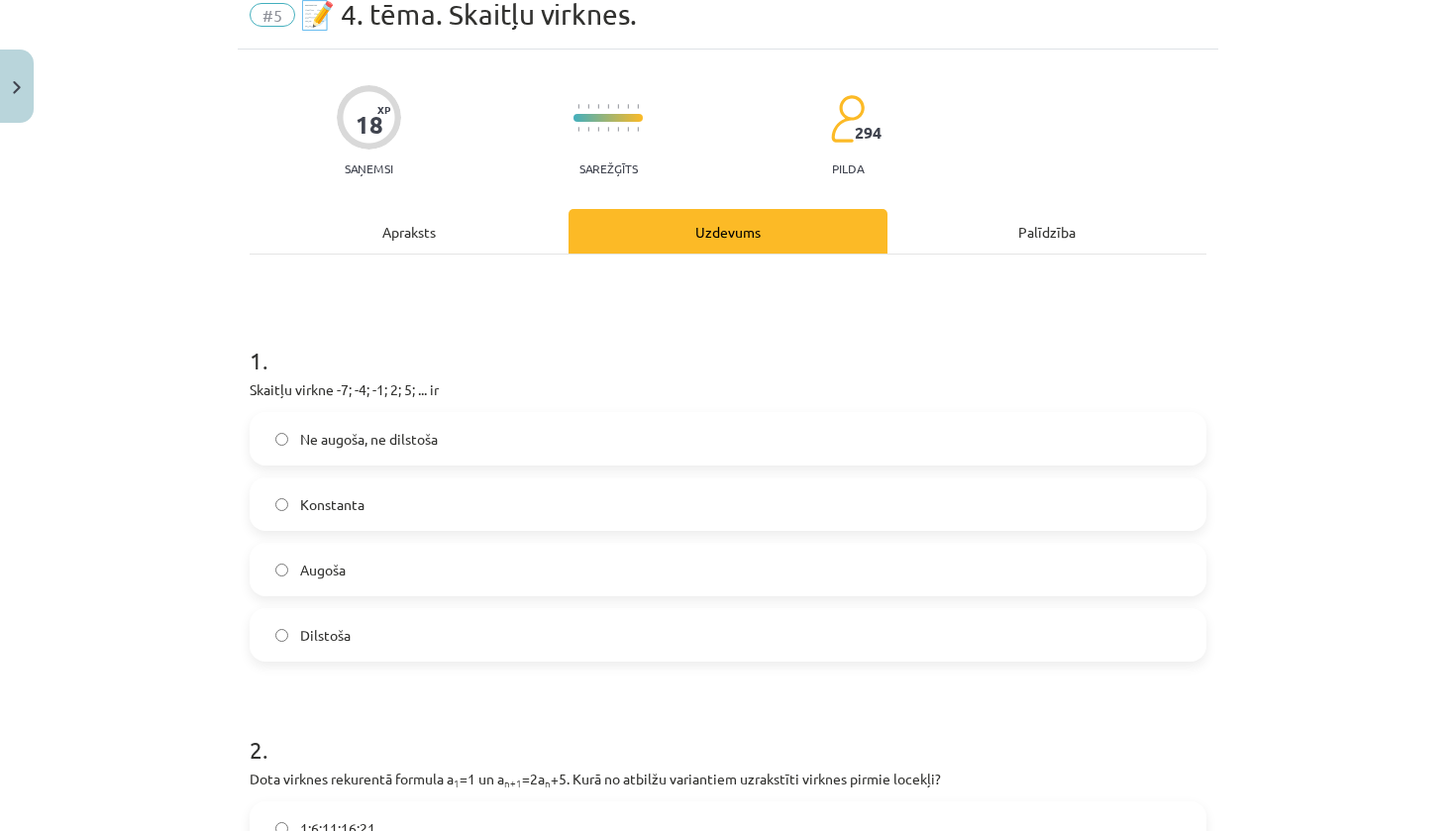
scroll to position [141, 0]
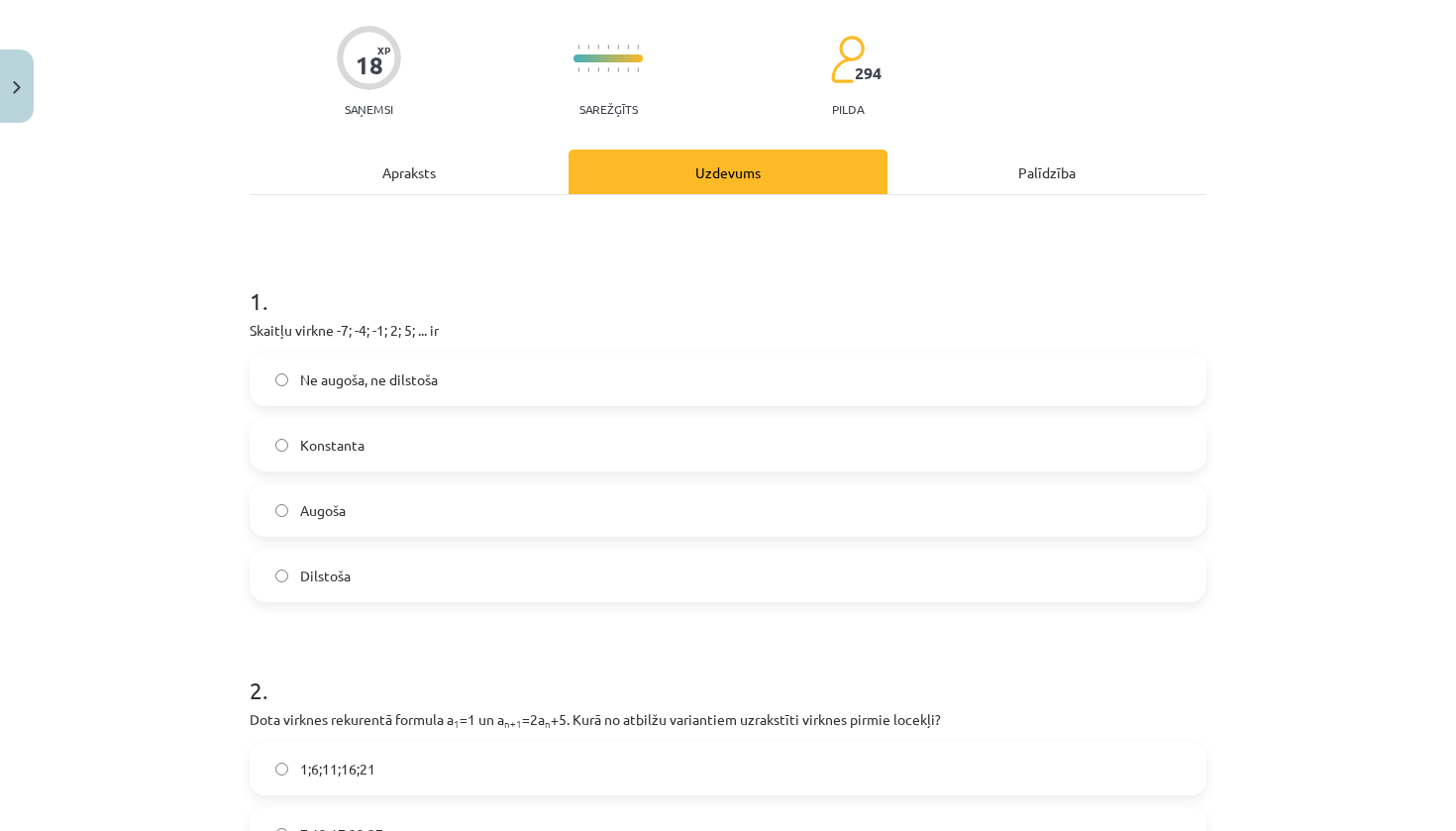
click at [344, 499] on label "Augoša" at bounding box center [728, 510] width 953 height 50
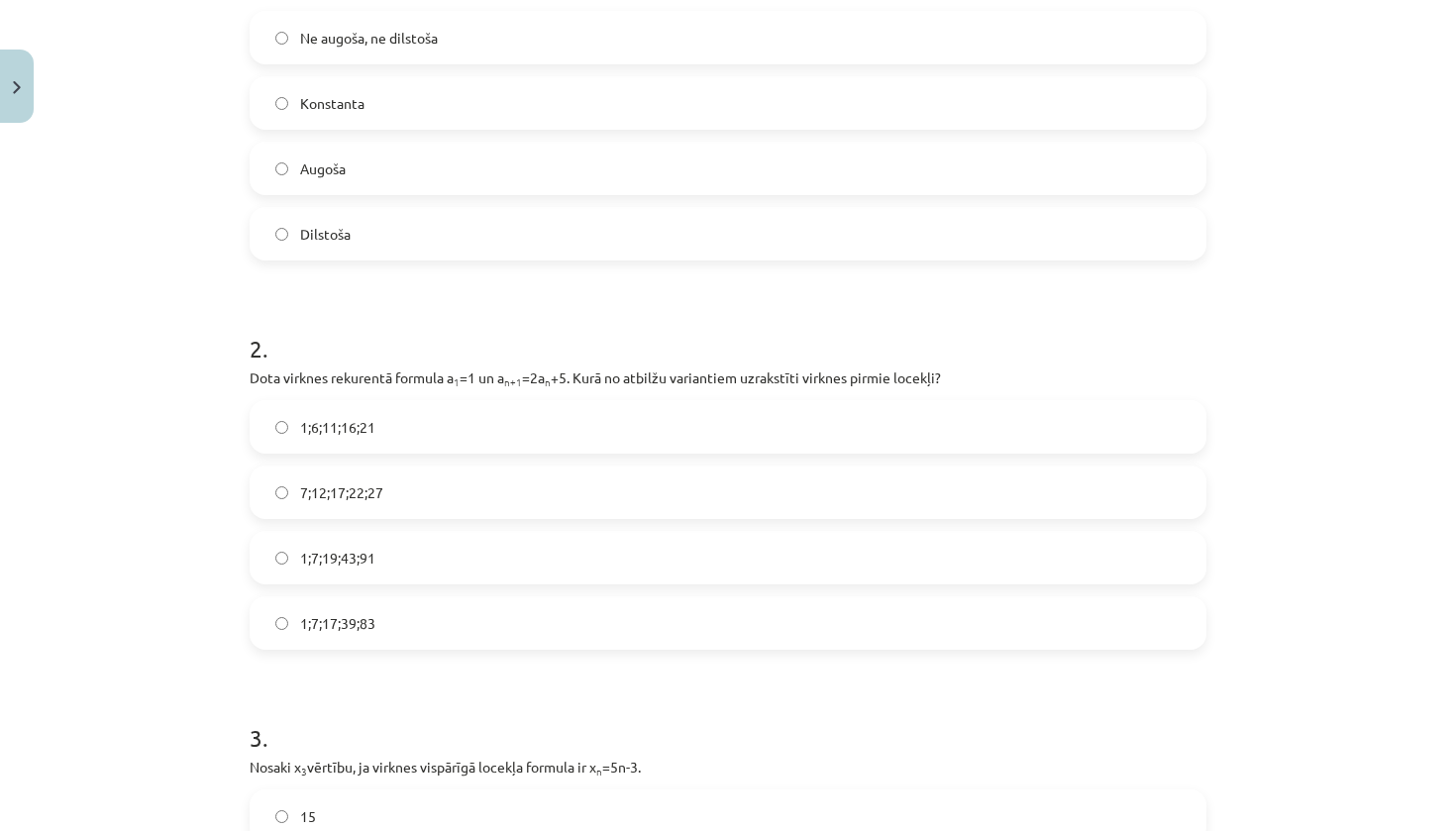
scroll to position [502, 0]
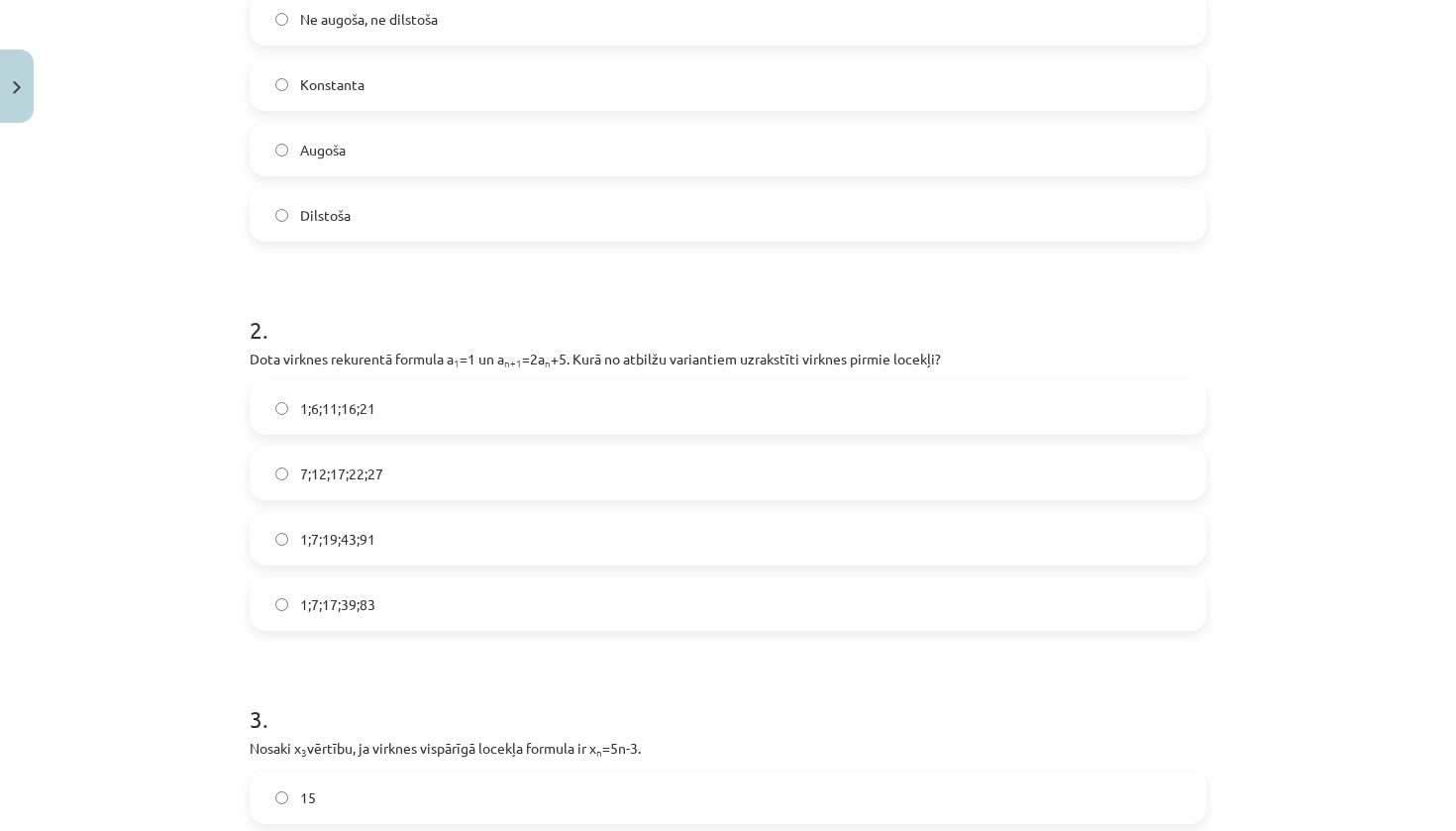
click at [291, 544] on label "1;7;19;43;91" at bounding box center [728, 539] width 953 height 50
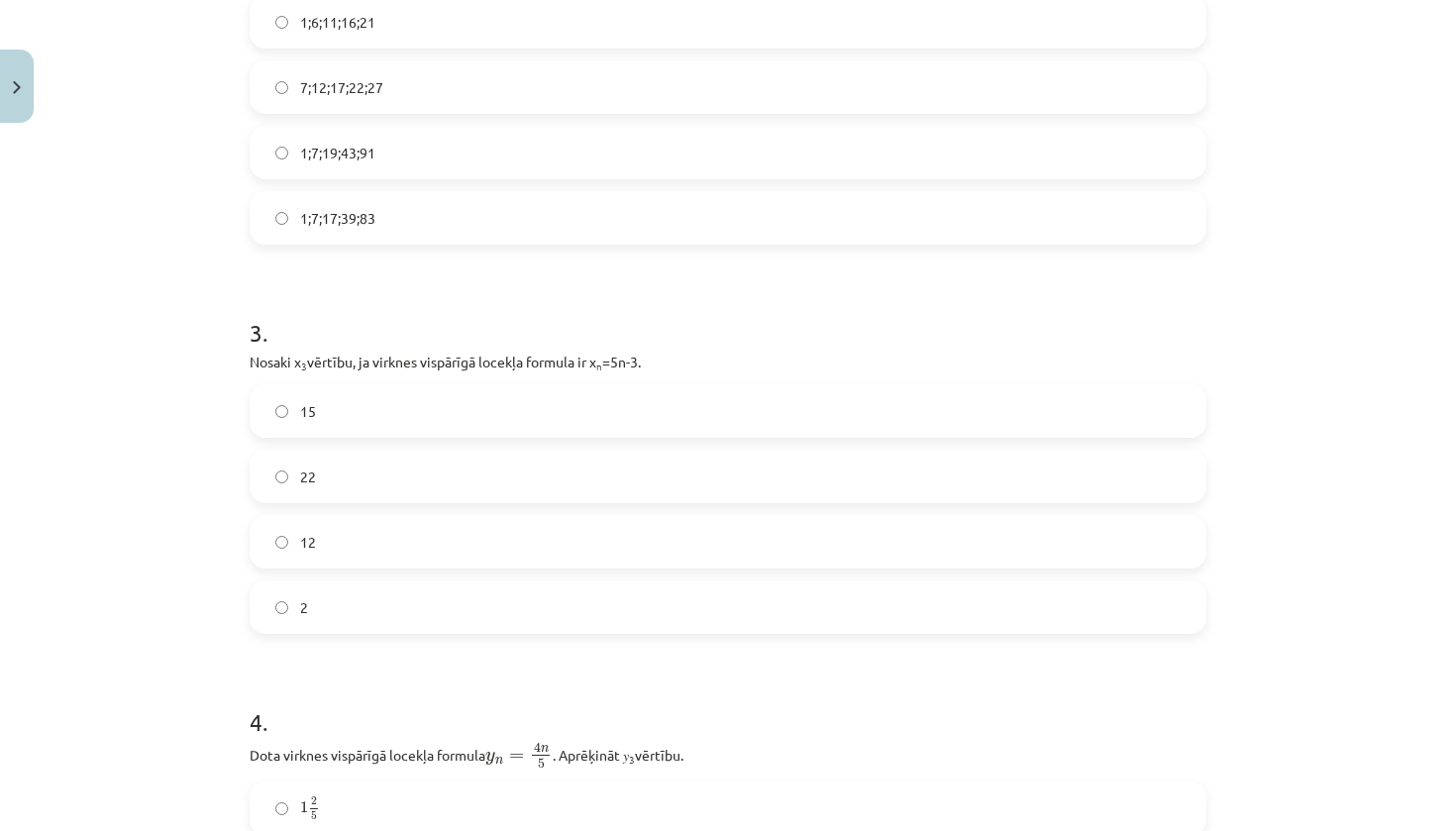
scroll to position [904, 0]
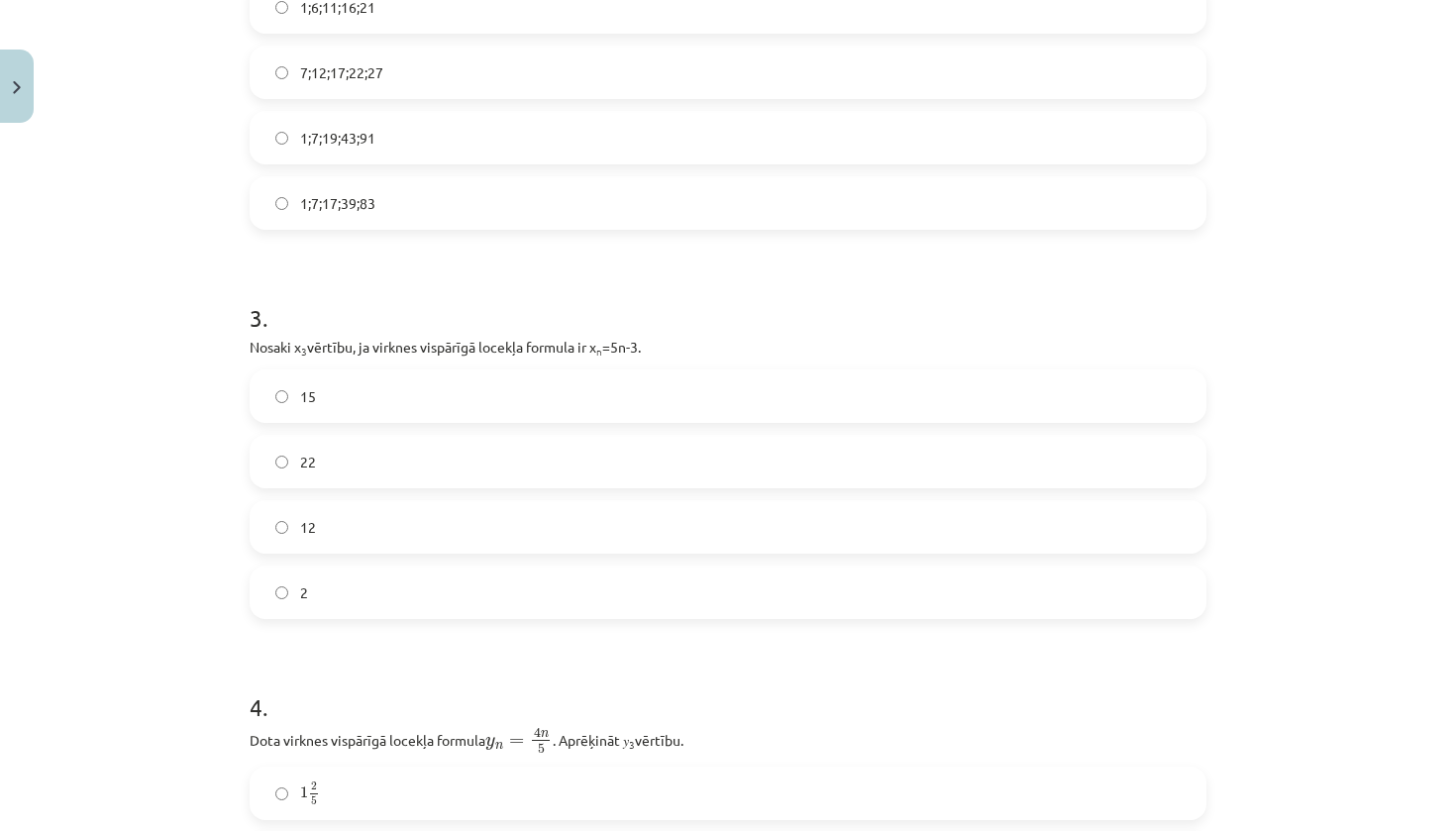
click at [288, 537] on label "12" at bounding box center [728, 527] width 953 height 50
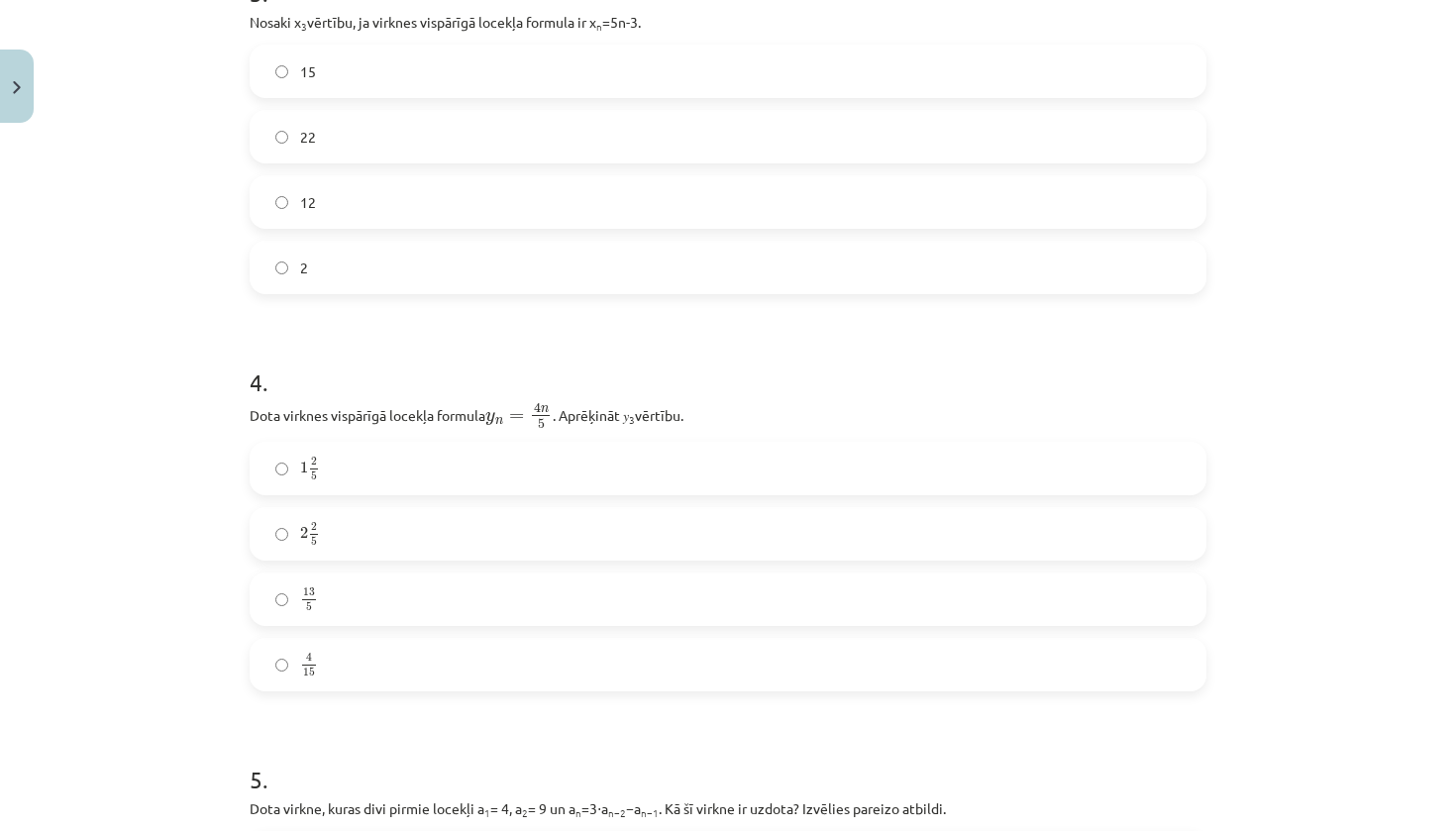
scroll to position [1300, 0]
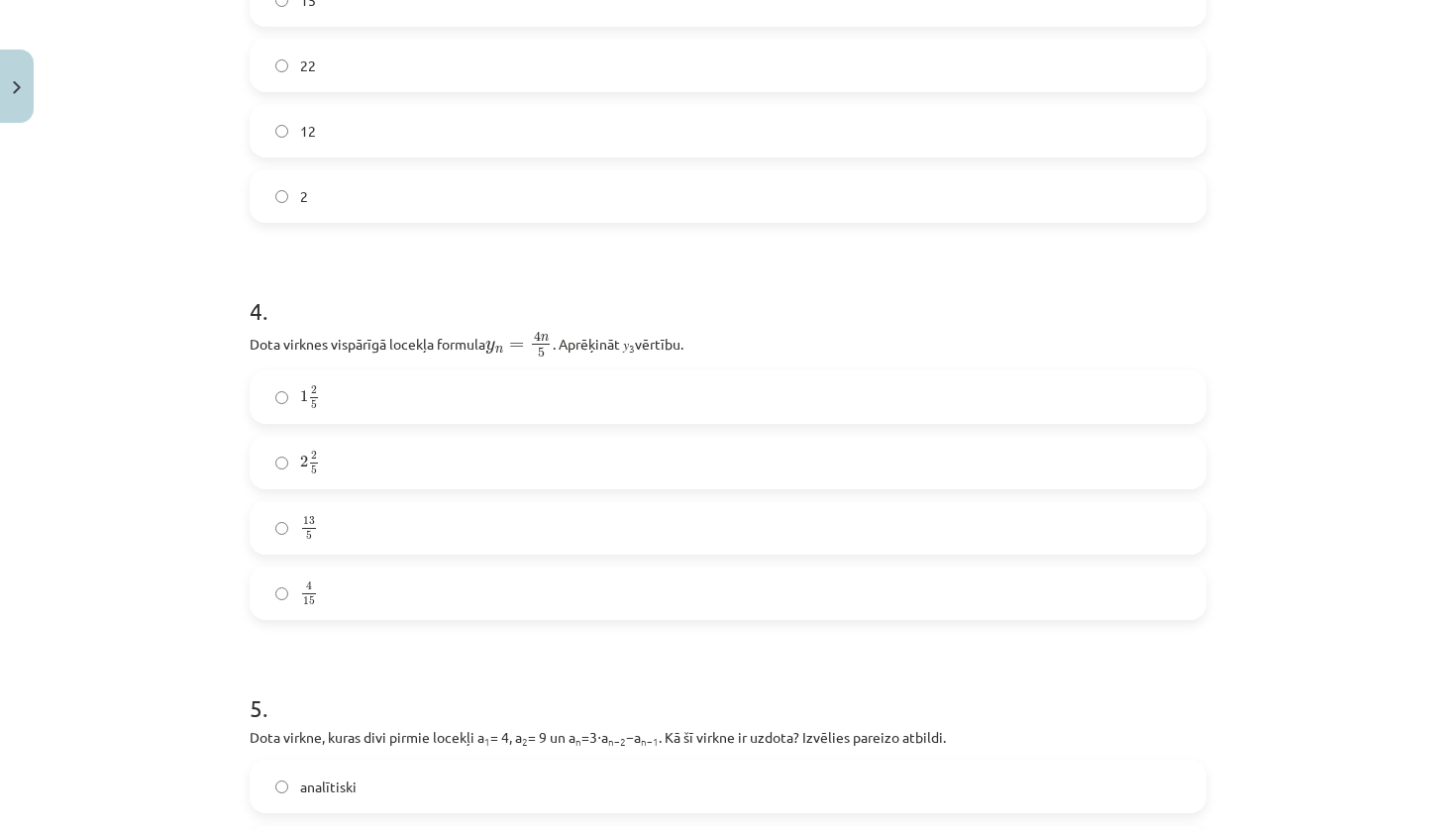
click at [291, 469] on label "2 2 5 2 2 5" at bounding box center [728, 462] width 953 height 50
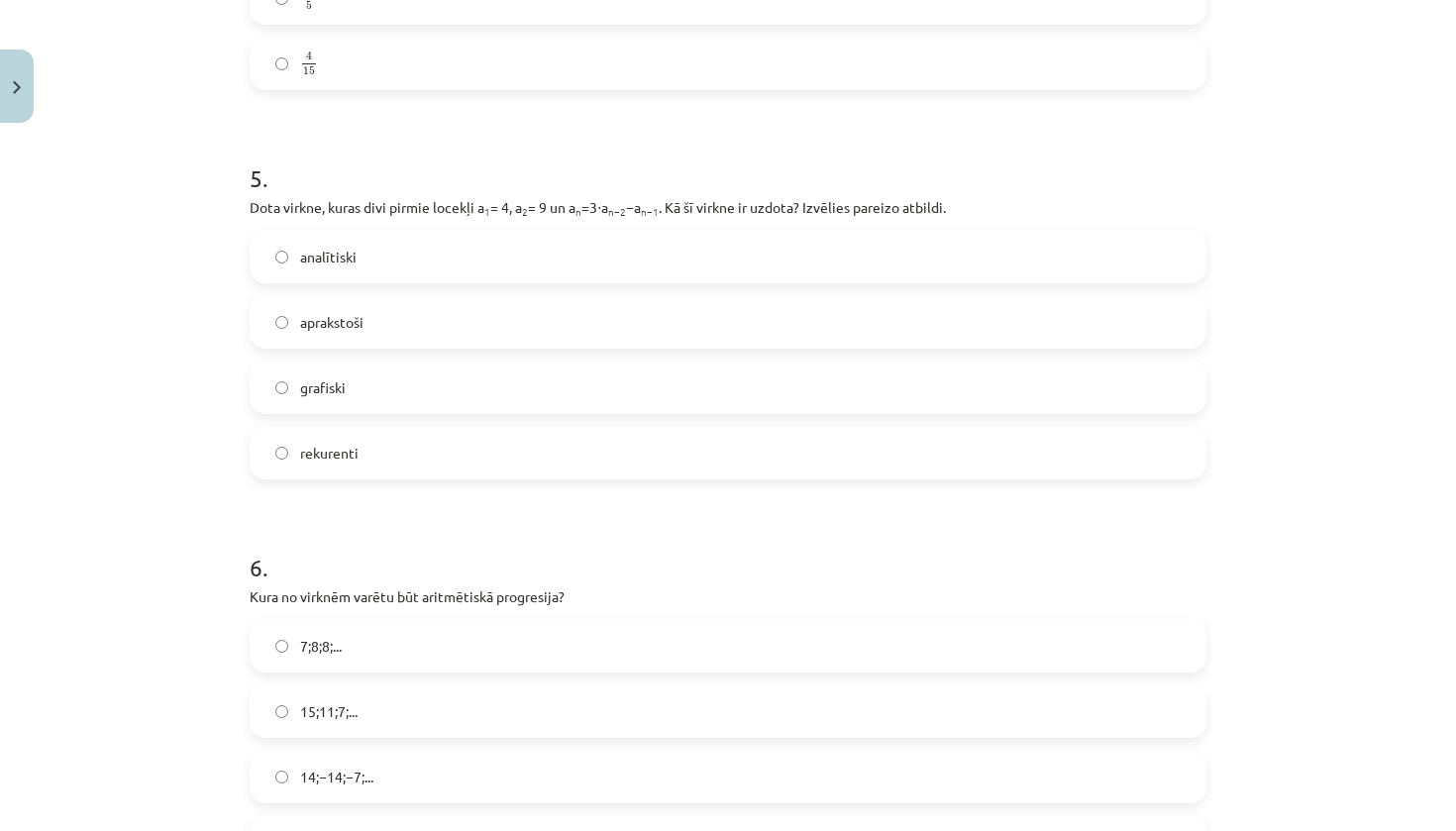
scroll to position [1832, 0]
click at [272, 447] on label "rekurenti" at bounding box center [728, 451] width 953 height 50
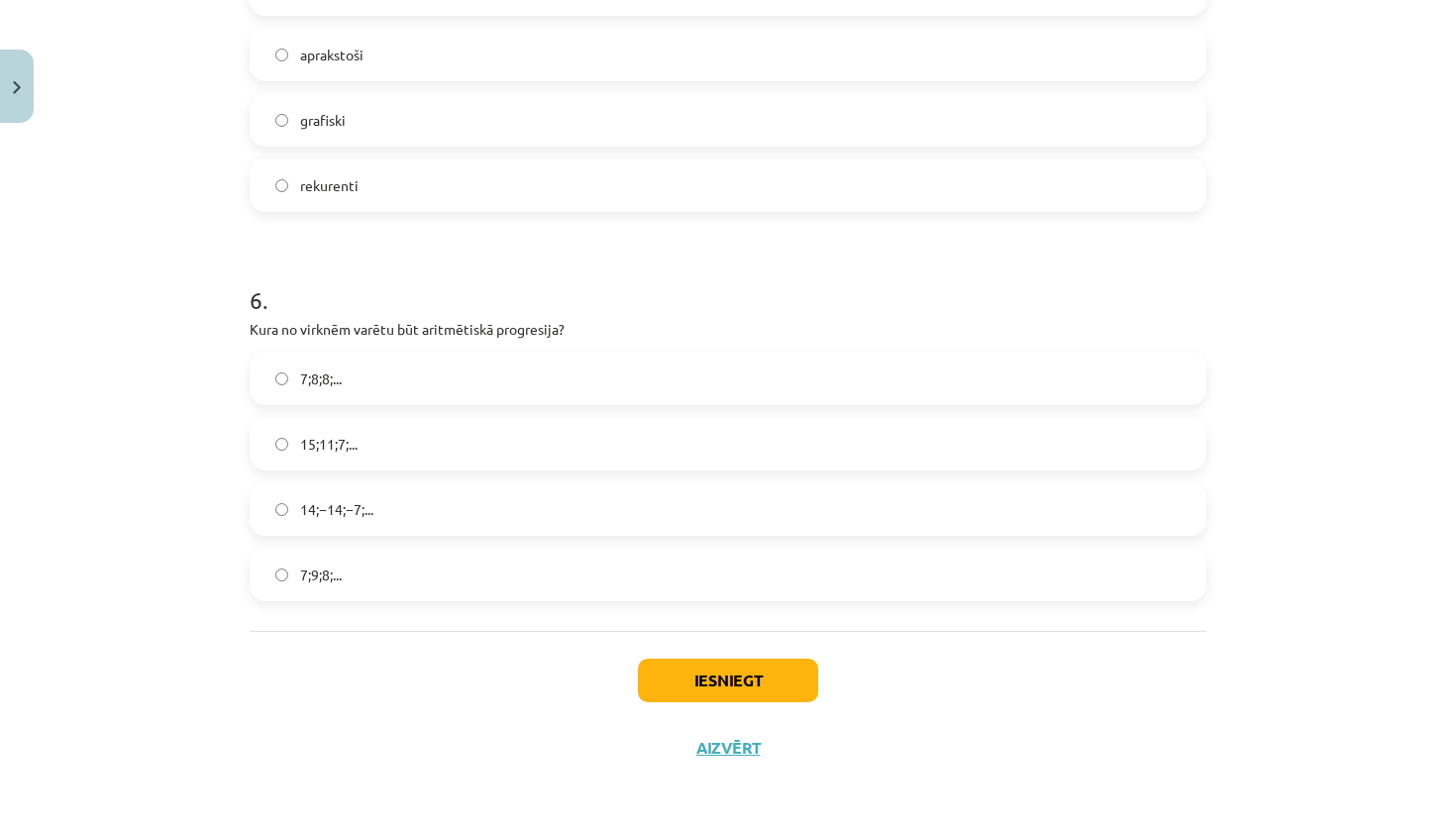
scroll to position [2100, 0]
click at [290, 419] on label "15;11;7;..." at bounding box center [728, 444] width 953 height 50
click at [752, 671] on button "Iesniegt" at bounding box center [727, 681] width 180 height 44
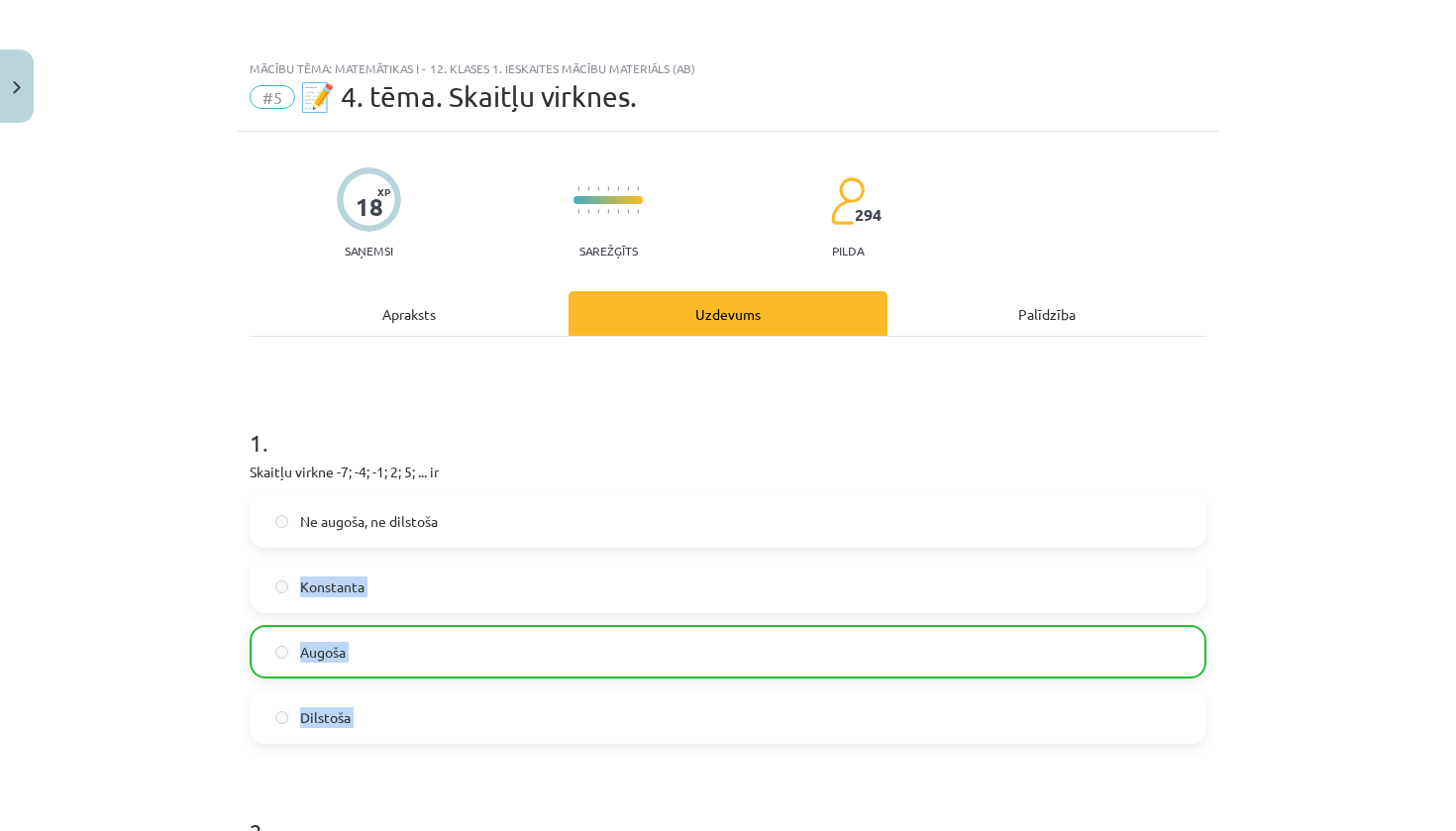
drag, startPoint x: 342, startPoint y: 581, endPoint x: 342, endPoint y: 830, distance: 249.0
click at [173, 437] on div "Mācību tēma: Matemātikas i - 12. klases 1. ieskaites mācību materiāls (ab) #5 📝…" at bounding box center [728, 416] width 1456 height 831
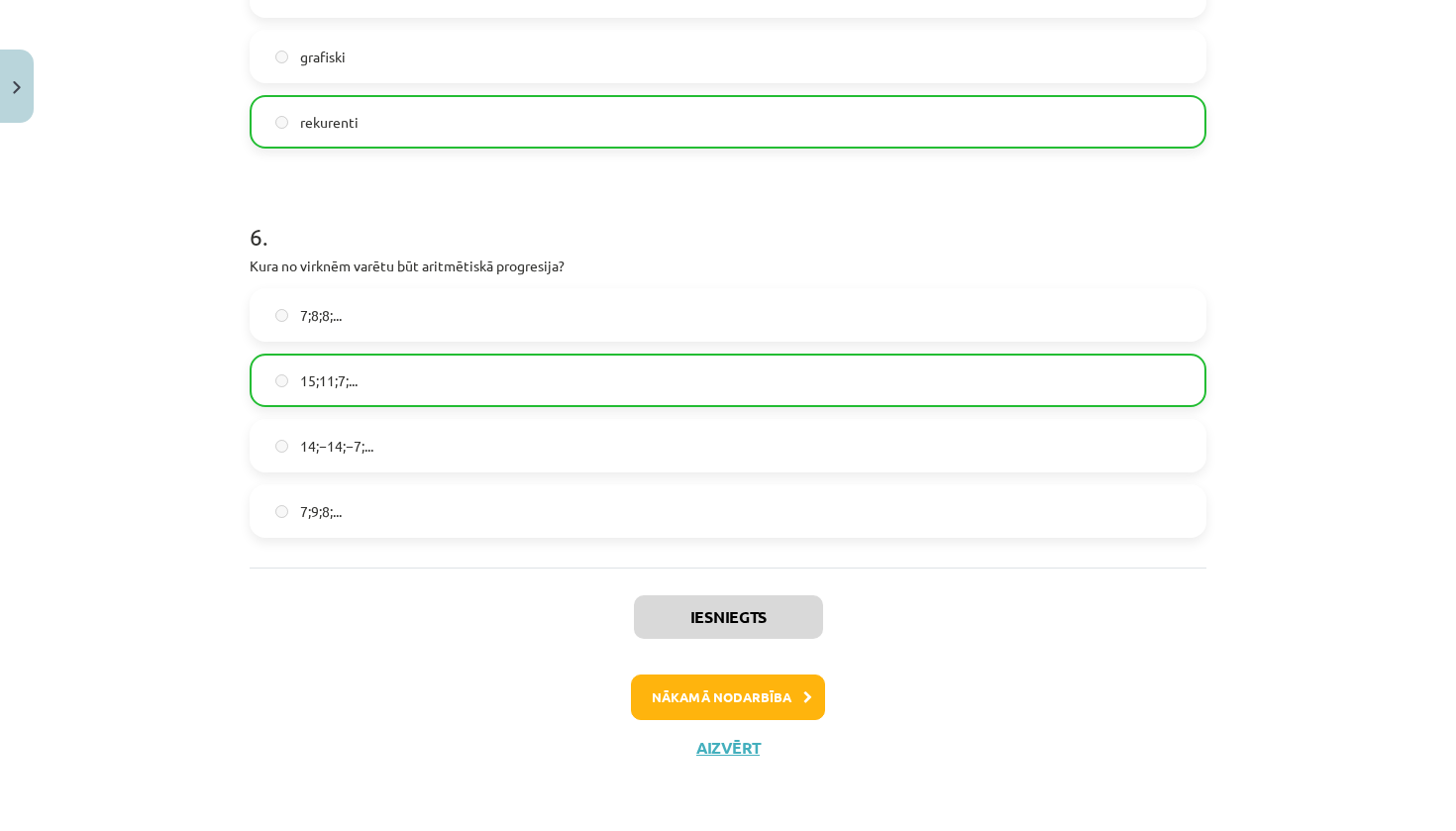
click at [717, 691] on button "Nākamā nodarbība" at bounding box center [727, 697] width 194 height 46
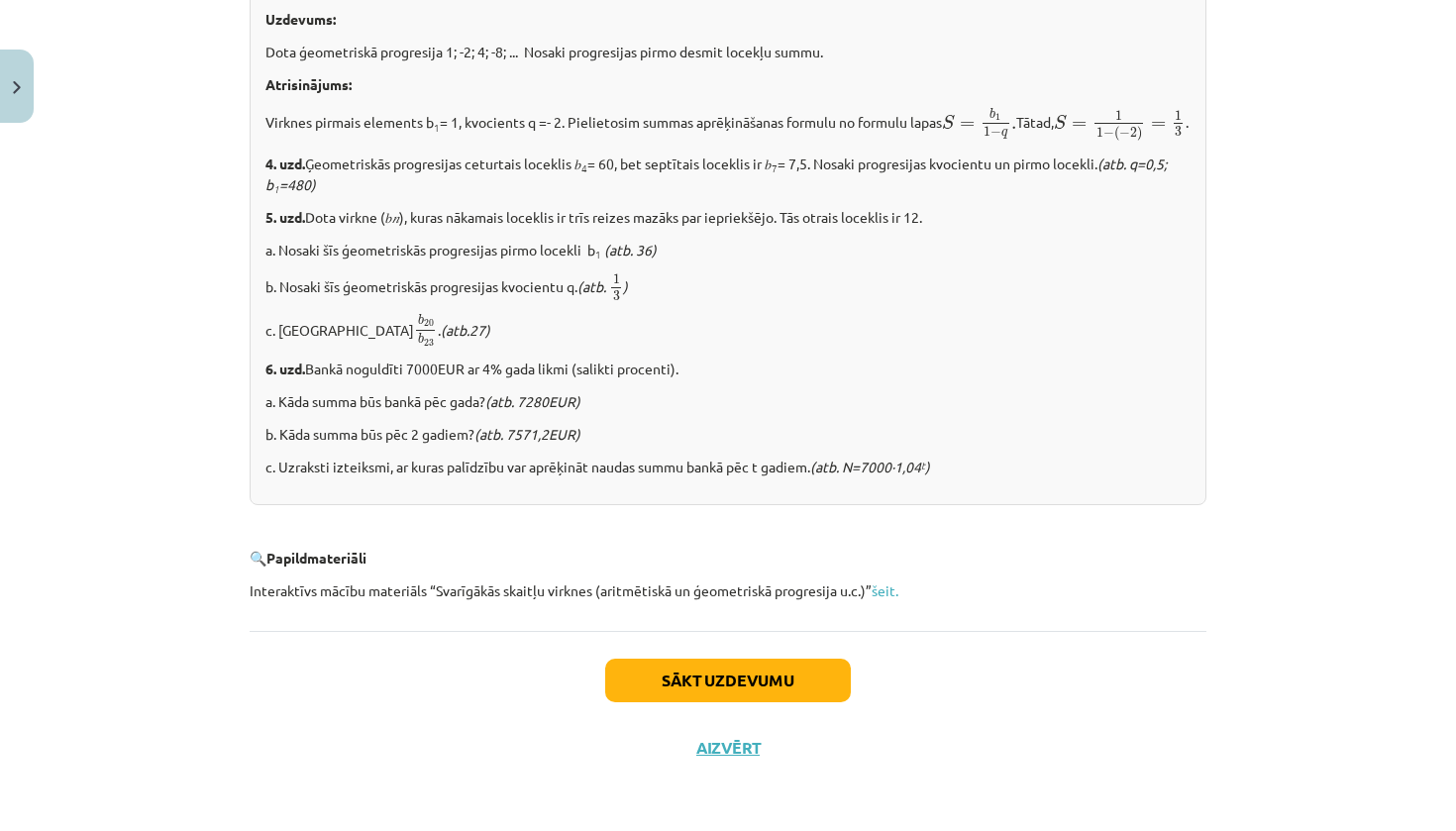
click at [717, 691] on button "Sākt uzdevumu" at bounding box center [728, 681] width 246 height 44
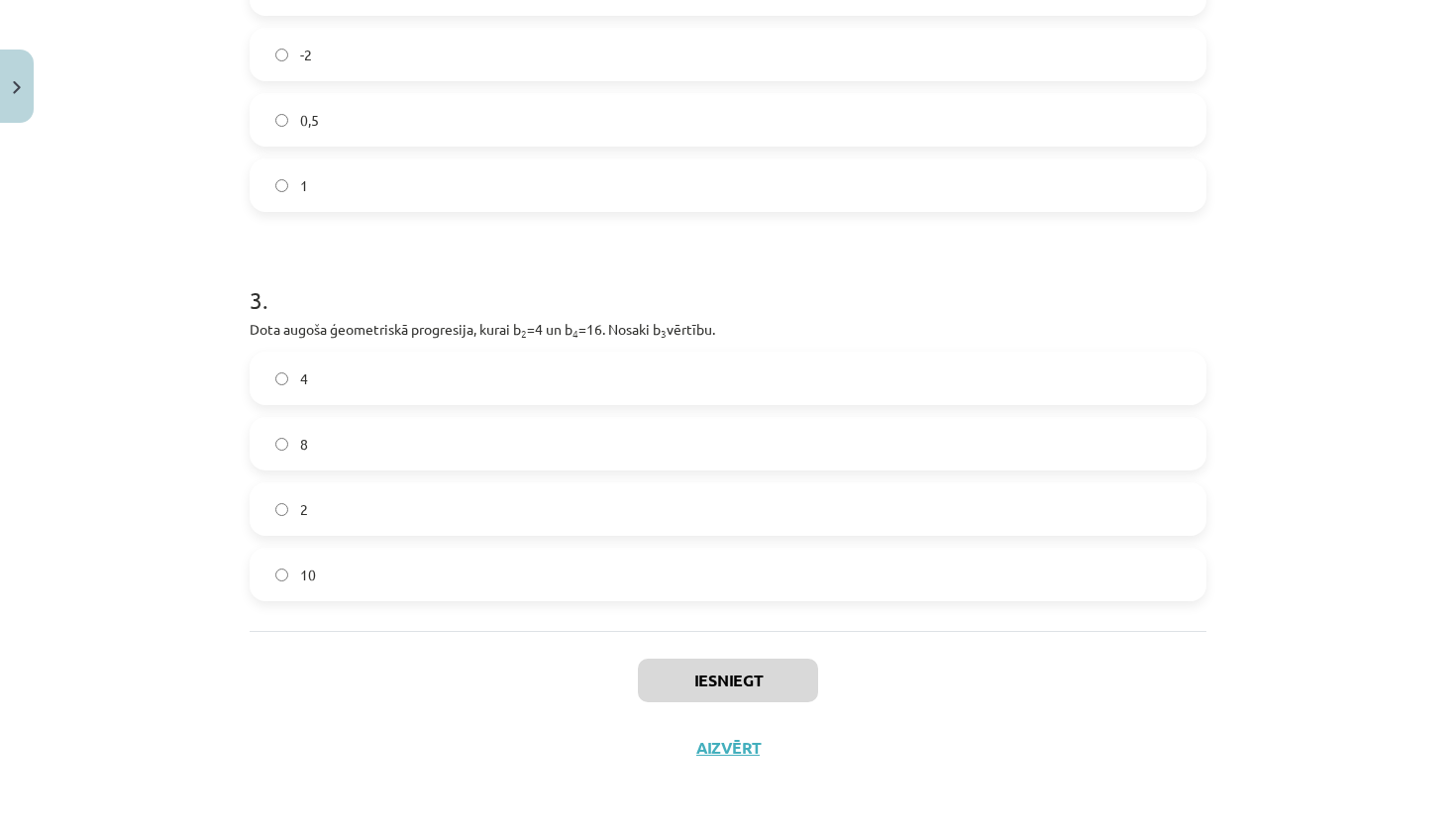
scroll to position [416, 0]
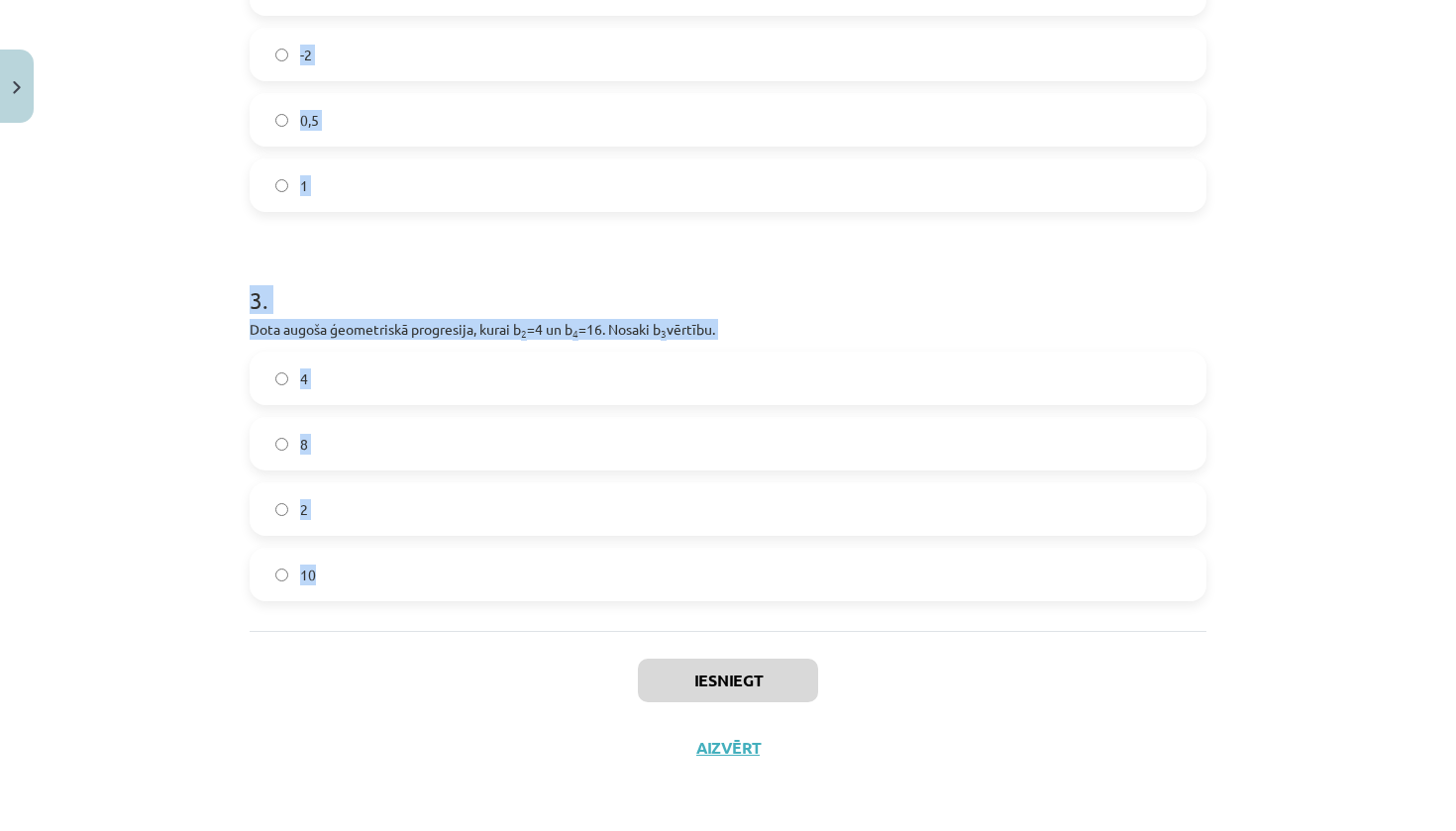
drag, startPoint x: 248, startPoint y: 441, endPoint x: 467, endPoint y: 583, distance: 261.0
click at [467, 583] on div "12 XP Saņemsi Sarežģīts 294 pilda Apraksts Uzdevums Palīdzība 1 . Aprēķini ģeom…" at bounding box center [728, 62] width 980 height 1441
copy form "1 . Aprēķini ģeometriskās progresijas nākamo locekli, ja b 1 = 7 un q=5. 12 35 …"
click at [34, 539] on div "Mācību tēma: Matemātikas i - 12. klases 1. ieskaites mācību materiāls (ab) #6 📝…" at bounding box center [728, 416] width 1456 height 831
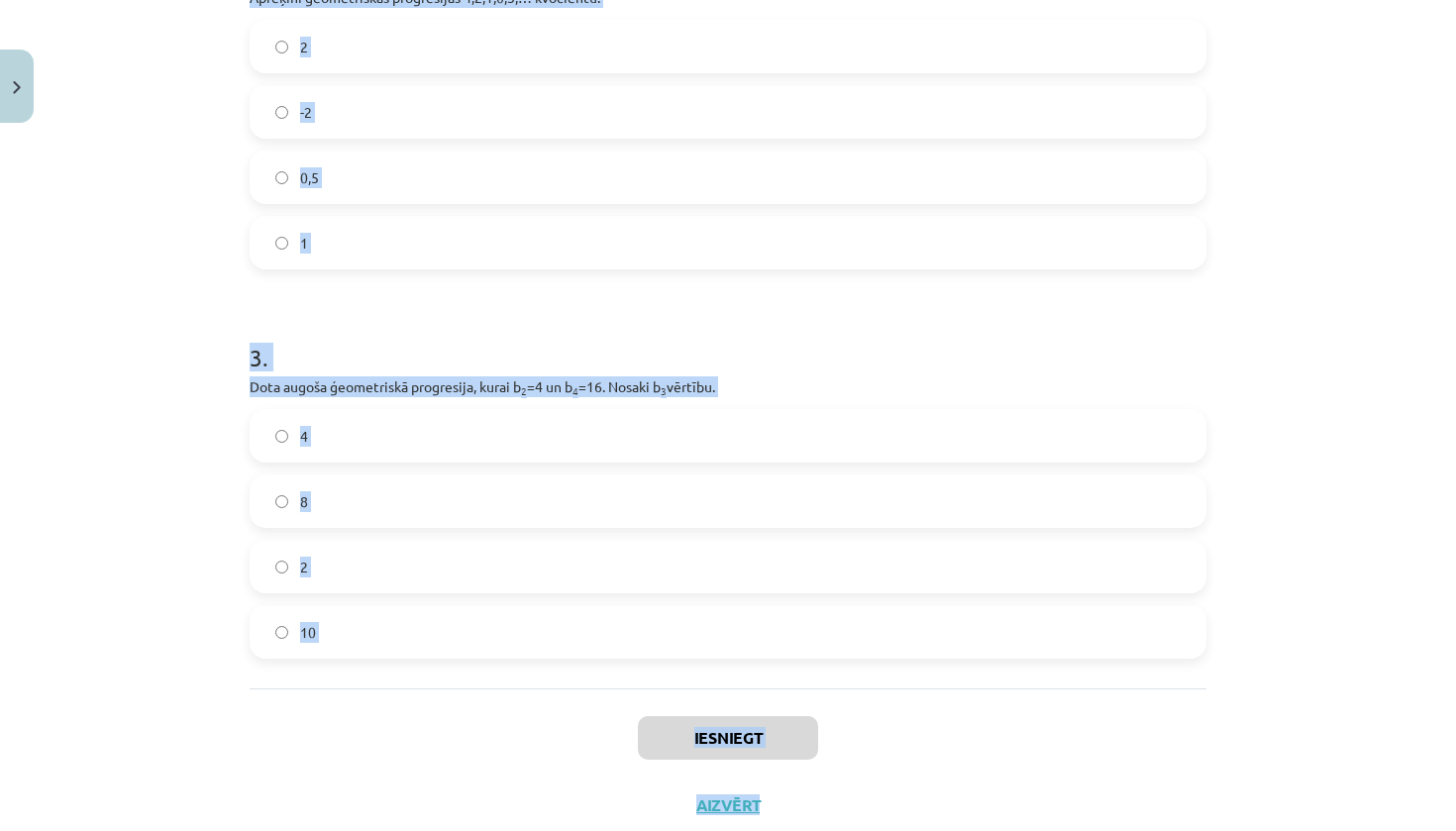
scroll to position [747, 0]
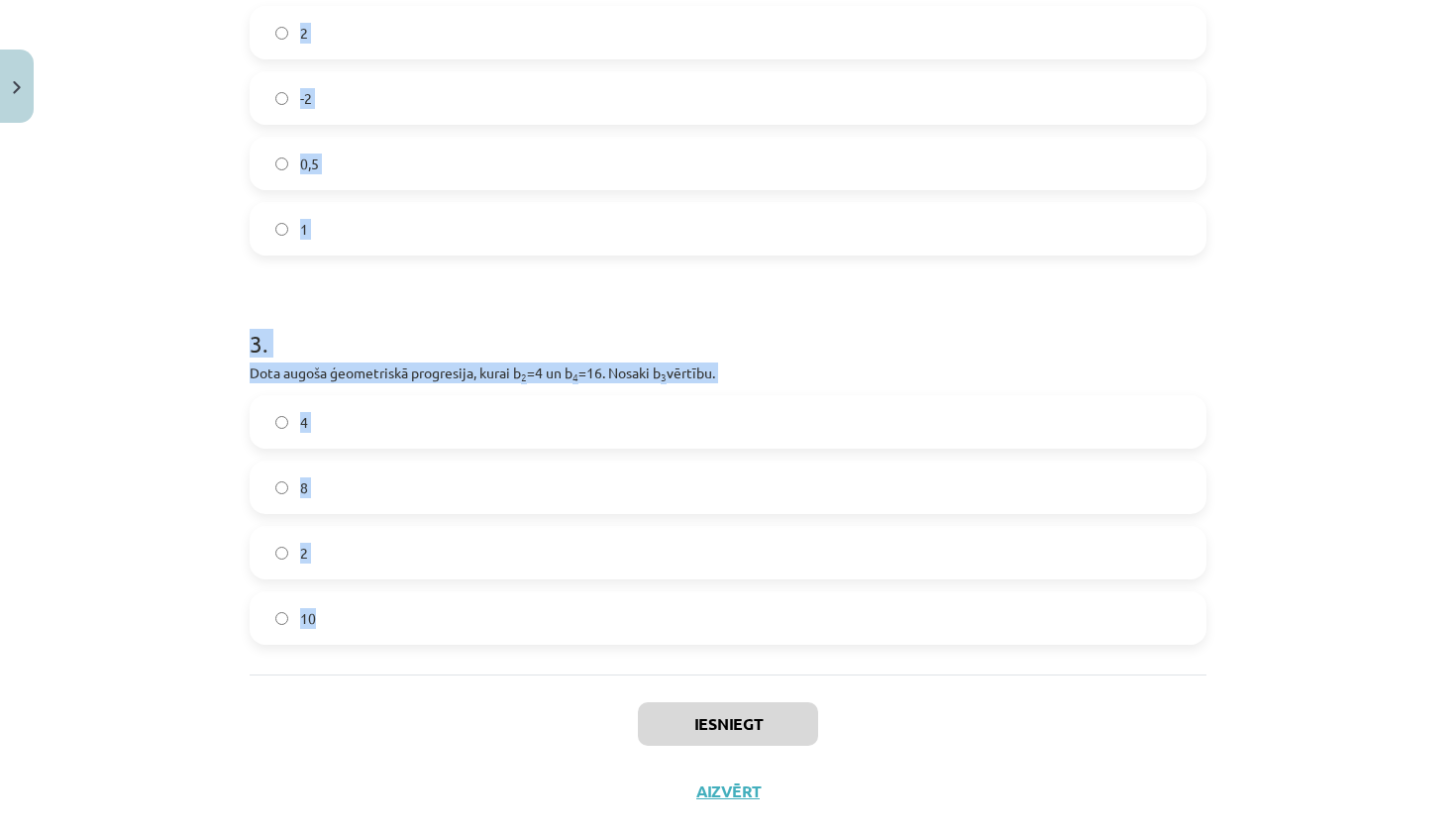
drag, startPoint x: 225, startPoint y: 422, endPoint x: 554, endPoint y: 646, distance: 398.0
click at [554, 646] on div "Mācību tēma: Matemātikas i - 12. klases 1. ieskaites mācību materiāls (ab) #6 📝…" at bounding box center [728, 416] width 1456 height 831
copy form "1 . Aprēķini ģeometriskās progresijas nākamo locekli, ja b 1 = 7 un q=5. 12 35 …"
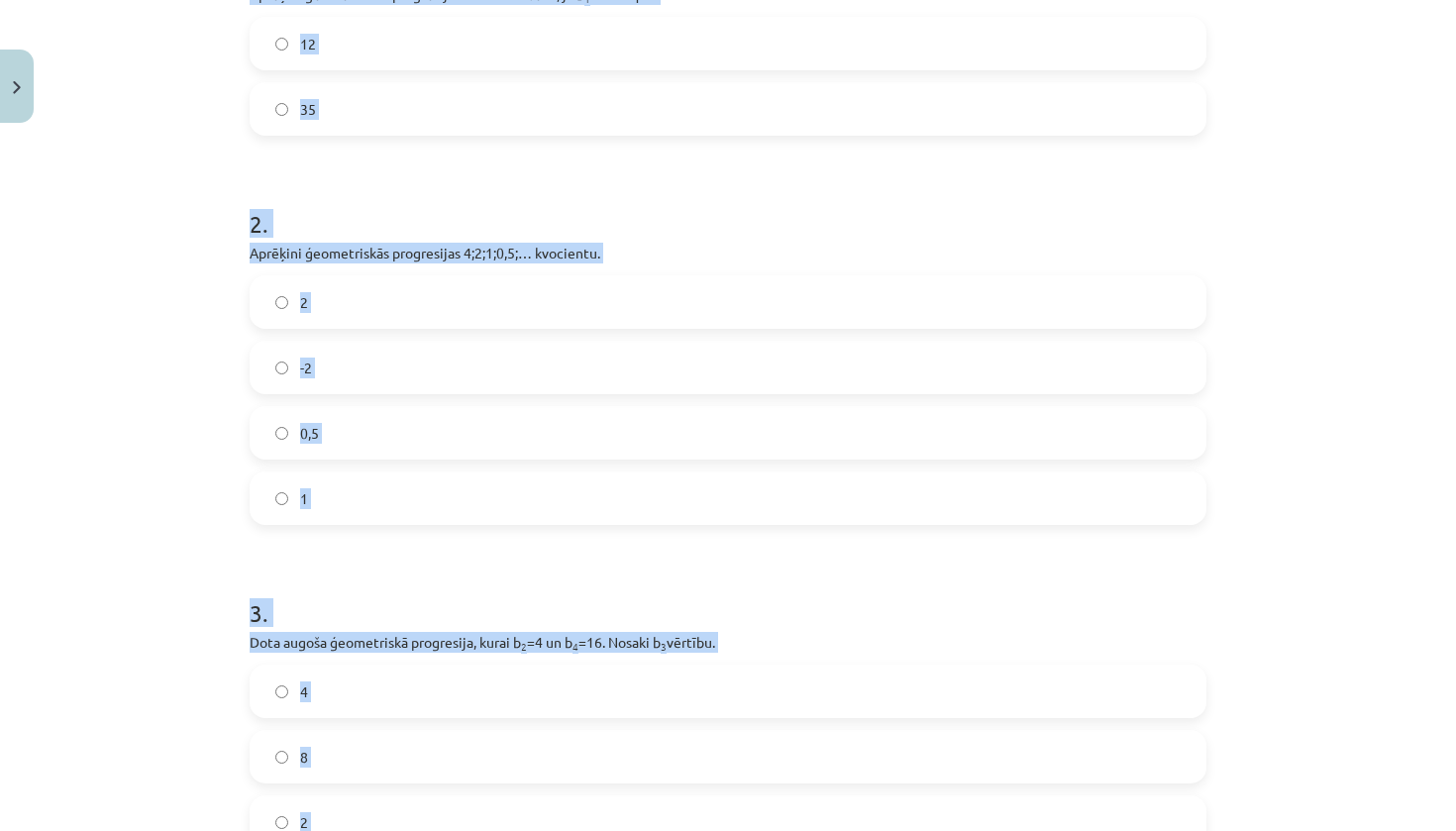
scroll to position [415, 0]
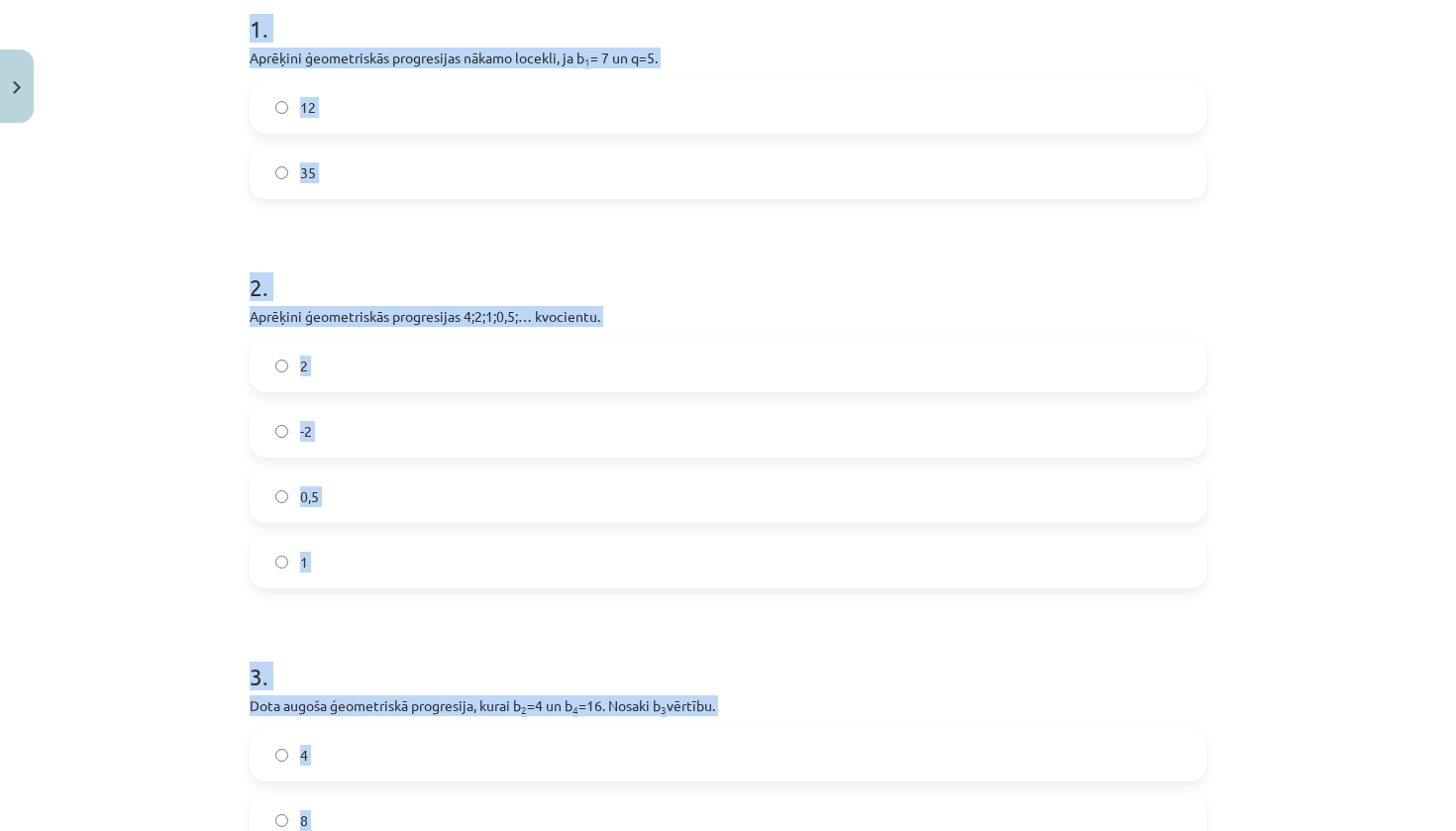
click at [161, 283] on div "Mācību tēma: Matemātikas i - 12. klases 1. ieskaites mācību materiāls (ab) #6 📝…" at bounding box center [728, 416] width 1456 height 831
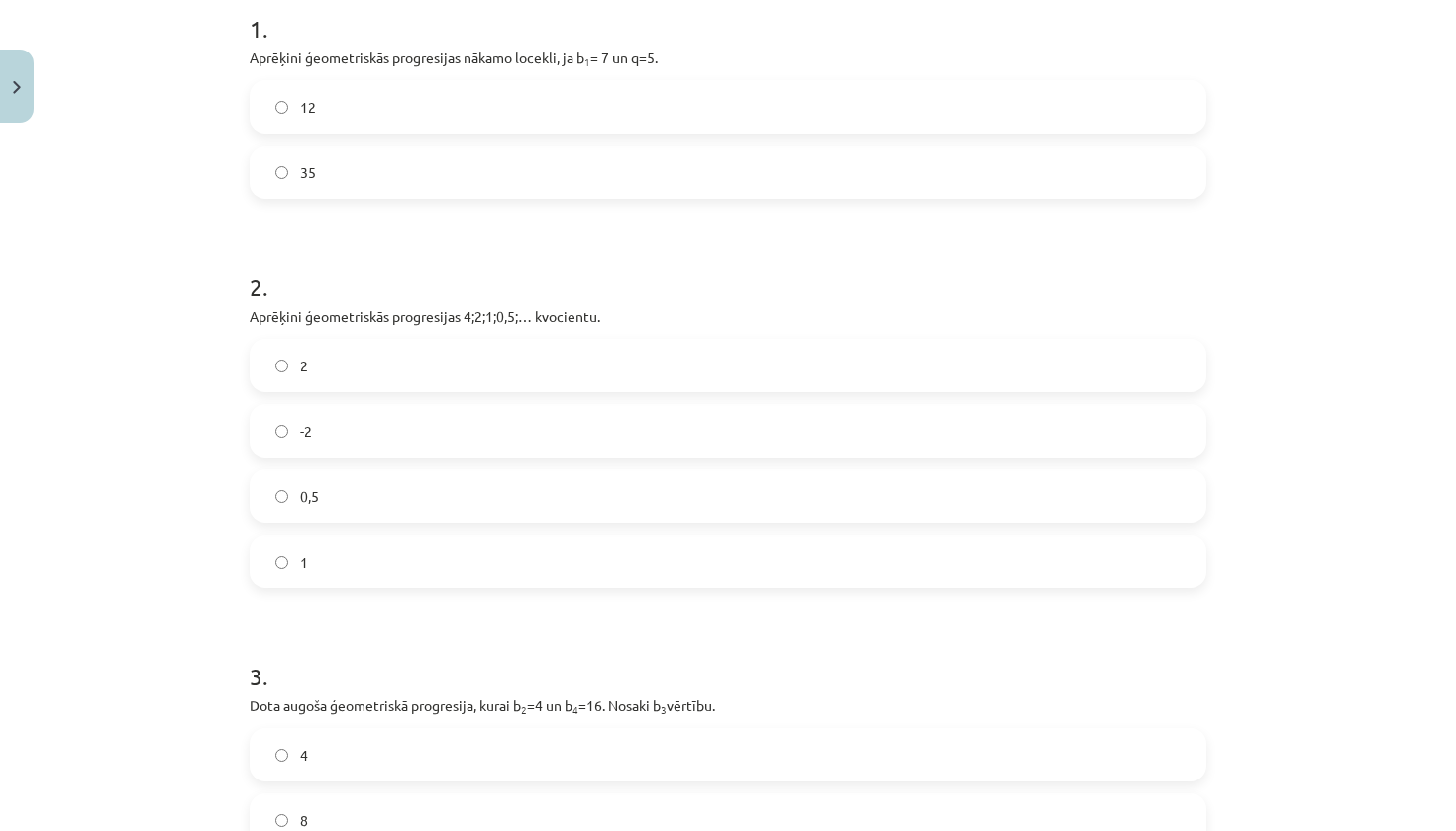
click at [326, 175] on label "35" at bounding box center [728, 172] width 953 height 50
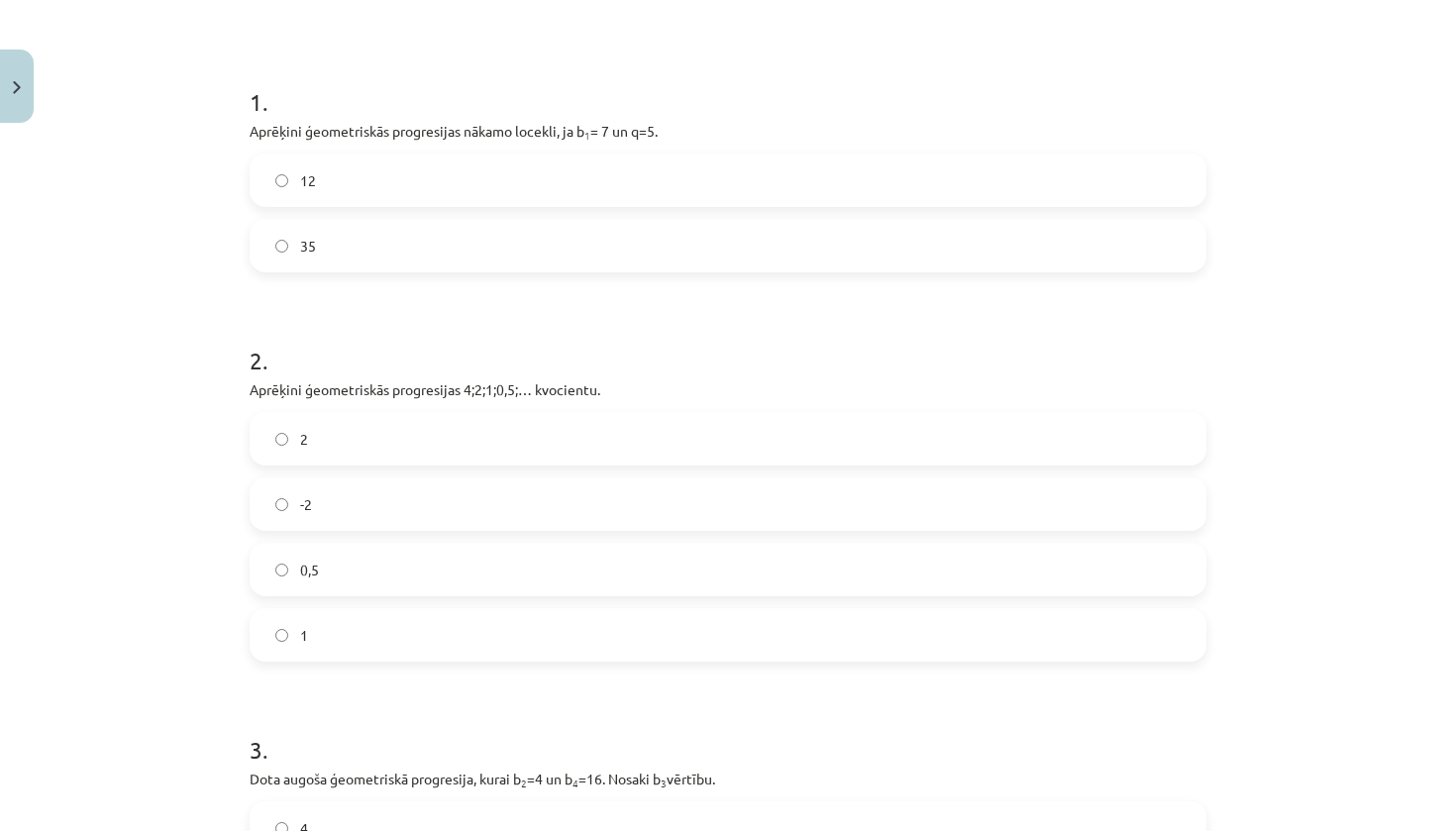
scroll to position [456, 0]
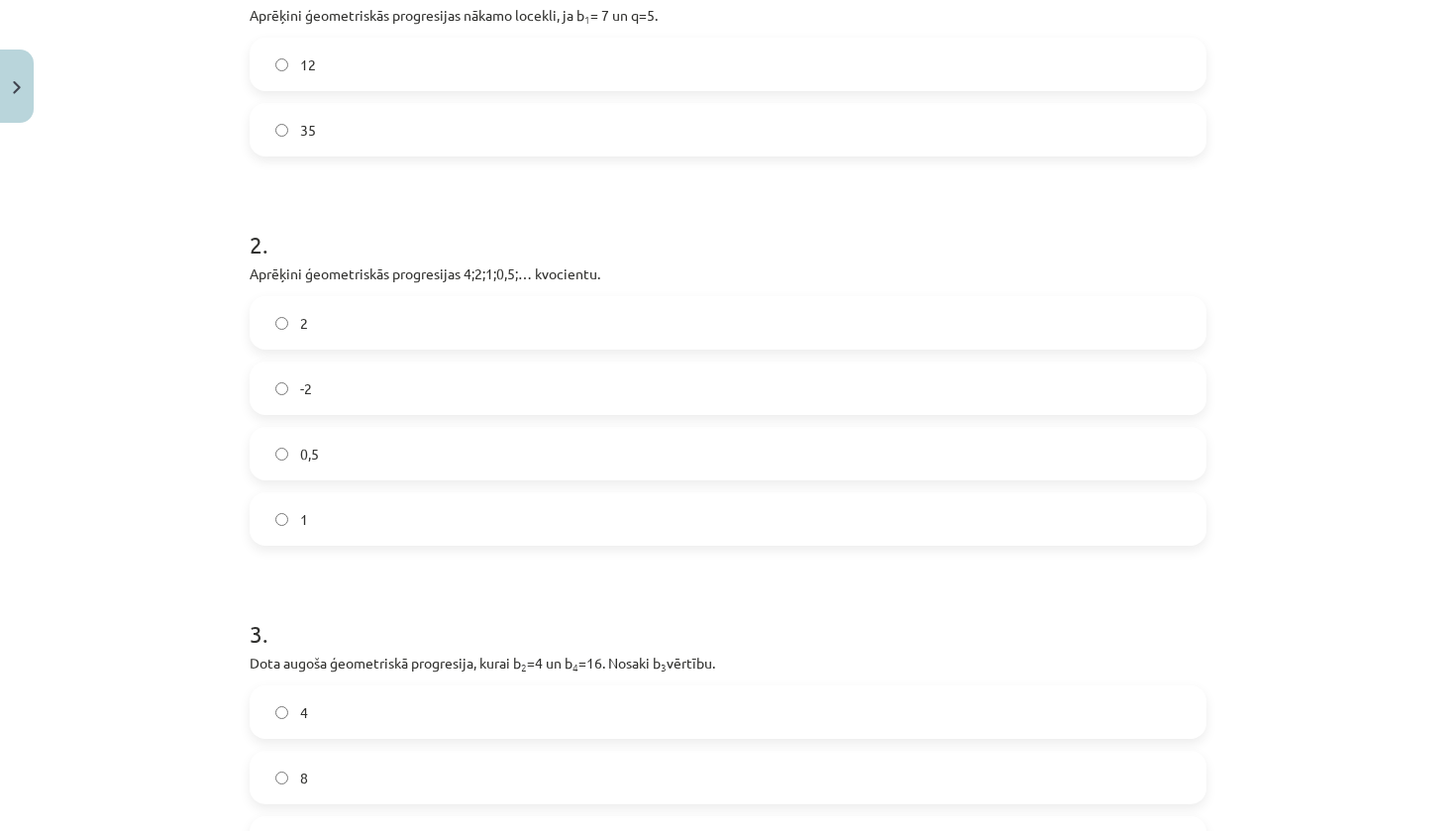
click at [416, 460] on label "0,5" at bounding box center [728, 454] width 953 height 50
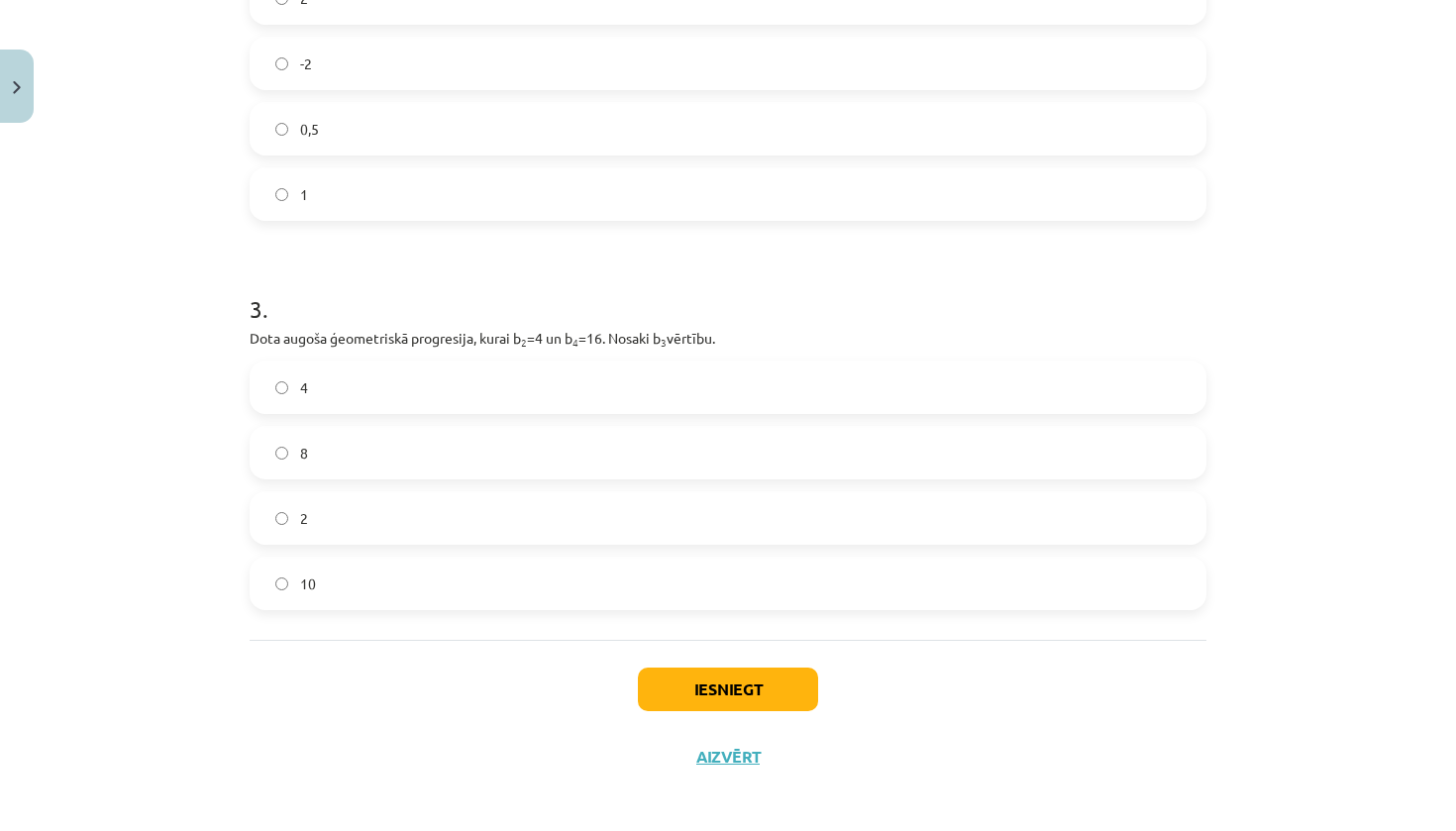
scroll to position [791, 0]
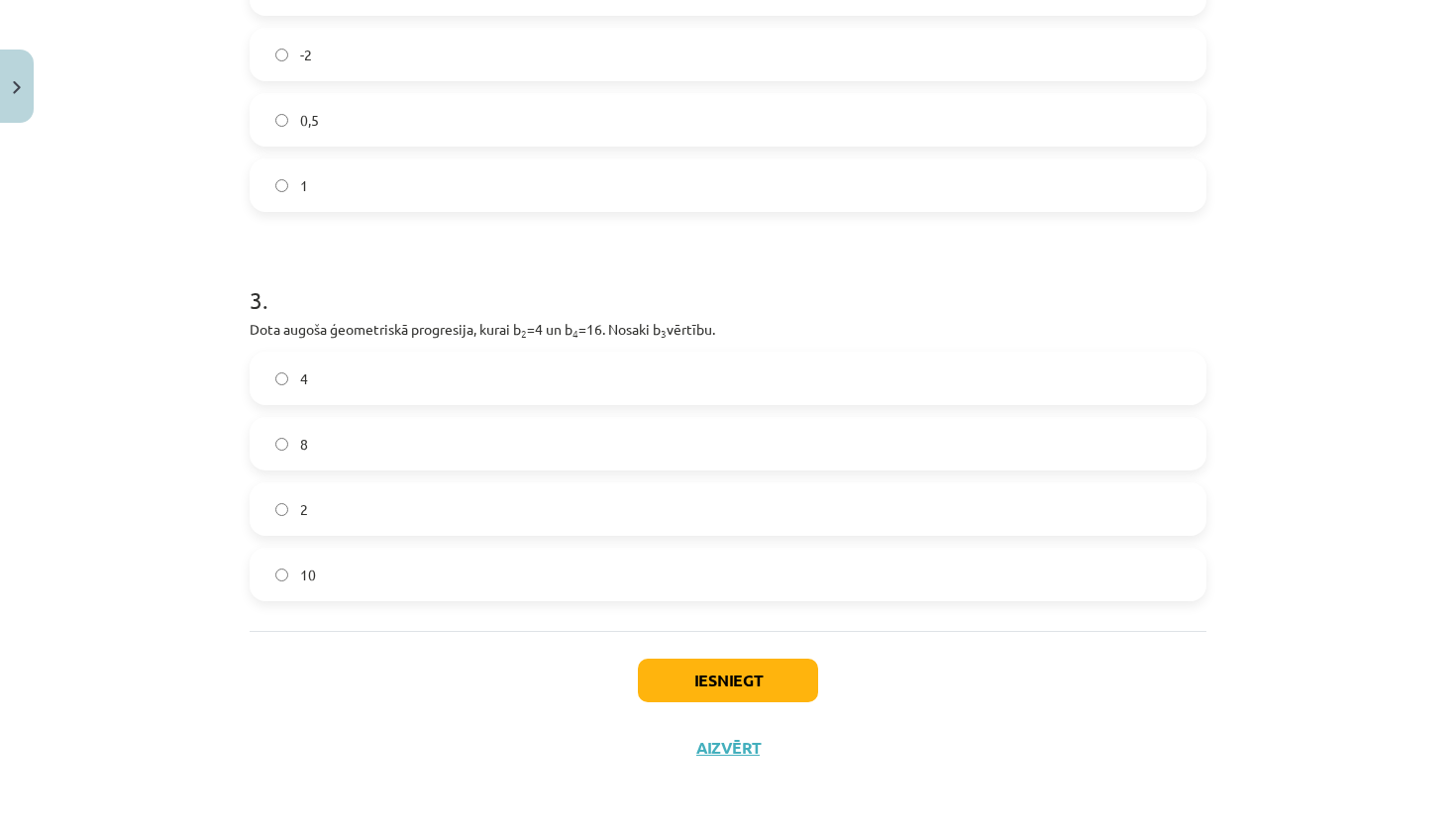
click at [387, 486] on label "2" at bounding box center [728, 509] width 953 height 50
click at [397, 441] on label "8" at bounding box center [728, 444] width 953 height 50
click at [713, 692] on button "Iesniegt" at bounding box center [727, 681] width 180 height 44
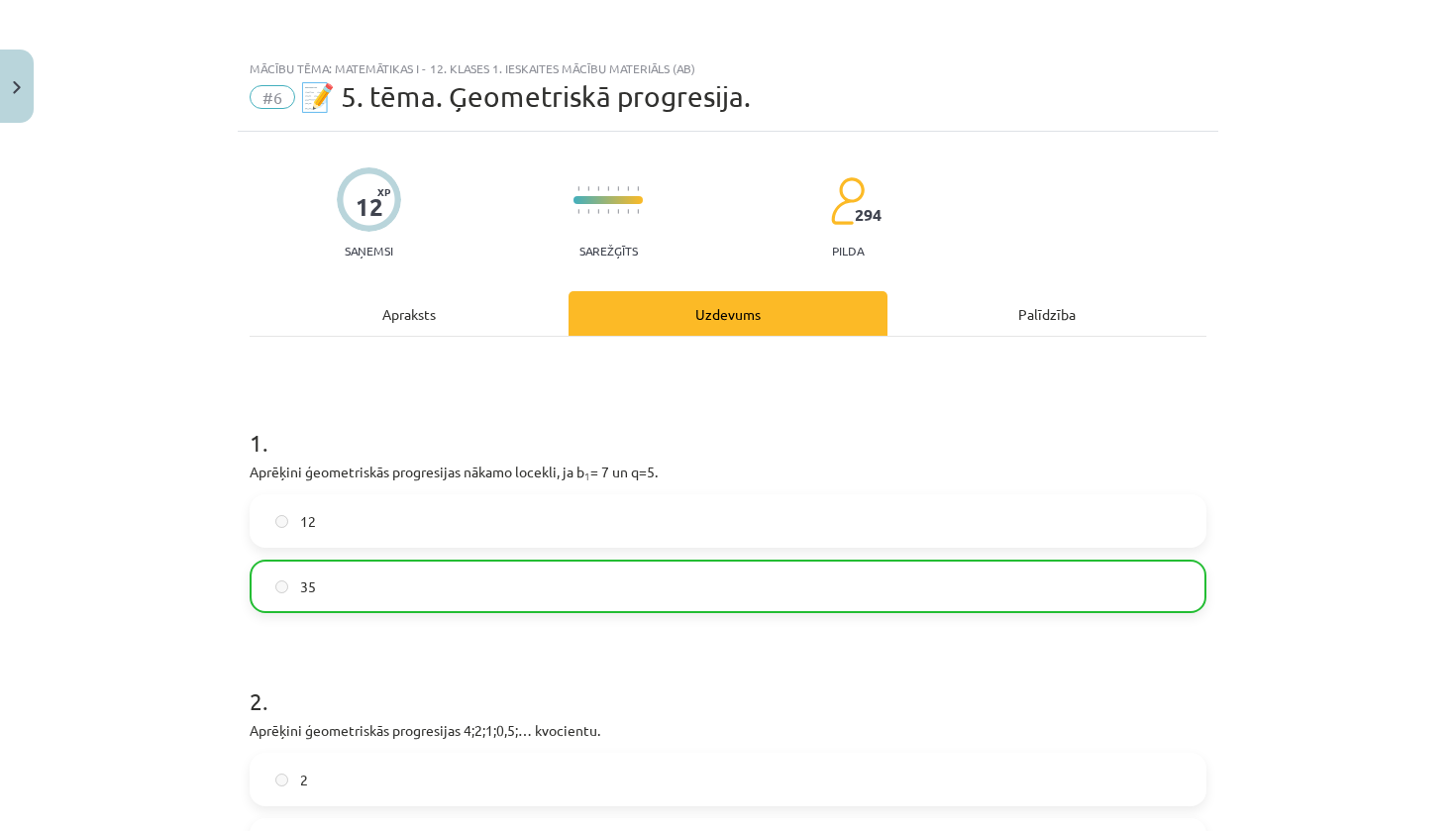
scroll to position [0, 0]
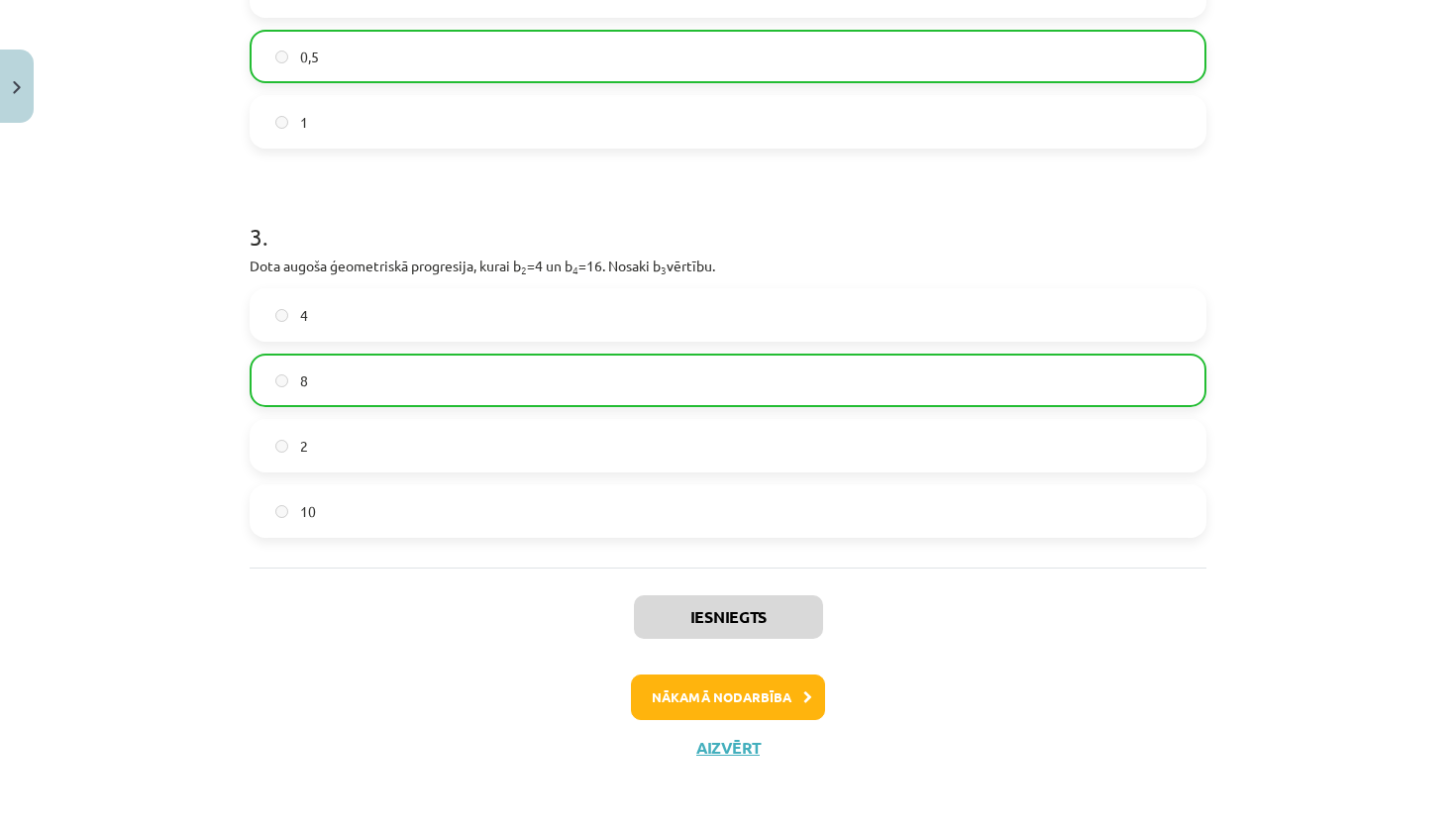
click at [726, 707] on button "Nākamā nodarbība" at bounding box center [727, 697] width 194 height 46
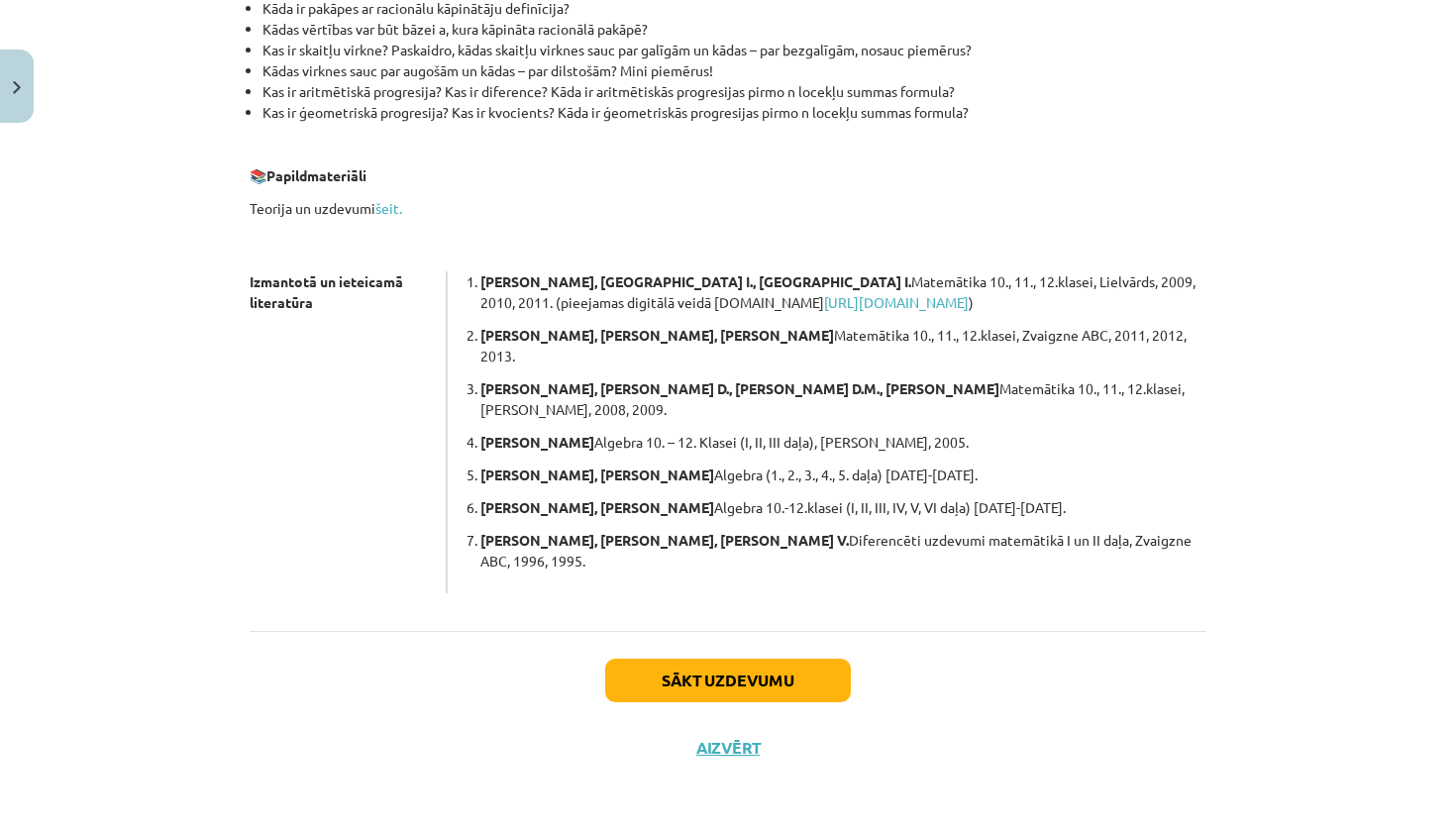
scroll to position [50, 0]
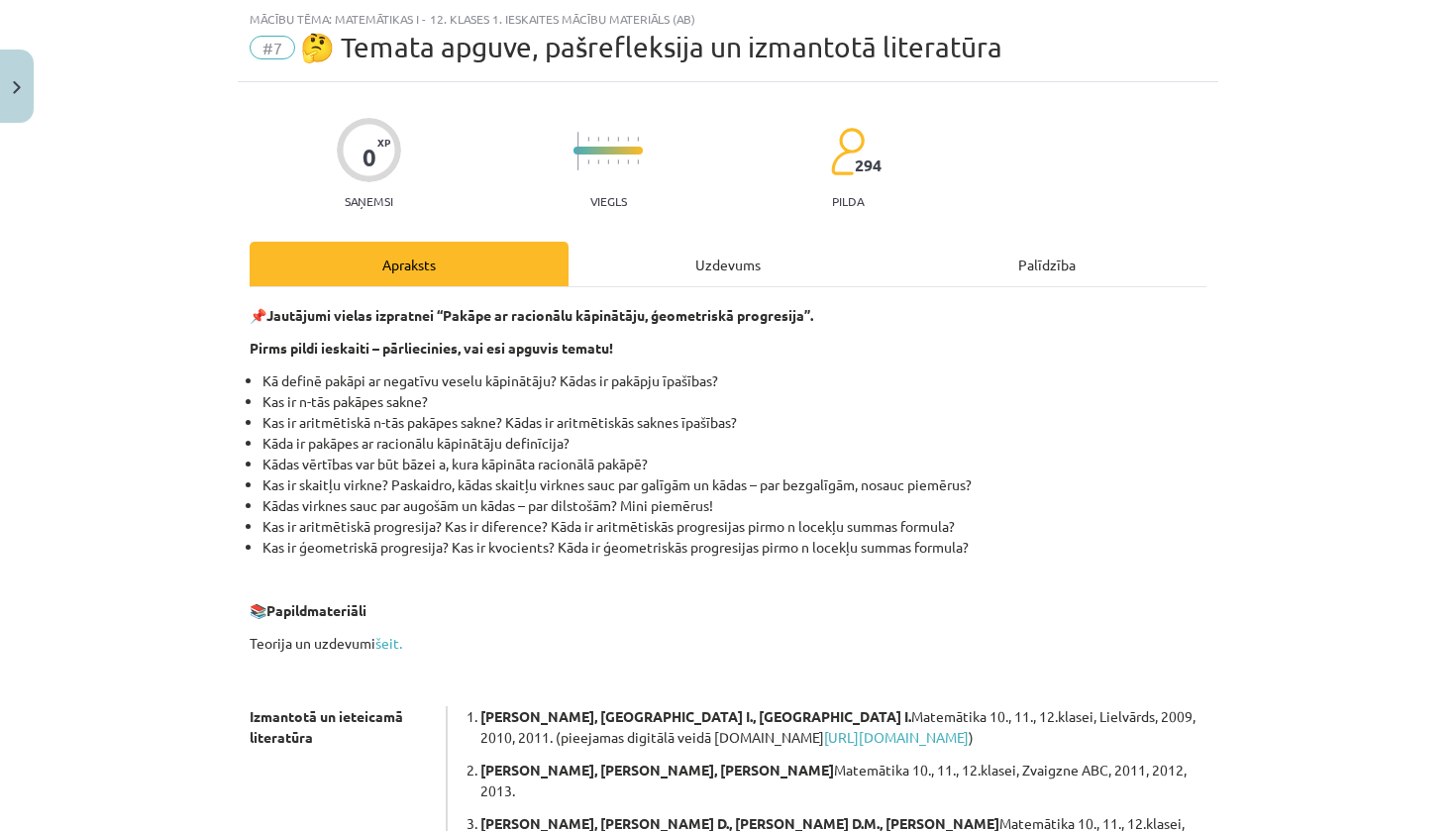
click at [716, 271] on div "Uzdevums" at bounding box center [728, 264] width 319 height 45
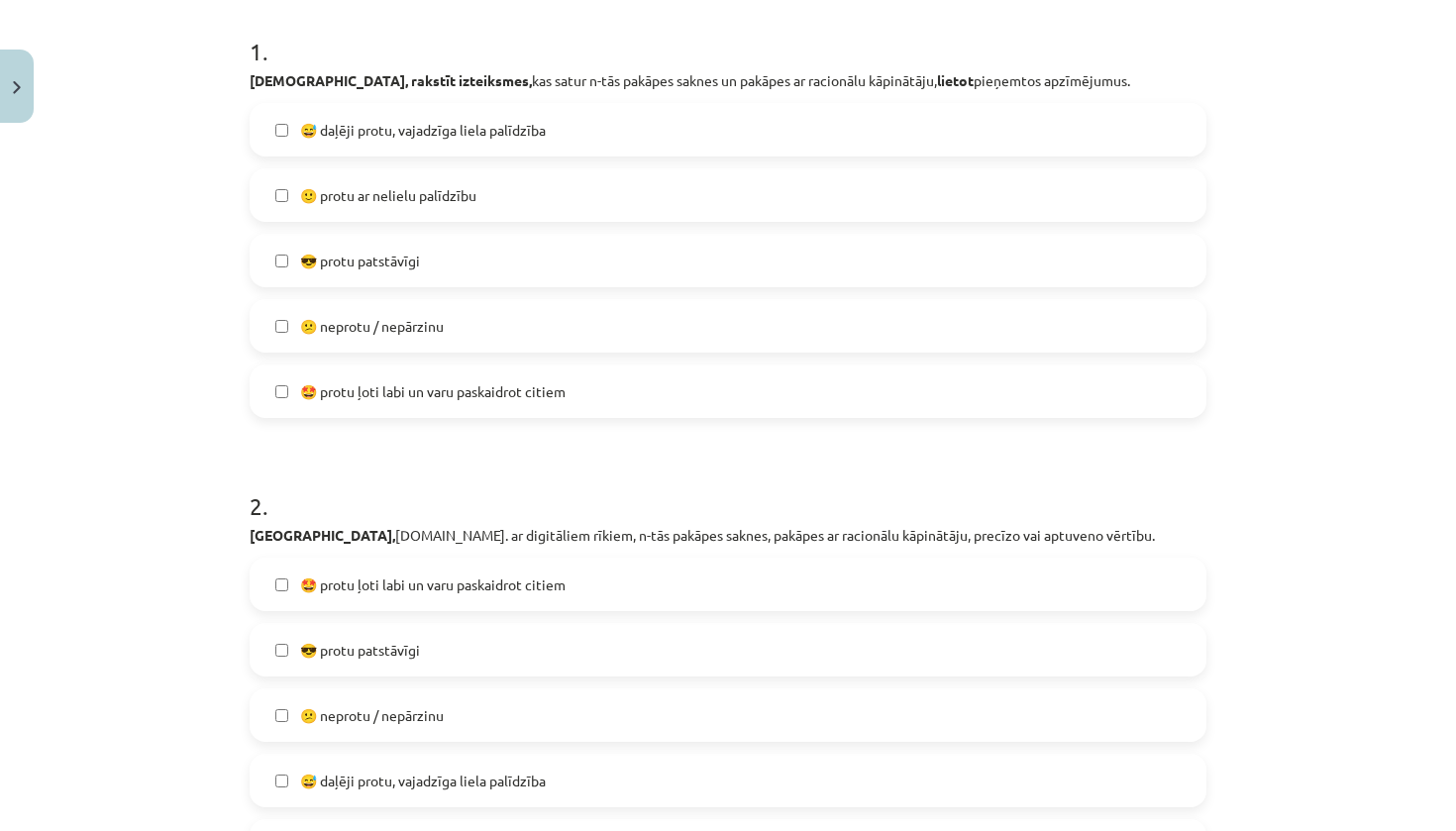
scroll to position [395, 0]
click at [312, 127] on span "😅 daļēji protu, vajadzīga liela palīdzība" at bounding box center [422, 127] width 246 height 21
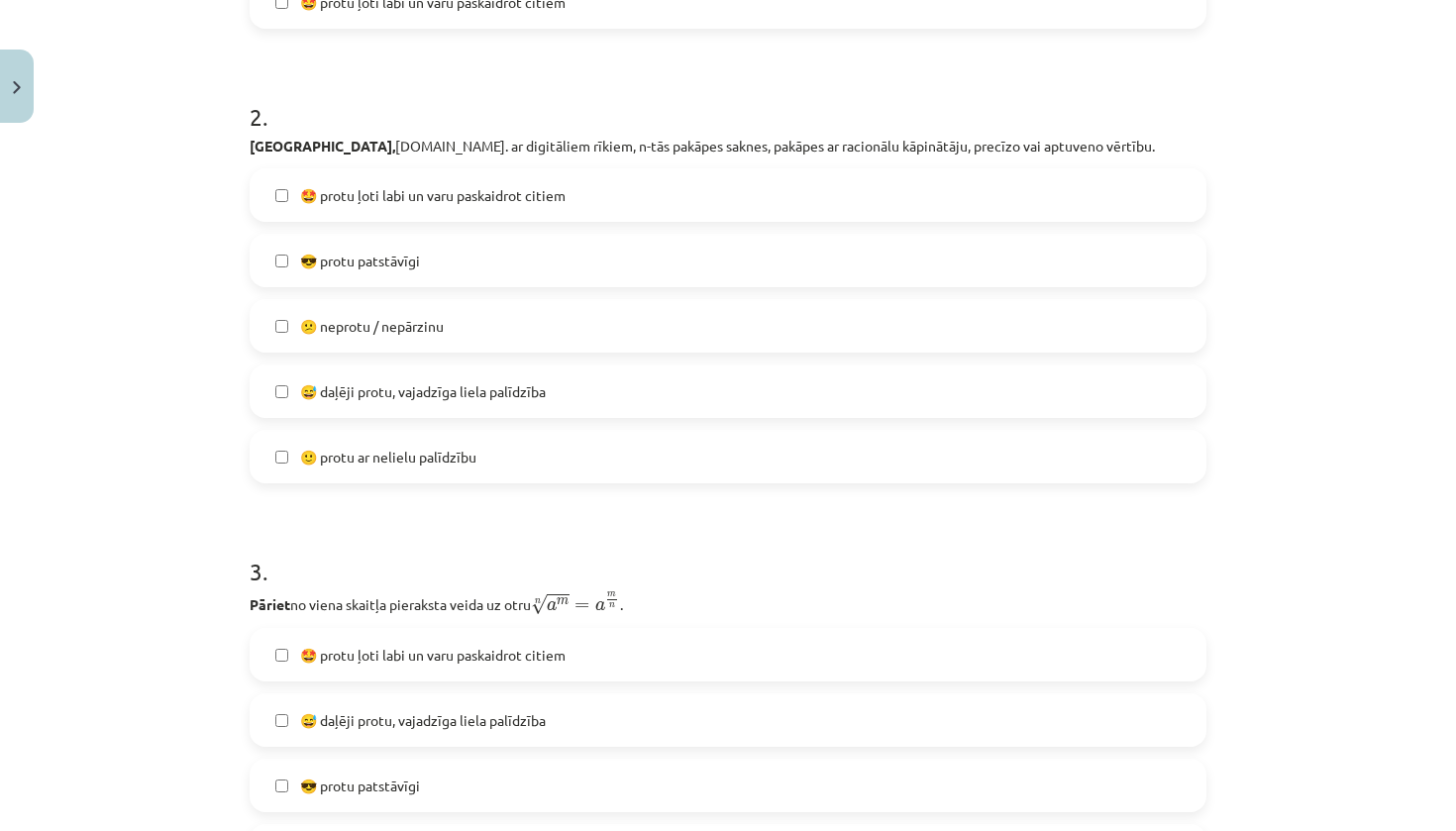
scroll to position [797, 0]
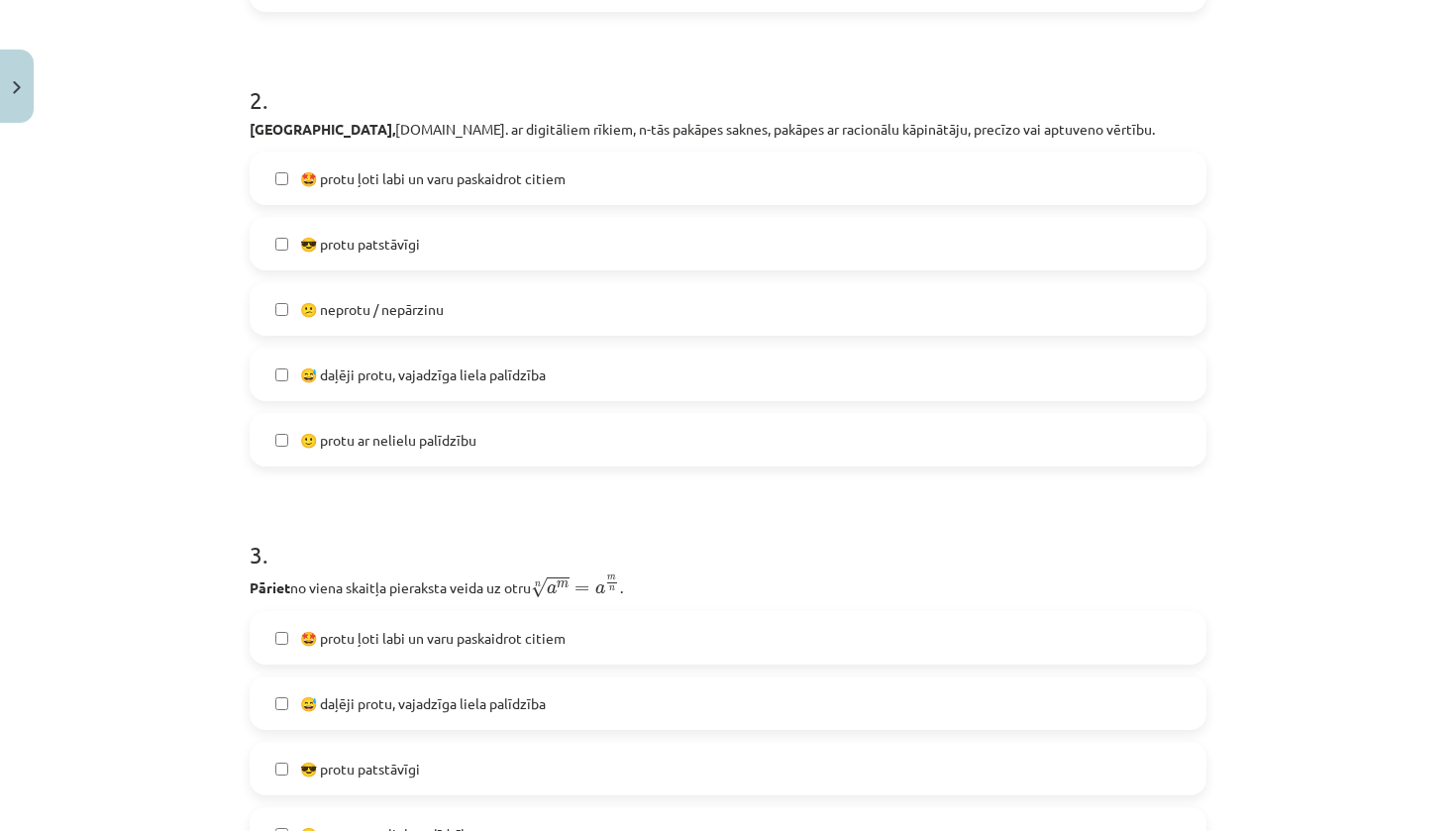
click at [288, 451] on label "🙂 protu ar nelielu palīdzību" at bounding box center [728, 440] width 953 height 50
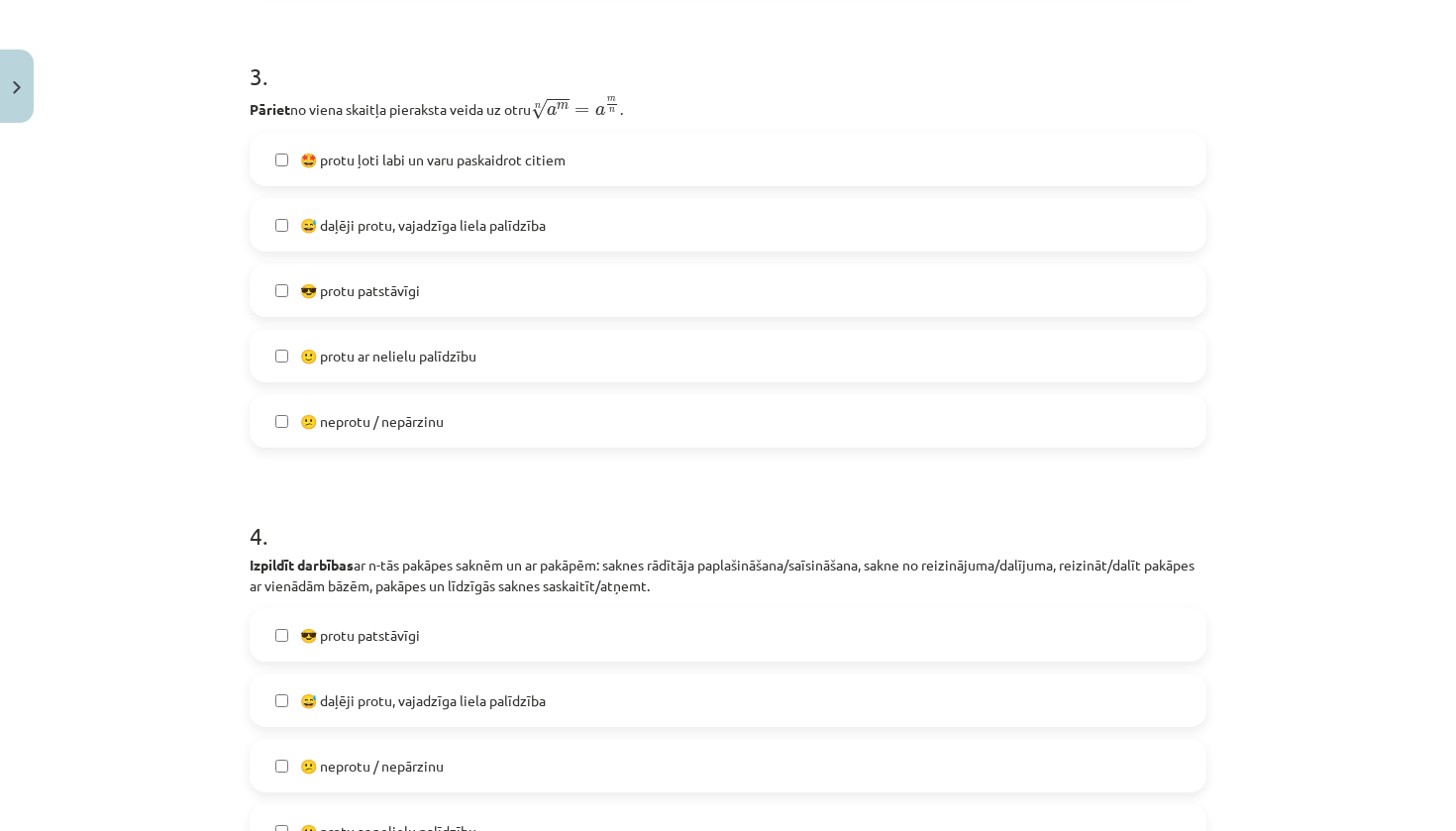
scroll to position [1280, 0]
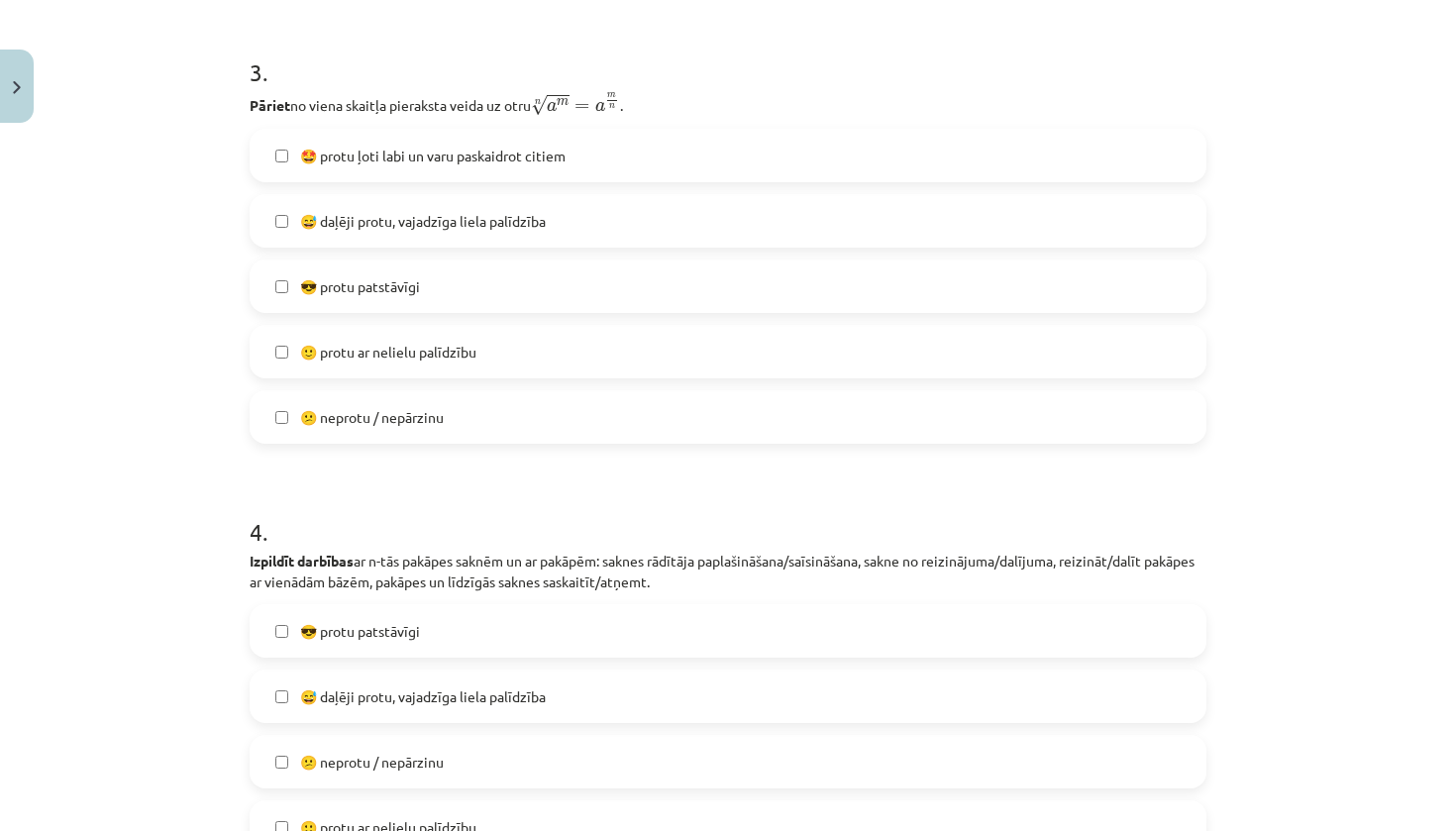
click at [284, 338] on label "🙂 protu ar nelielu palīdzību" at bounding box center [728, 352] width 953 height 50
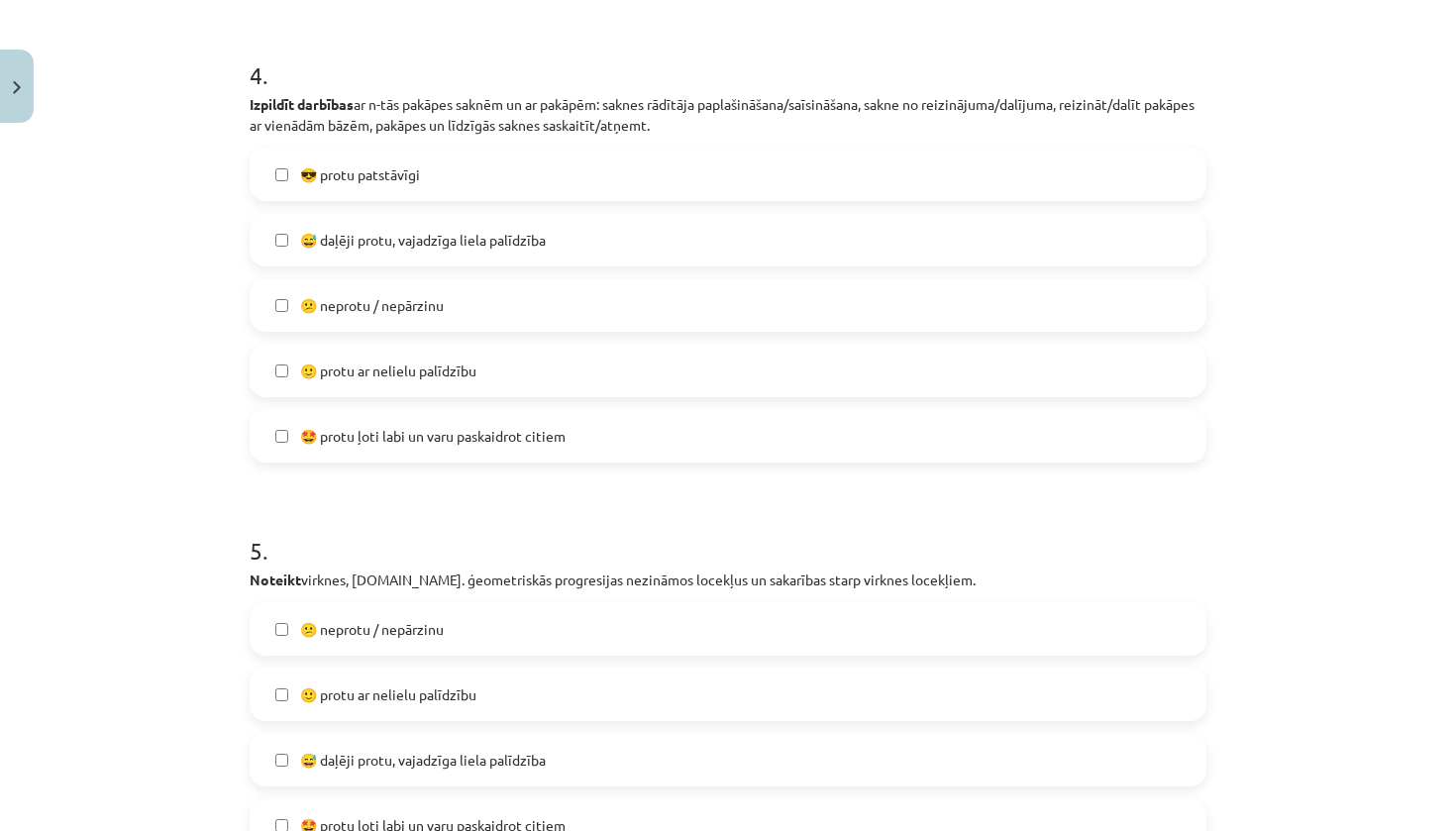
scroll to position [1811, 0]
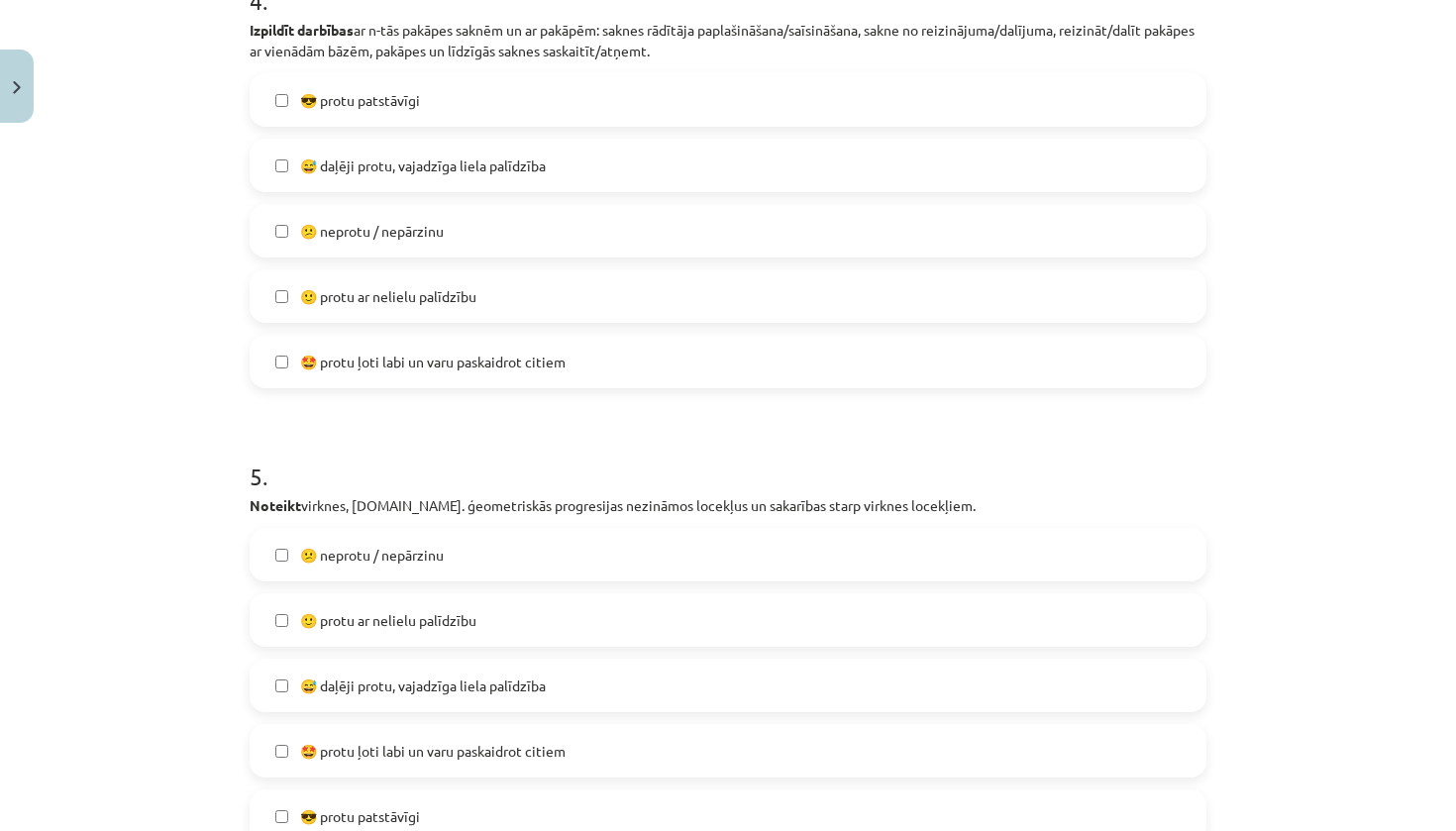
click at [293, 376] on label "🤩 protu ļoti labi un varu paskaidrot citiem" at bounding box center [728, 362] width 953 height 50
click at [292, 376] on label "🤩 protu ļoti labi un varu paskaidrot citiem" at bounding box center [728, 362] width 953 height 50
click at [267, 289] on label "🙂 protu ar nelielu palīdzību" at bounding box center [728, 296] width 953 height 50
click at [298, 227] on label "😕 neprotu / nepārzinu" at bounding box center [728, 231] width 953 height 50
click at [268, 287] on label "🙂 protu ar nelielu palīdzību" at bounding box center [728, 296] width 953 height 50
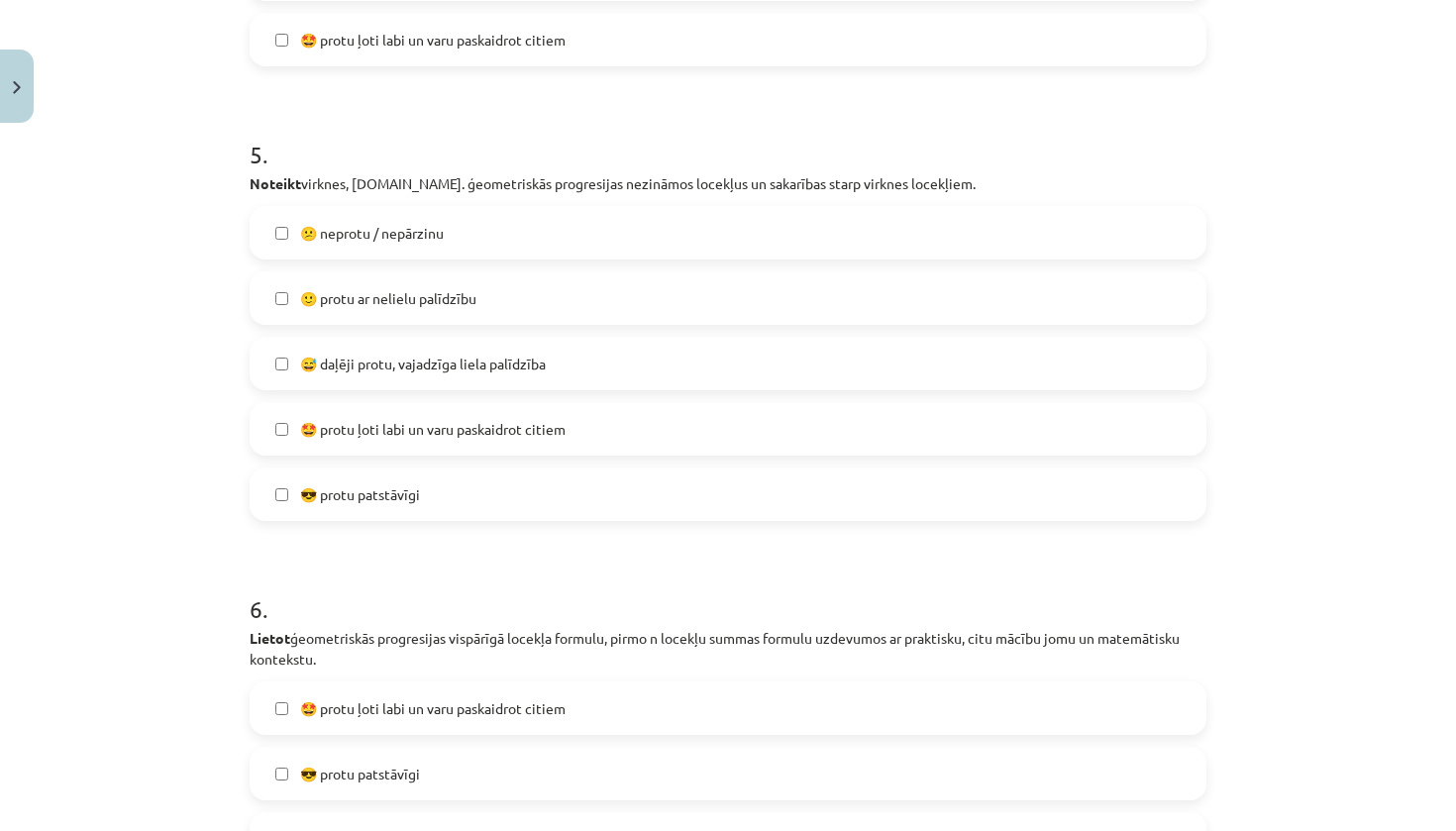
scroll to position [2134, 0]
click at [295, 338] on div "😅 daļēji protu, vajadzīga liela palīdzība" at bounding box center [728, 363] width 957 height 54
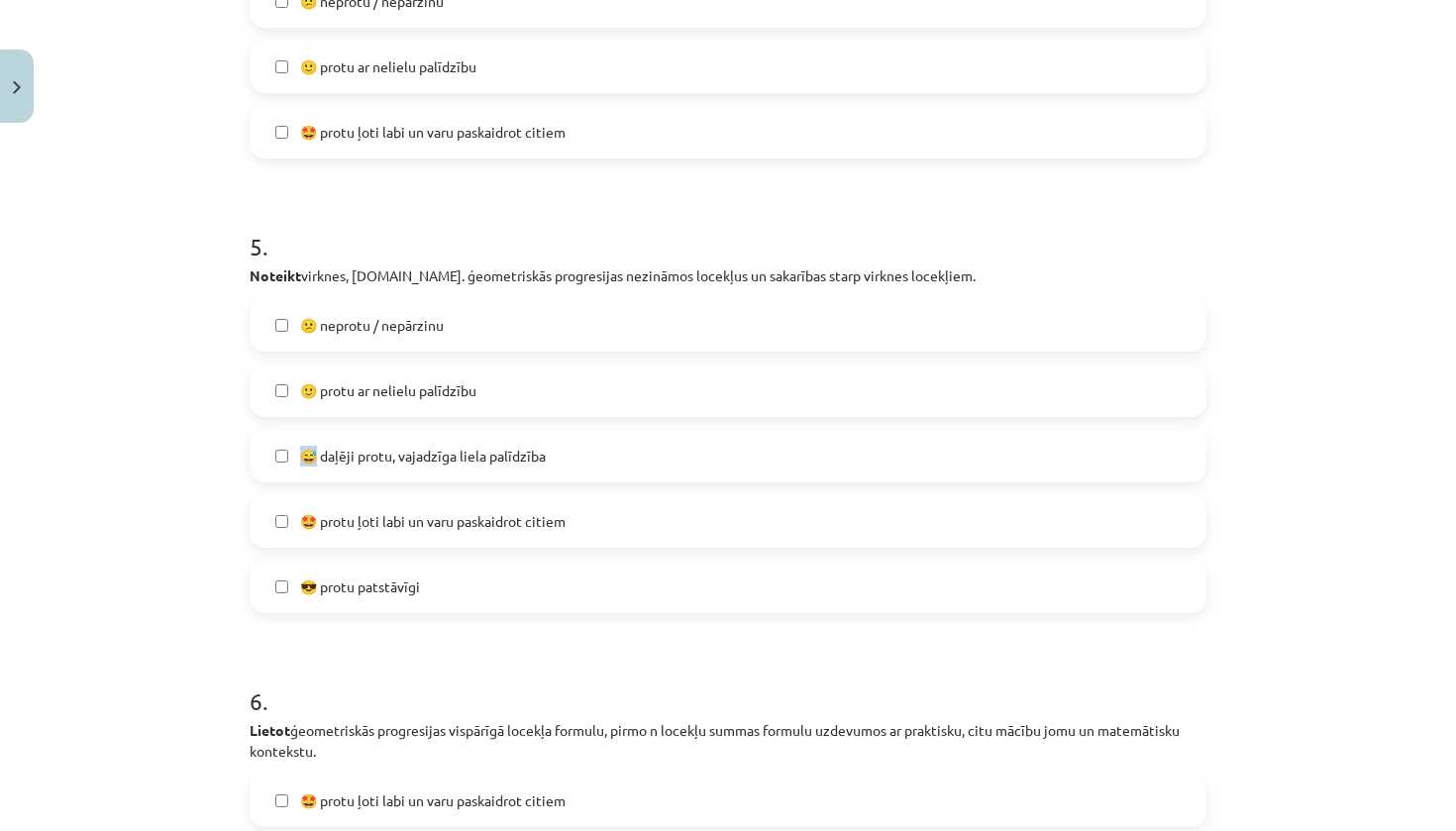
scroll to position [2019, 0]
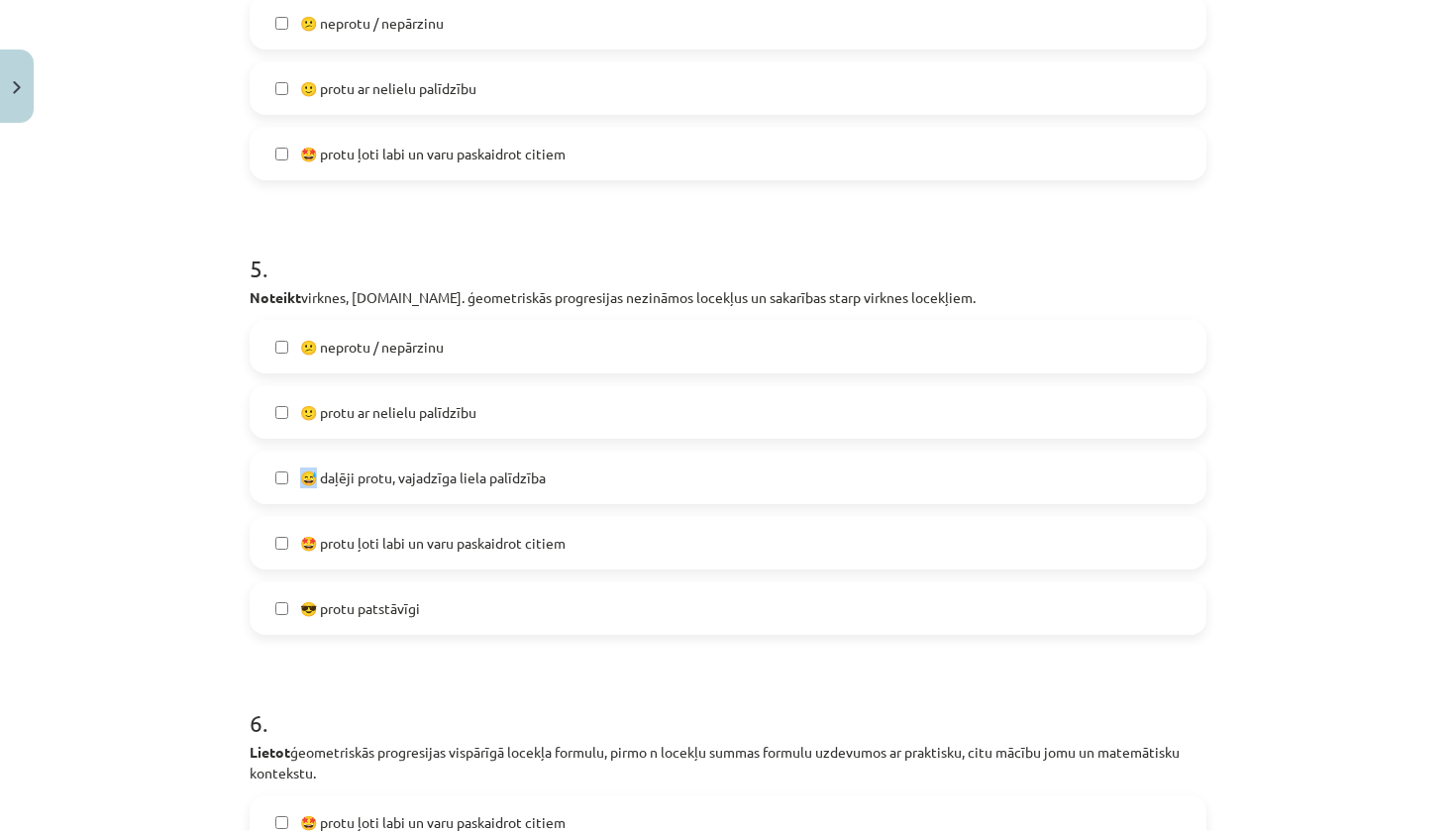
click at [272, 467] on label "😅 daļēji protu, vajadzīga liela palīdzība" at bounding box center [728, 477] width 953 height 50
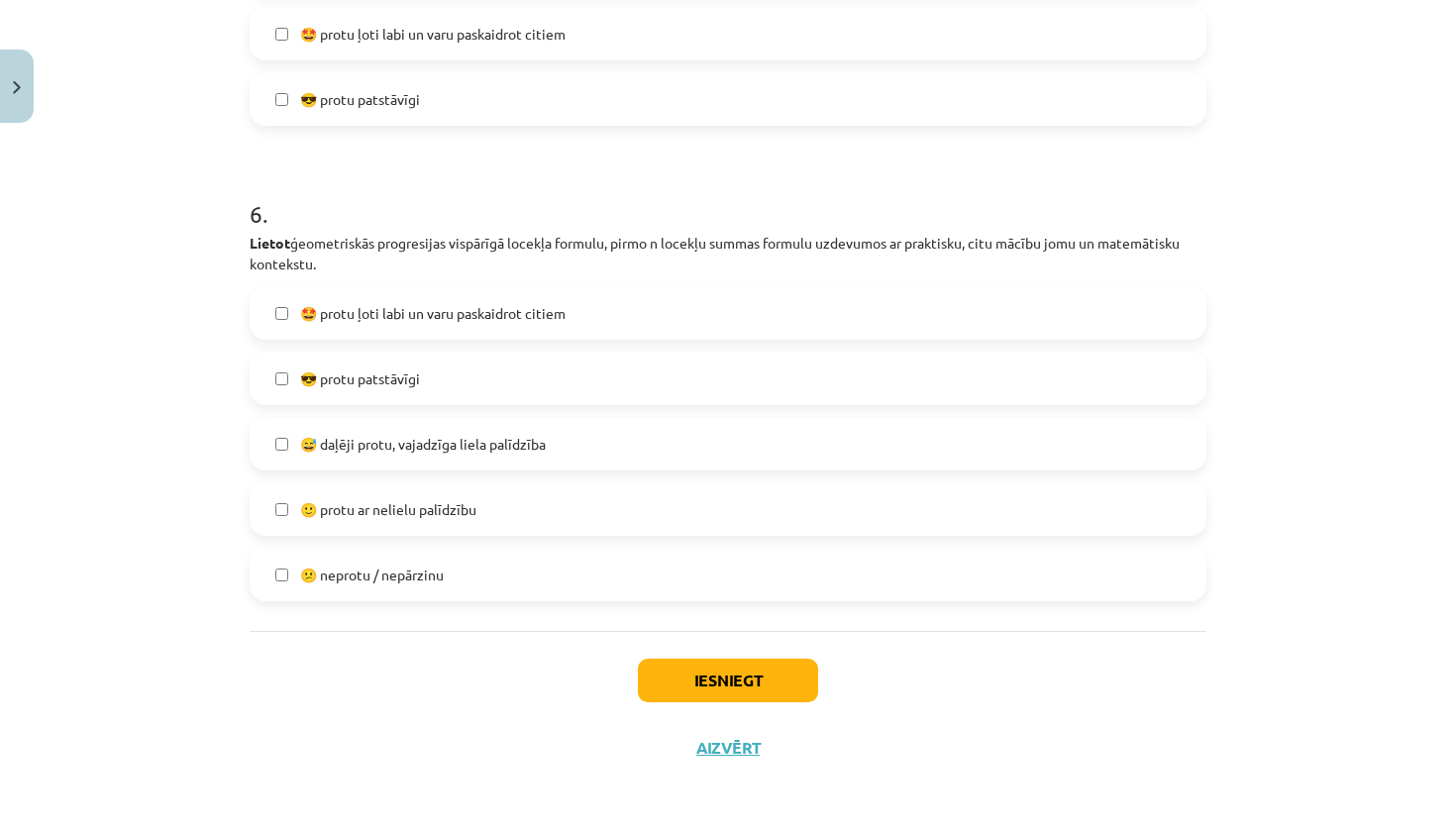
scroll to position [2533, 0]
click at [281, 421] on label "😅 daļēji protu, vajadzīga liela palīdzība" at bounding box center [728, 444] width 953 height 50
click at [775, 687] on button "Iesniegt" at bounding box center [727, 681] width 180 height 44
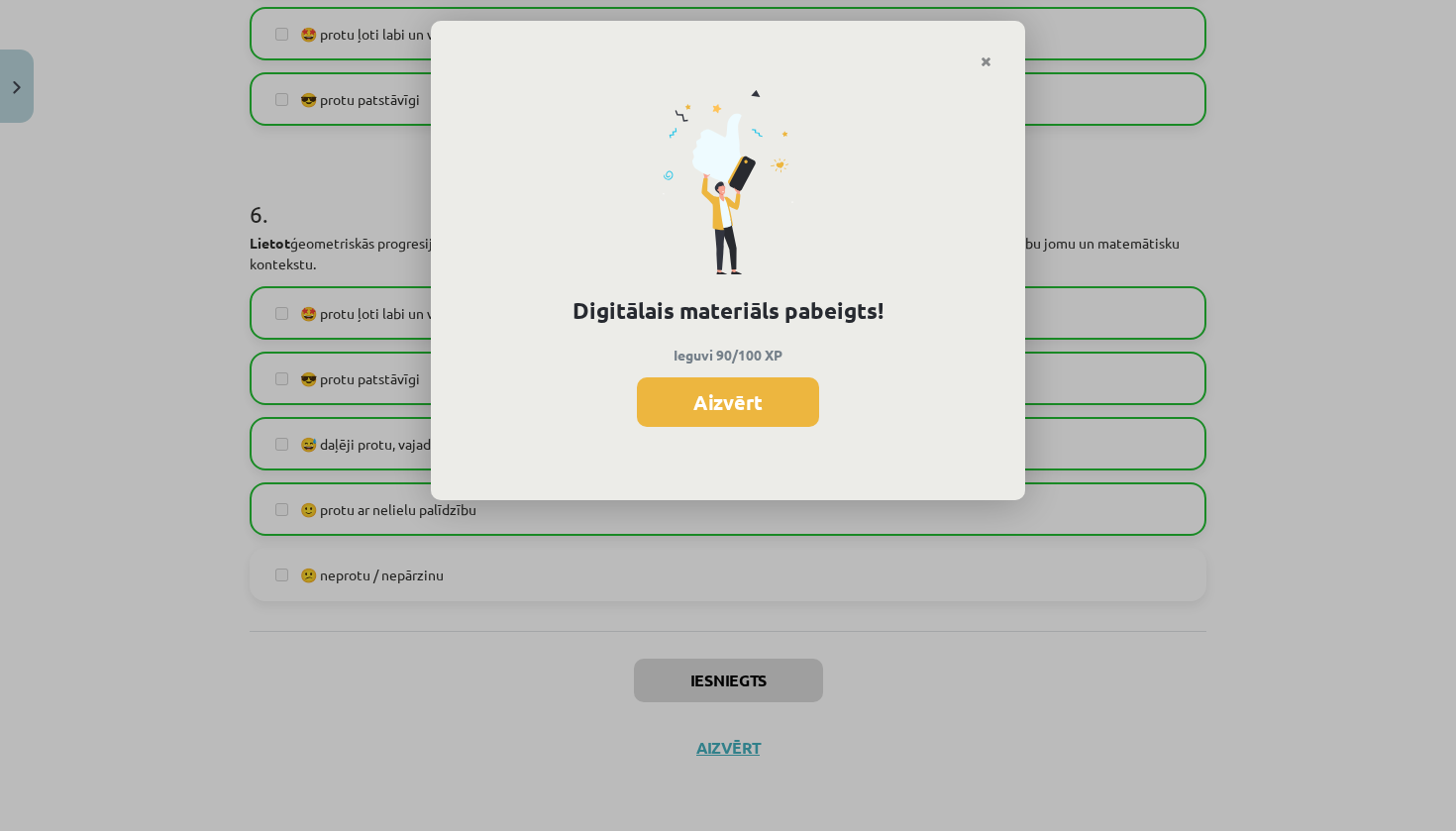
click at [786, 432] on div "Digitālais materiāls pabeigts! Ieguvi 90/100 XP Aizvērt" at bounding box center [728, 286] width 595 height 432
click at [768, 391] on button "Aizvērt" at bounding box center [727, 403] width 182 height 50
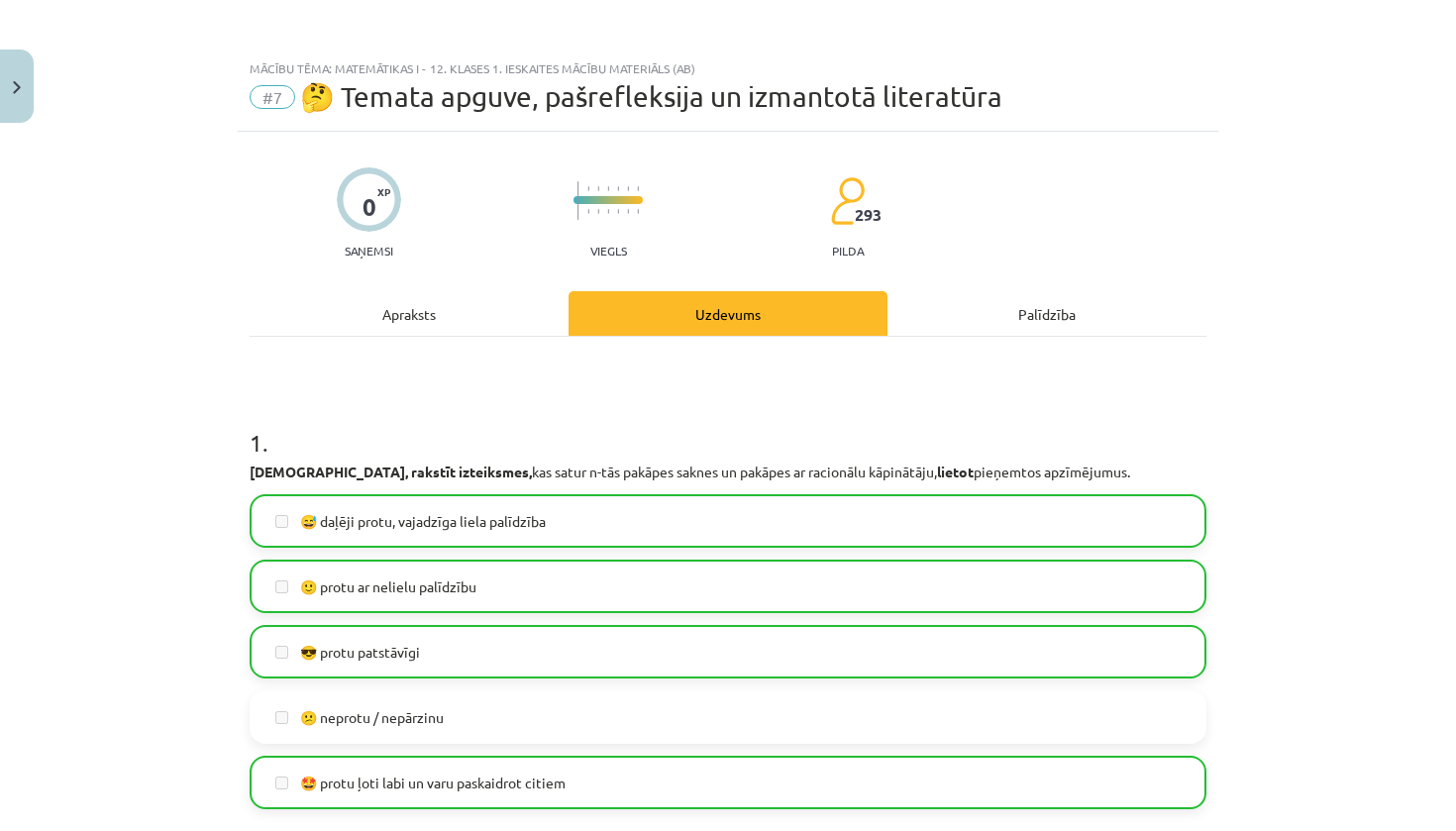
scroll to position [0, 0]
click at [14, 103] on button "Close" at bounding box center [17, 87] width 34 height 74
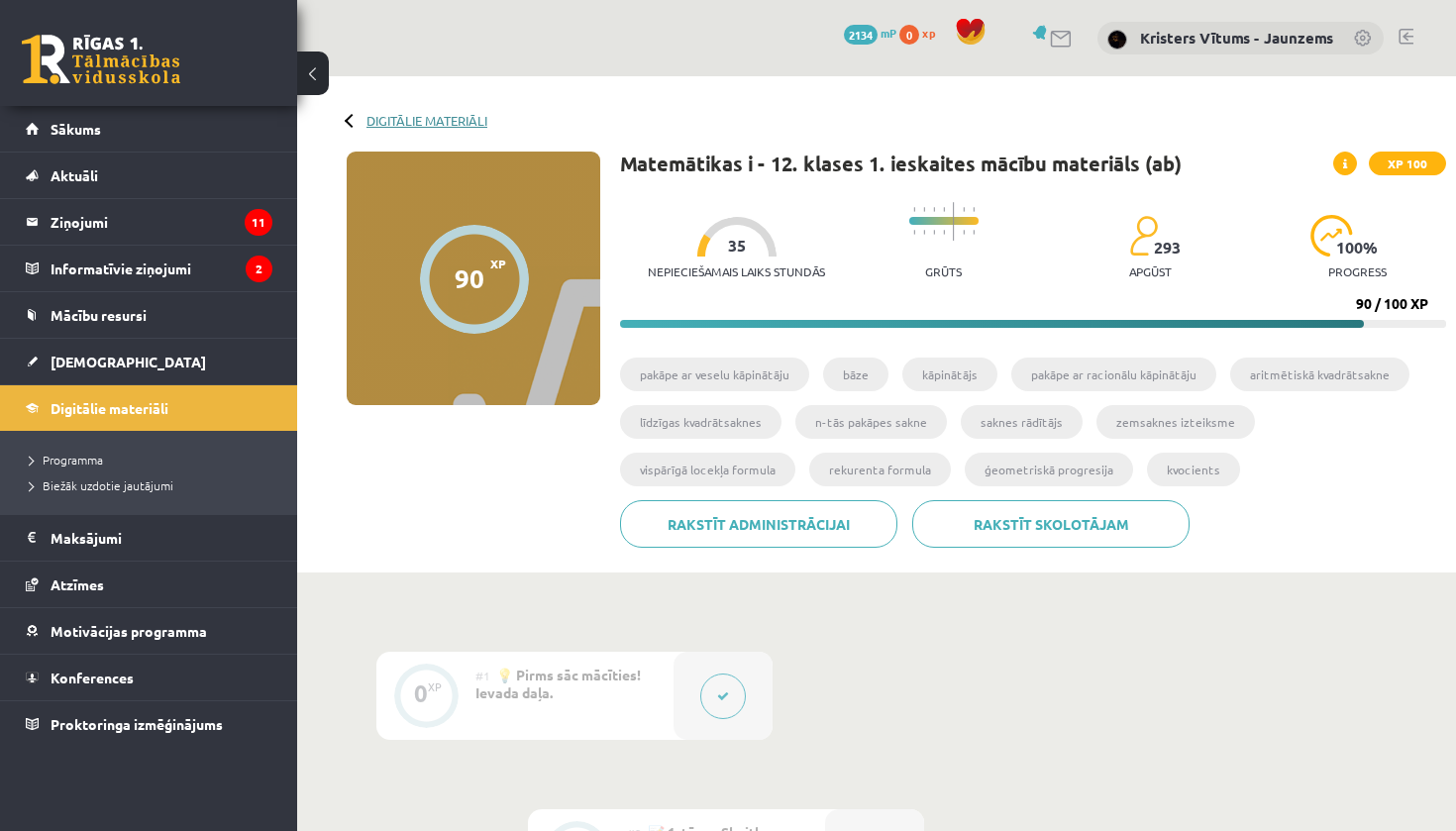
click at [376, 125] on link "Digitālie materiāli" at bounding box center [426, 120] width 121 height 15
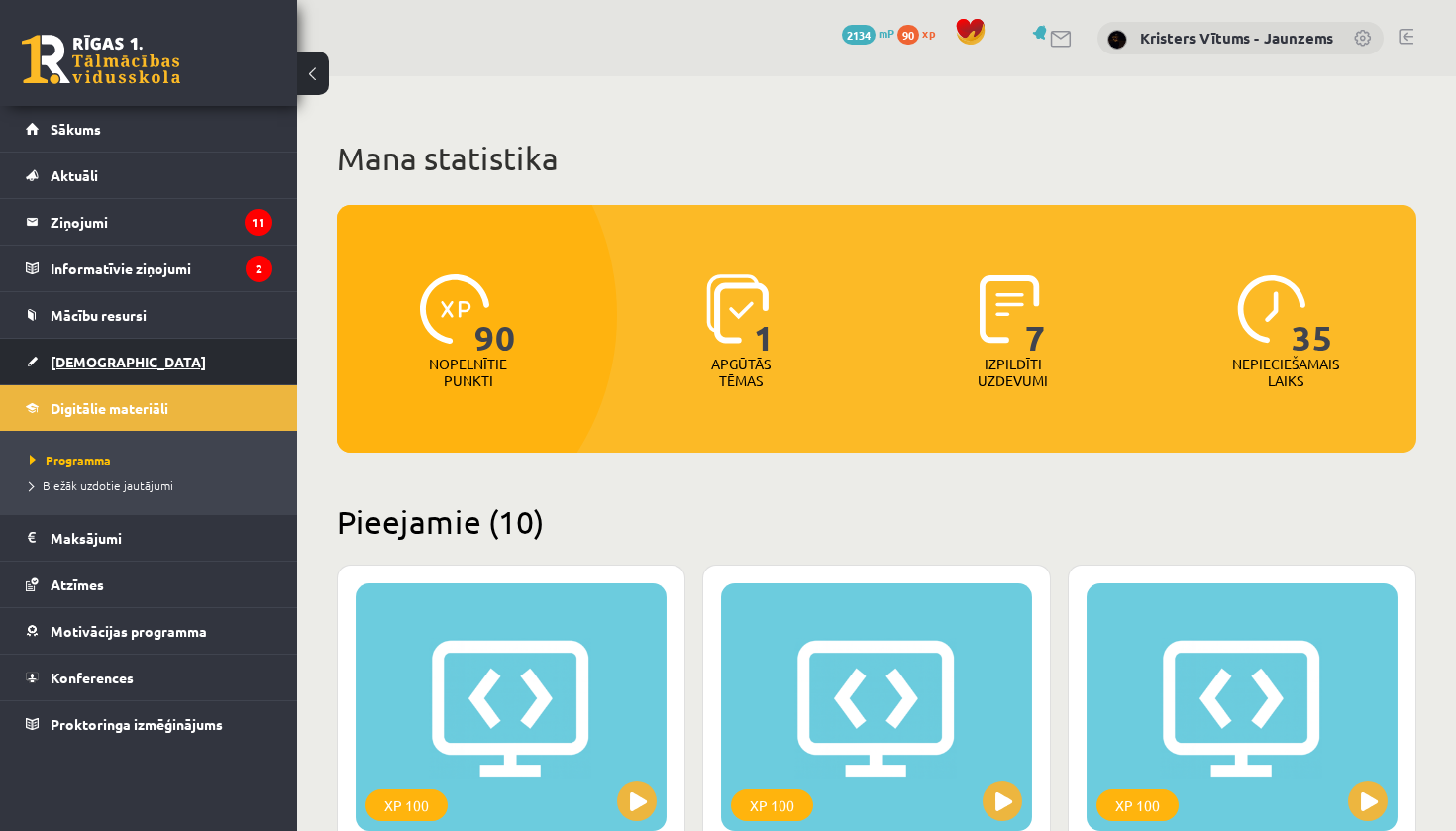
click at [71, 355] on span "[DEMOGRAPHIC_DATA]" at bounding box center [128, 362] width 155 height 18
